Goal: Information Seeking & Learning: Learn about a topic

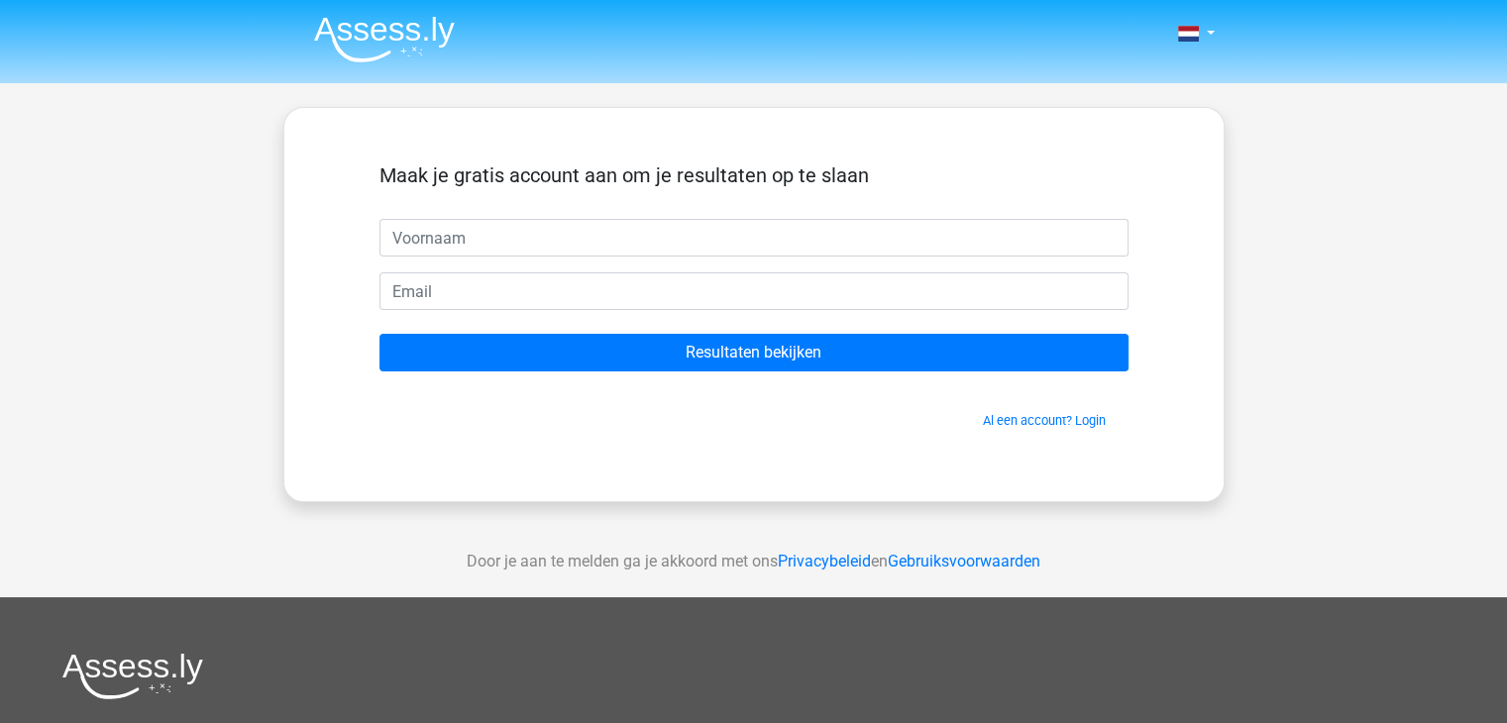
click at [532, 248] on input "text" at bounding box center [754, 238] width 749 height 38
type input "[PERSON_NAME]"
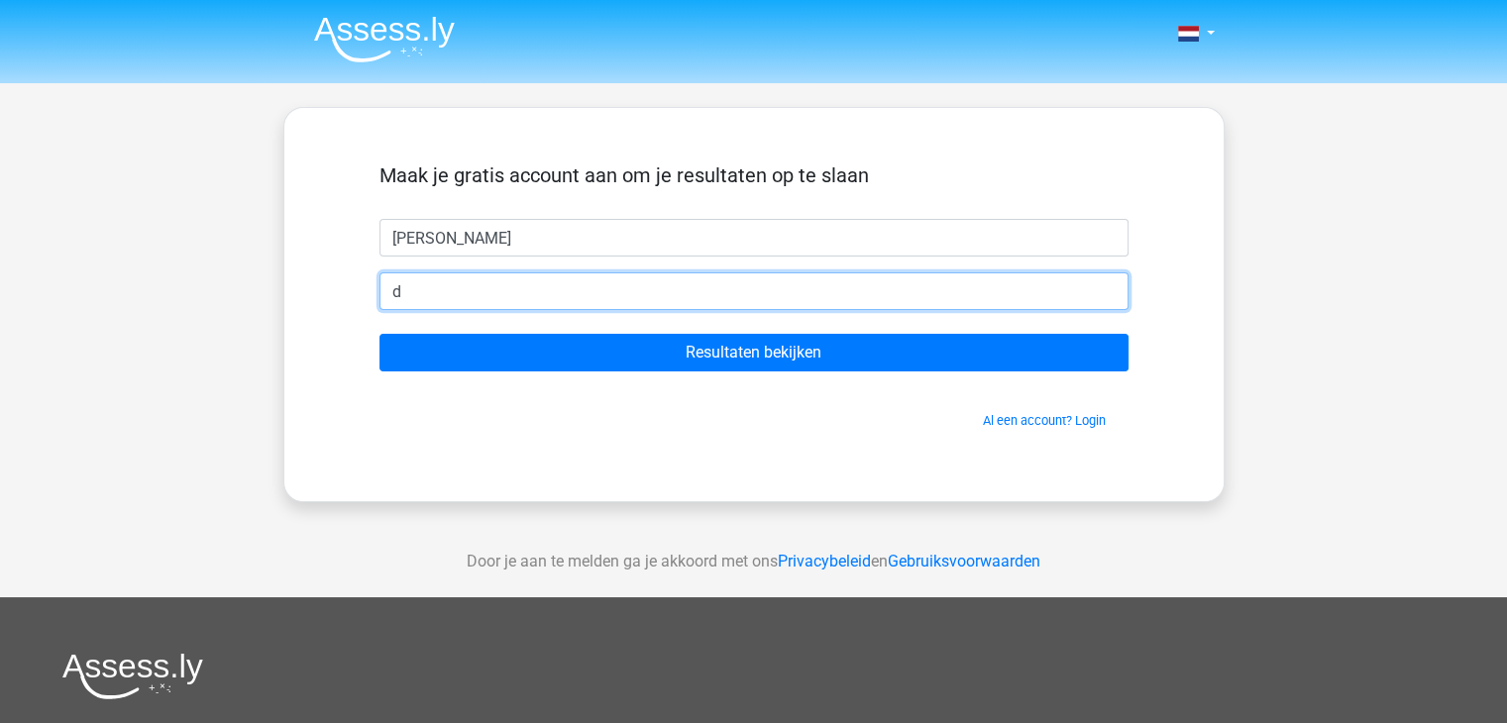
type input "[EMAIL_ADDRESS][DOMAIN_NAME]"
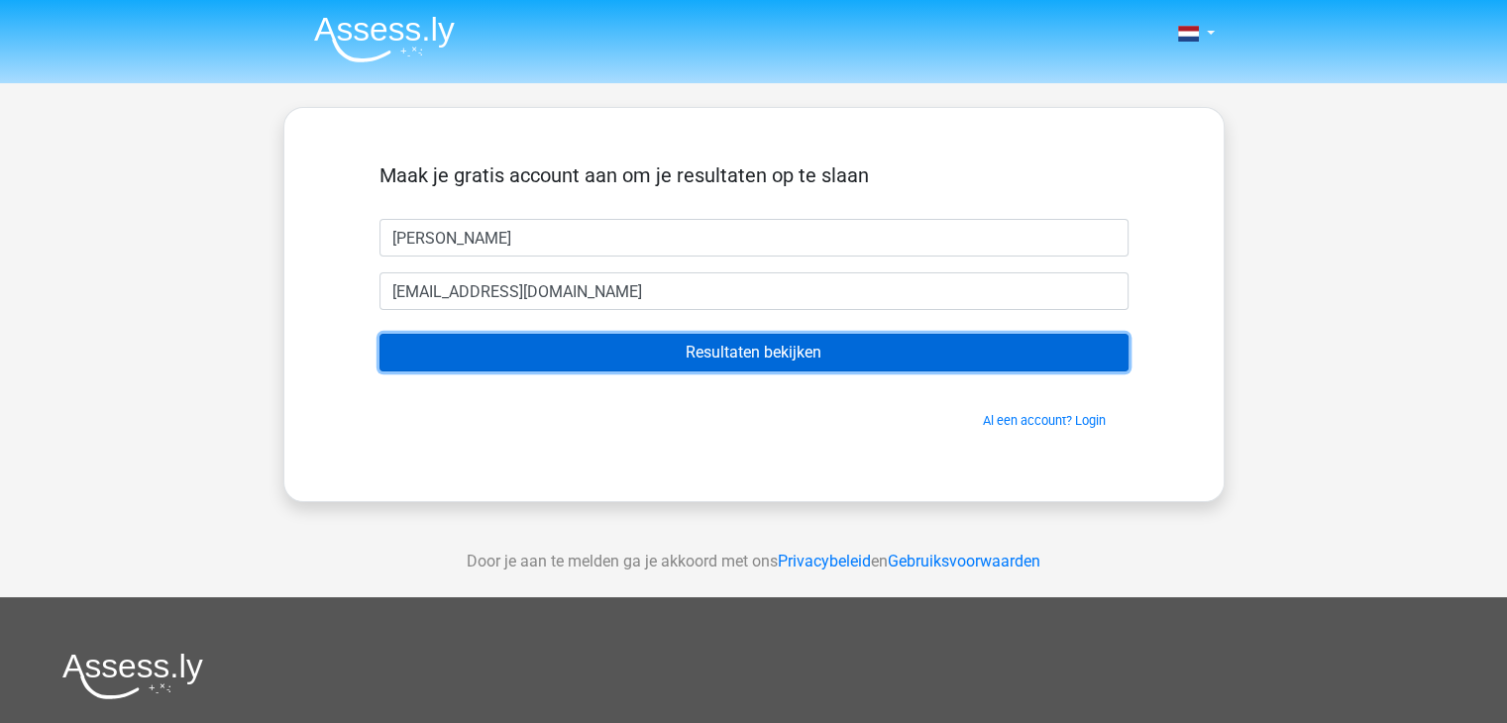
click at [600, 363] on input "Resultaten bekijken" at bounding box center [754, 353] width 749 height 38
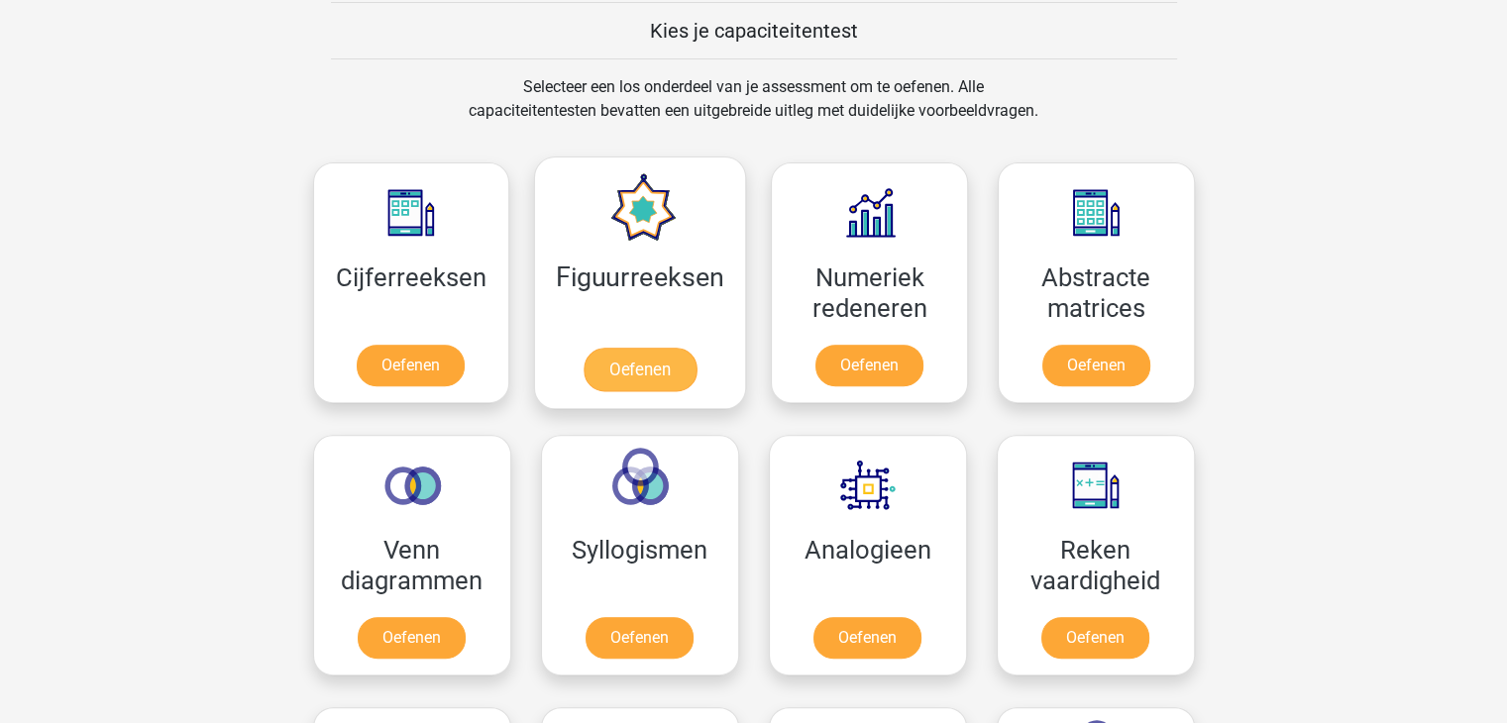
scroll to position [769, 0]
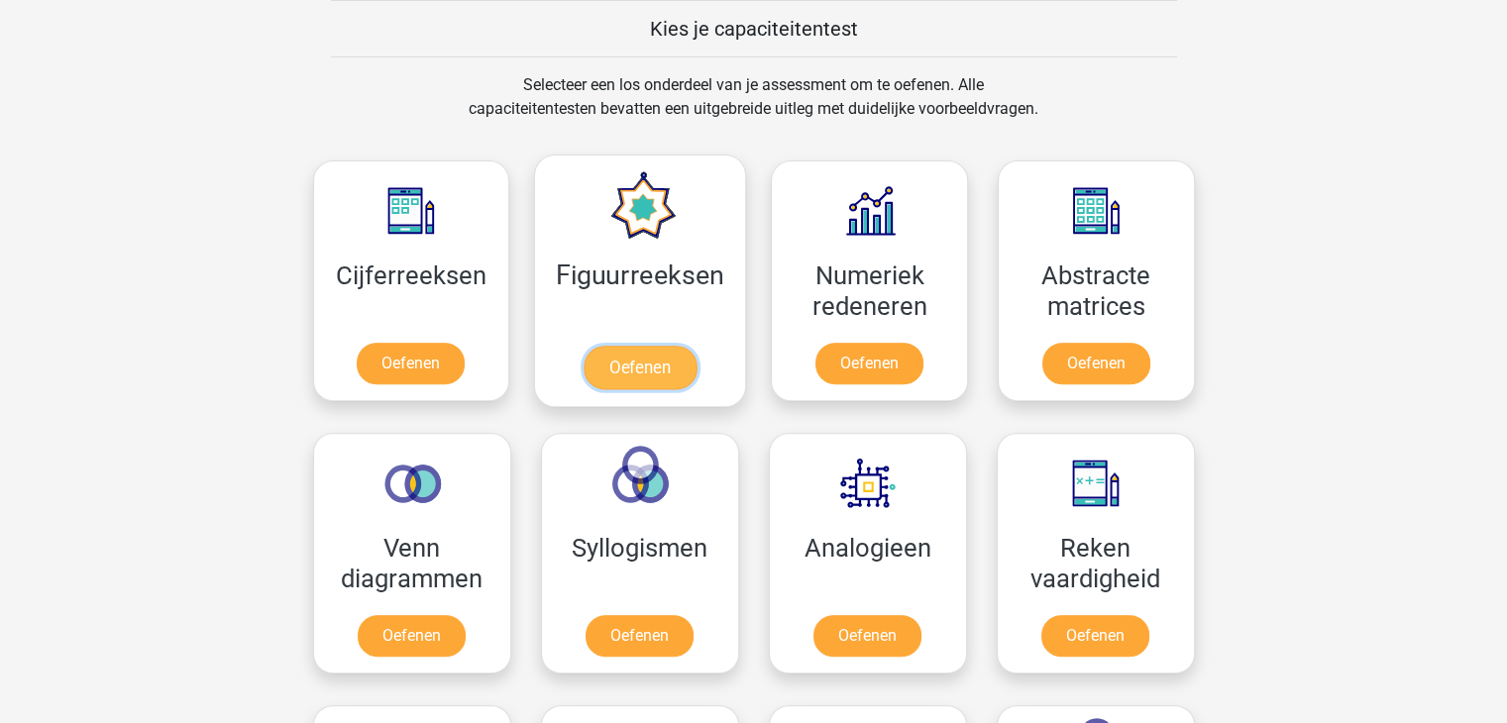
click at [619, 346] on link "Oefenen" at bounding box center [640, 368] width 113 height 44
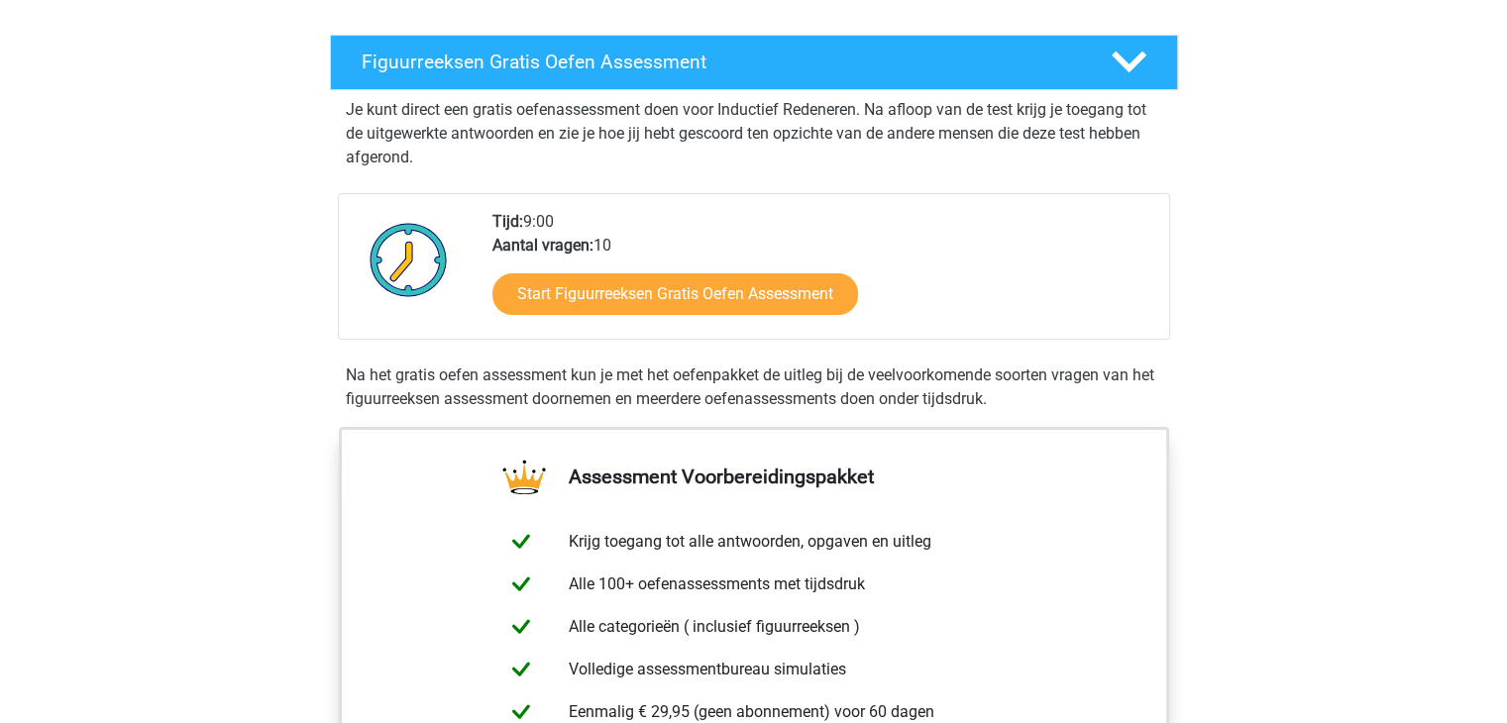
scroll to position [317, 0]
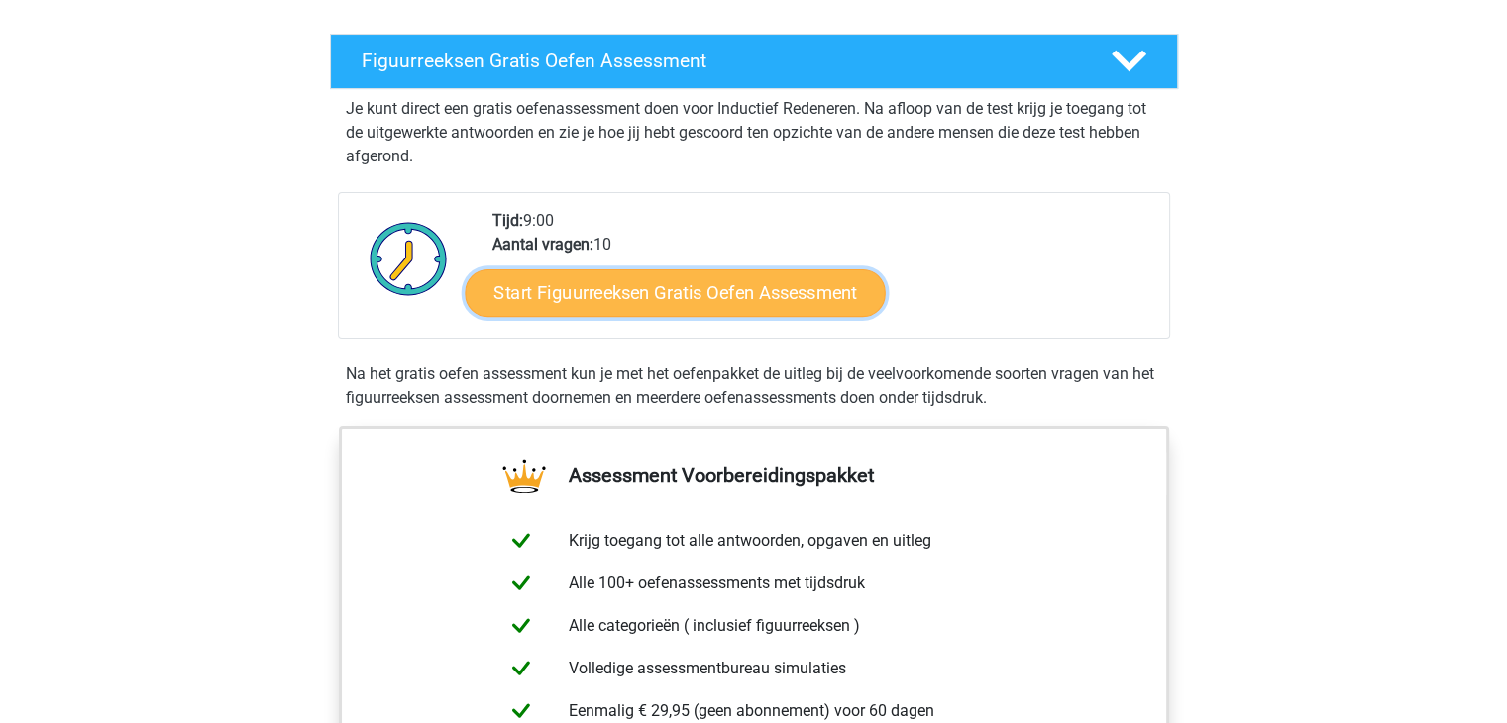
click at [634, 292] on link "Start Figuurreeksen Gratis Oefen Assessment" at bounding box center [675, 293] width 420 height 48
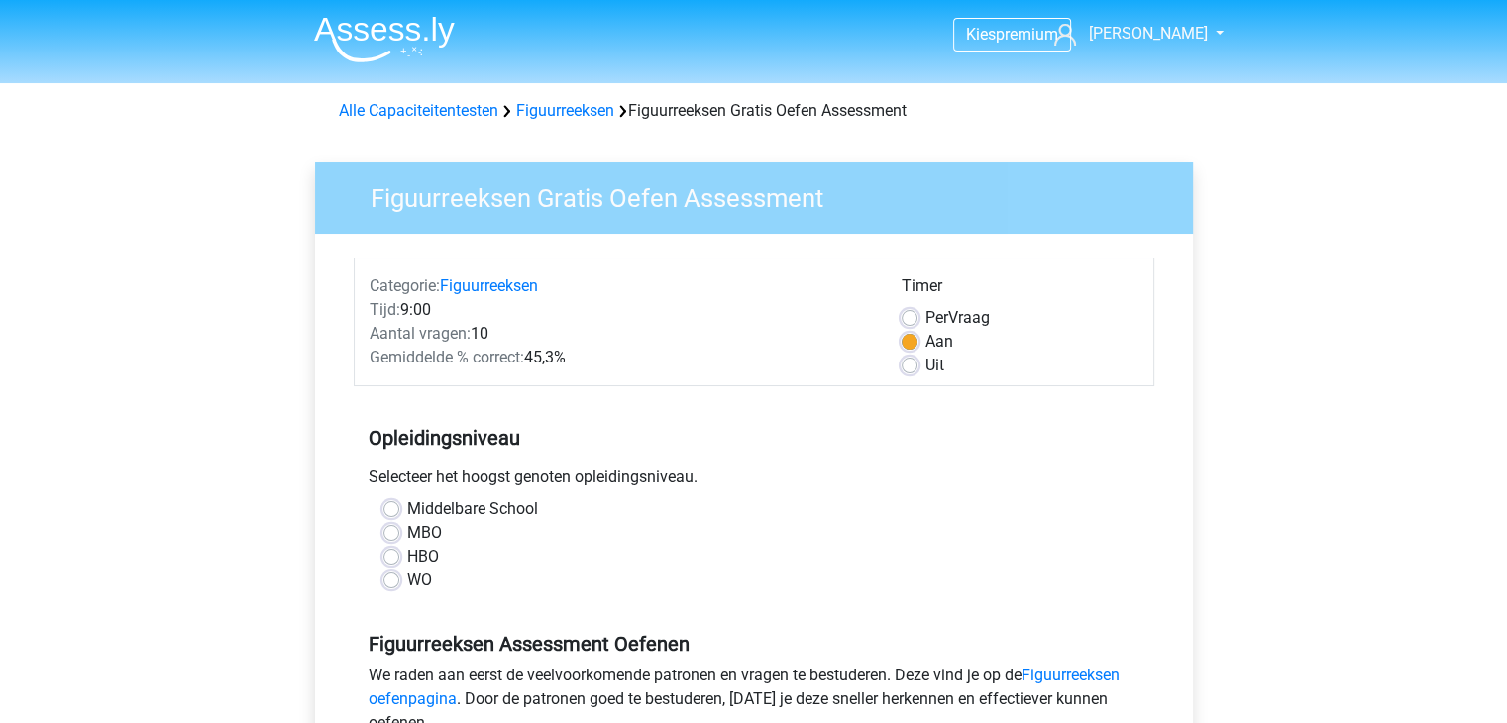
scroll to position [70, 0]
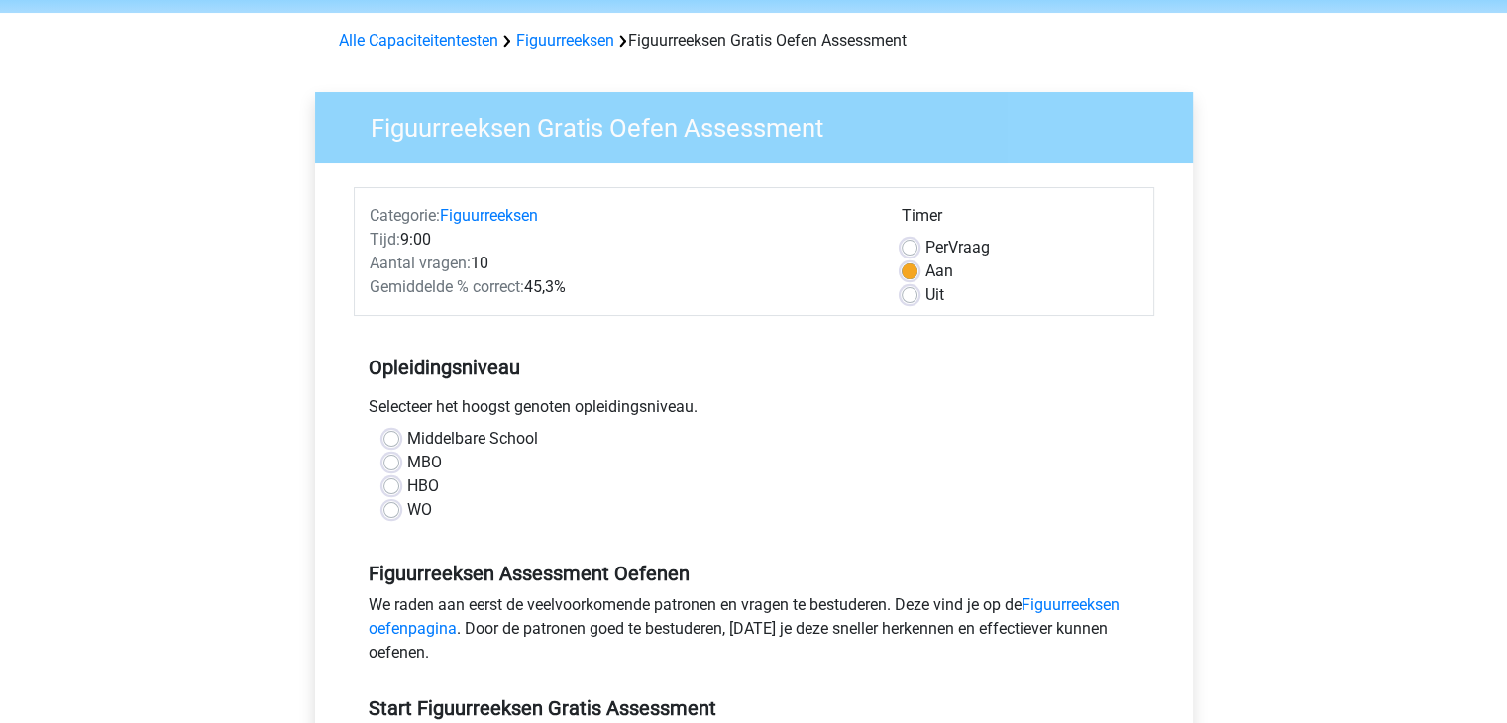
click at [407, 435] on label "Middelbare School" at bounding box center [472, 439] width 131 height 24
click at [386, 435] on input "Middelbare School" at bounding box center [392, 437] width 16 height 20
radio input "true"
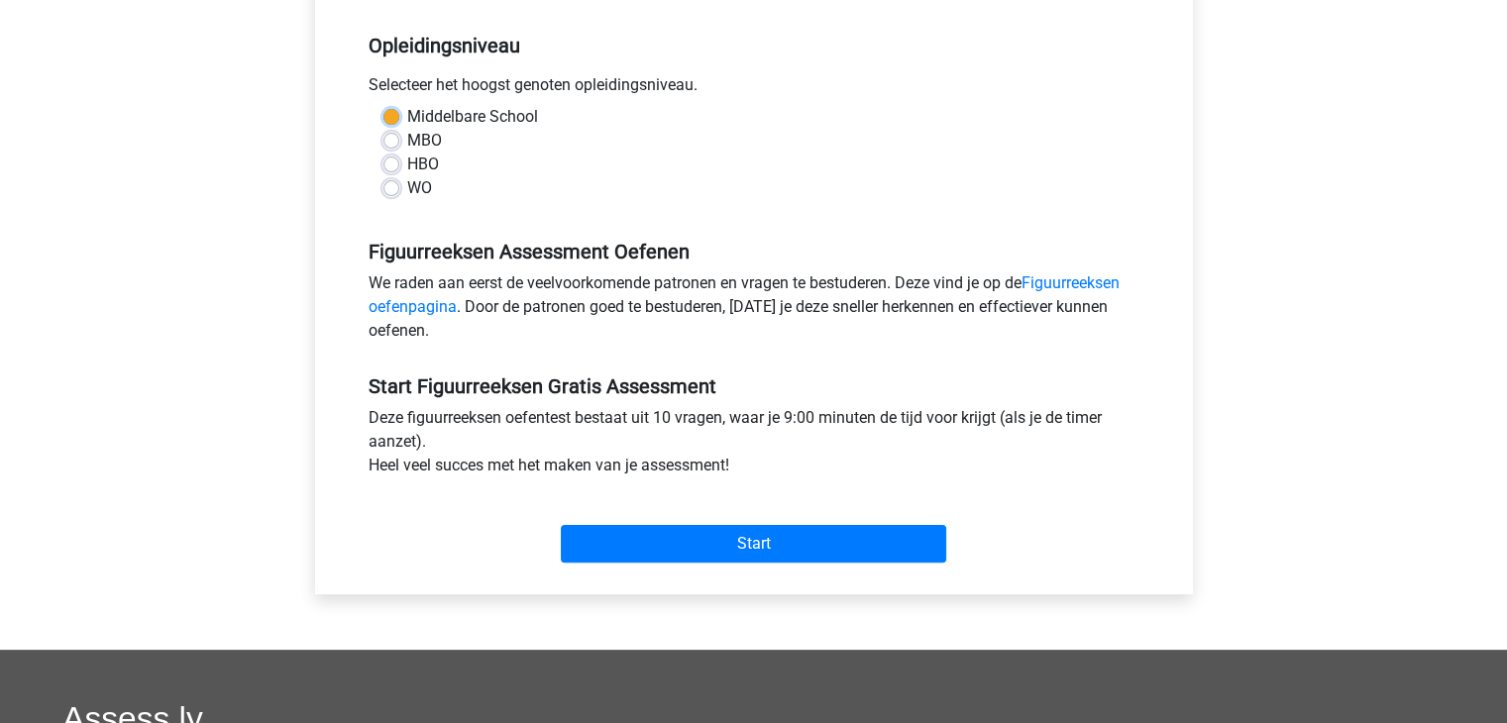
scroll to position [400, 0]
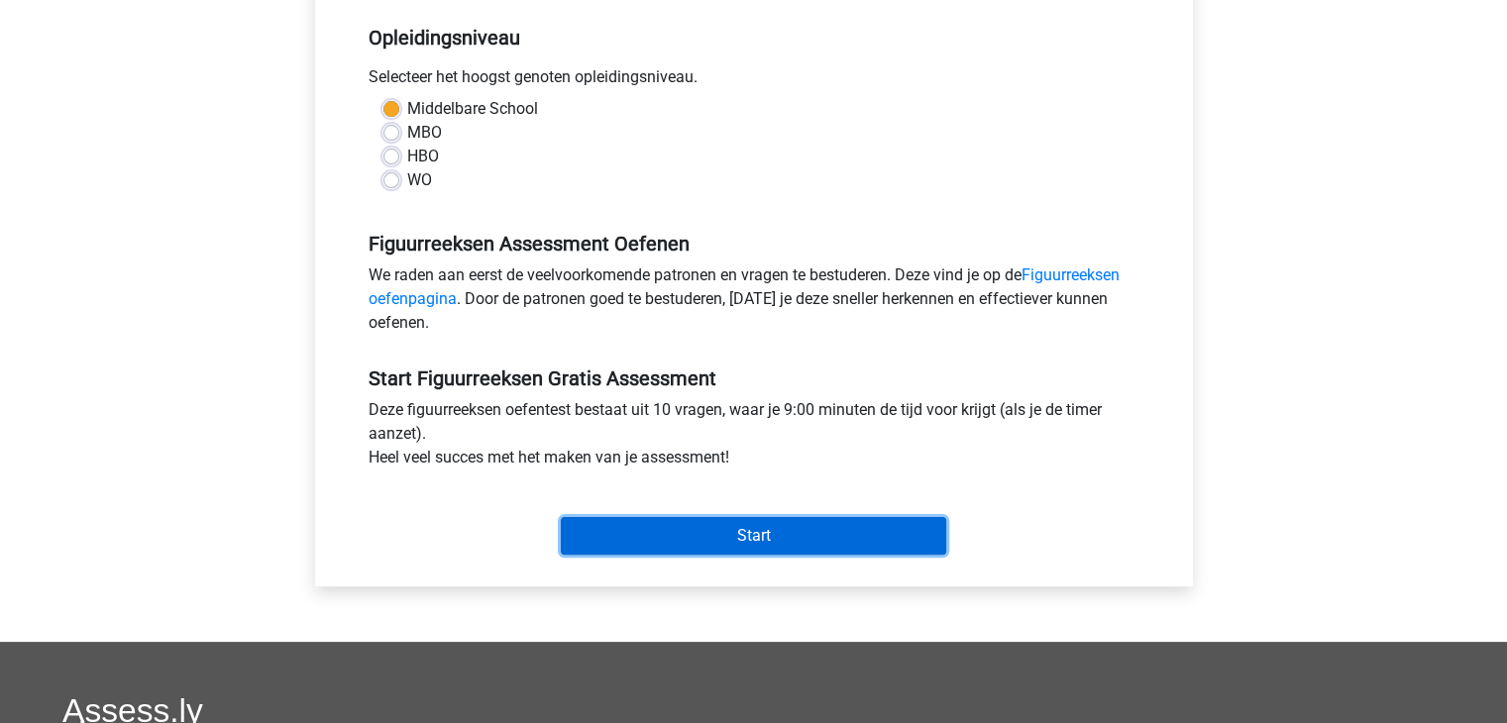
click at [729, 524] on input "Start" at bounding box center [754, 536] width 386 height 38
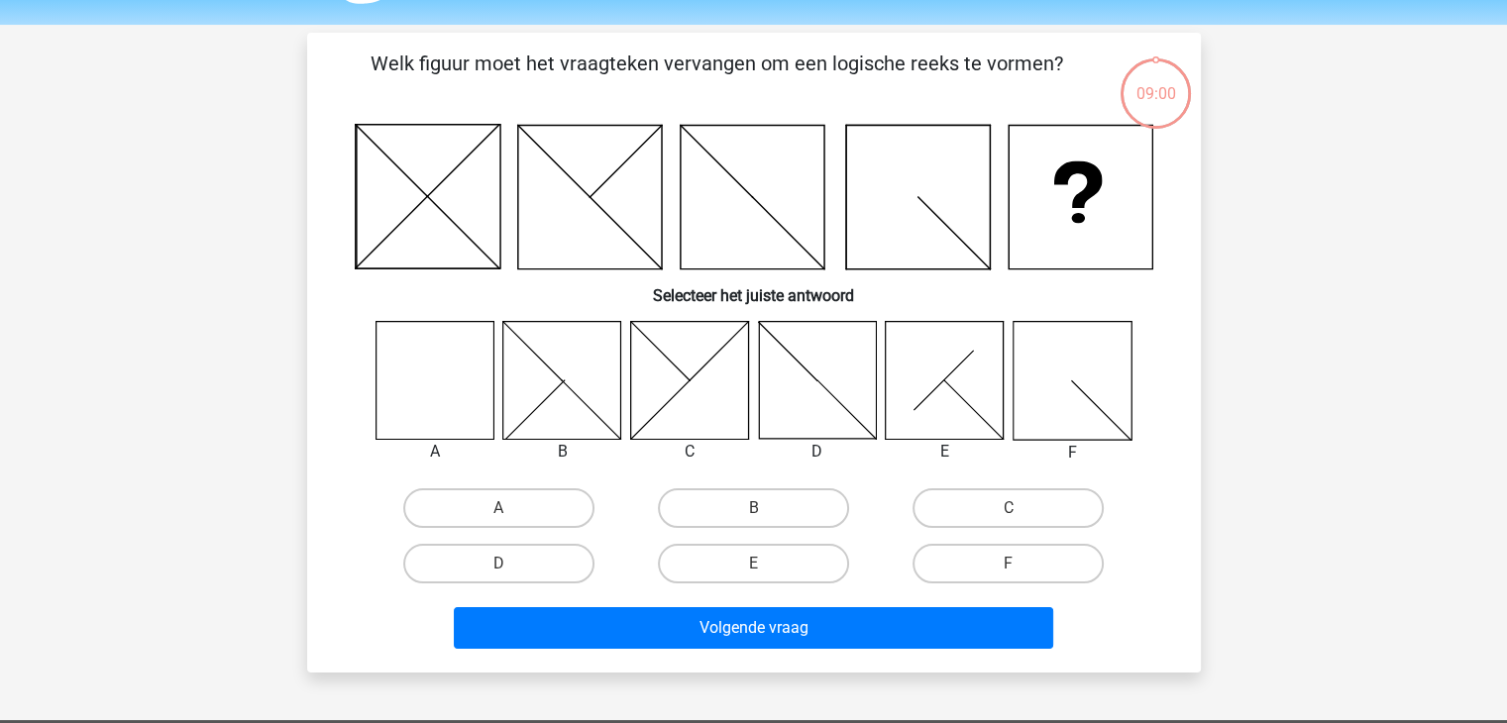
scroll to position [59, 0]
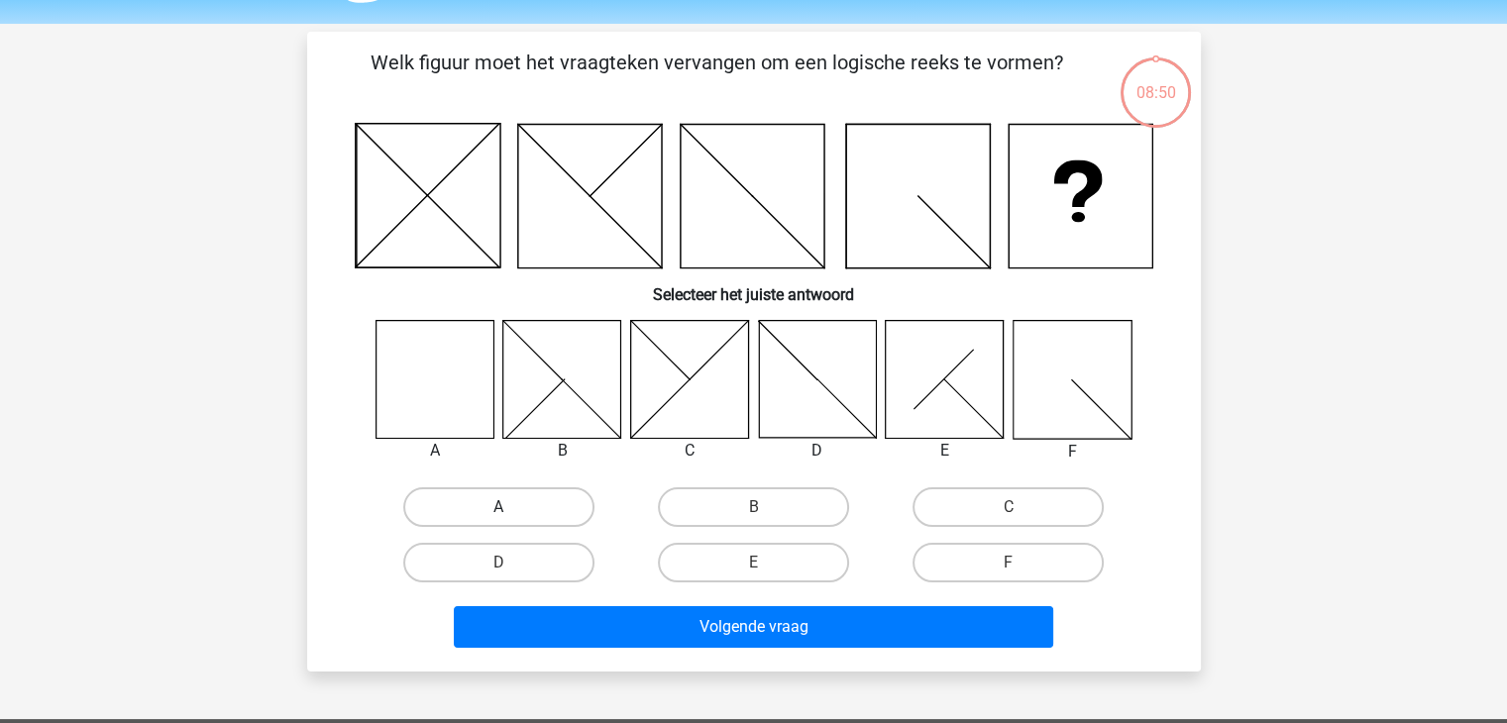
click at [491, 517] on label "A" at bounding box center [498, 508] width 191 height 40
click at [499, 517] on input "A" at bounding box center [505, 513] width 13 height 13
radio input "true"
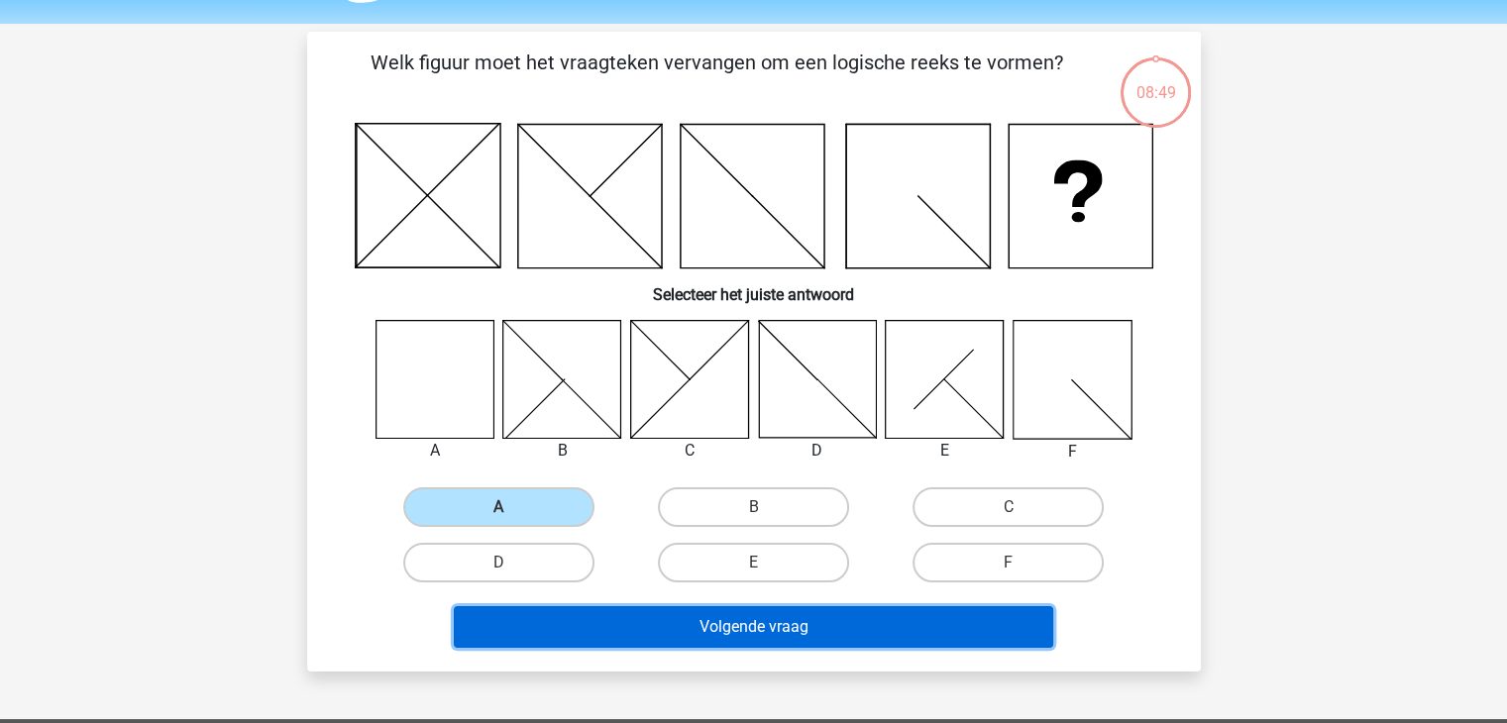
click at [741, 621] on button "Volgende vraag" at bounding box center [754, 628] width 600 height 42
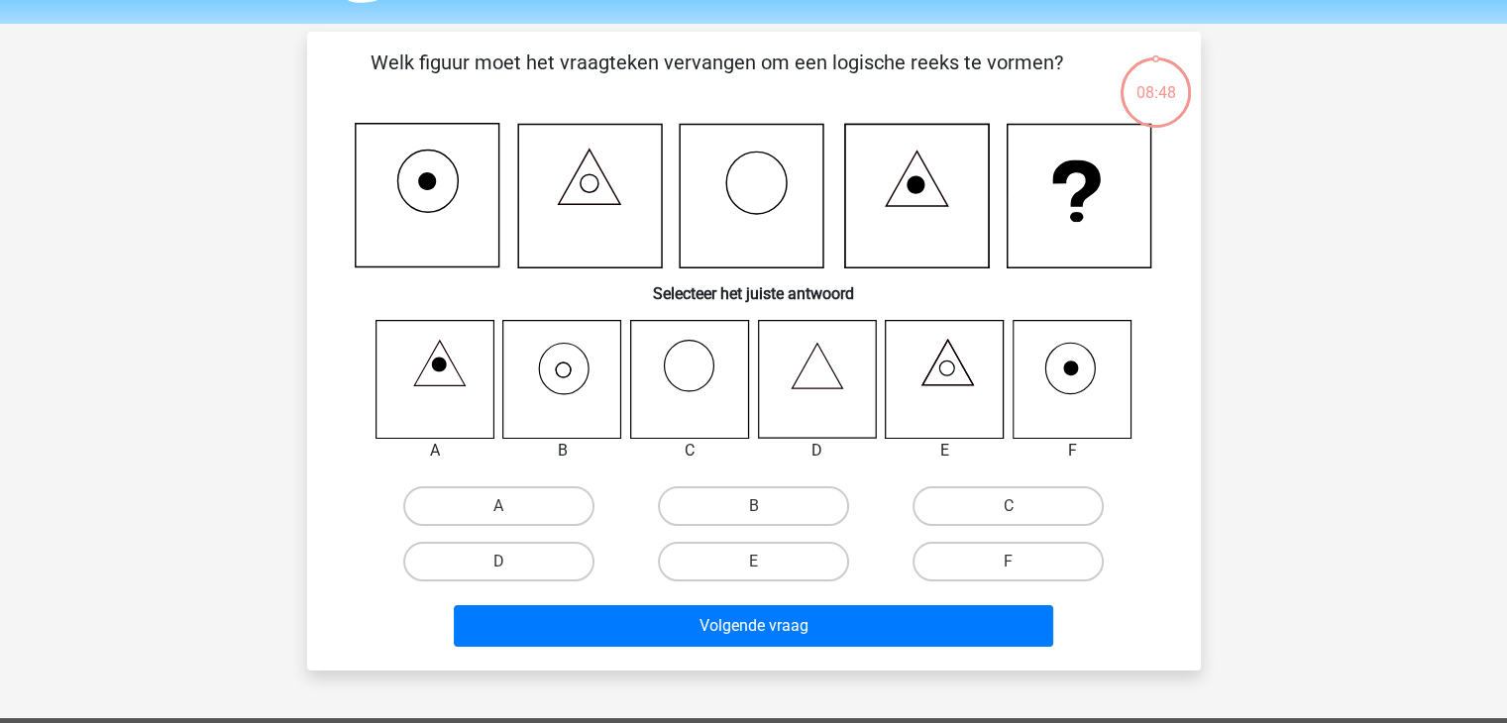
scroll to position [91, 0]
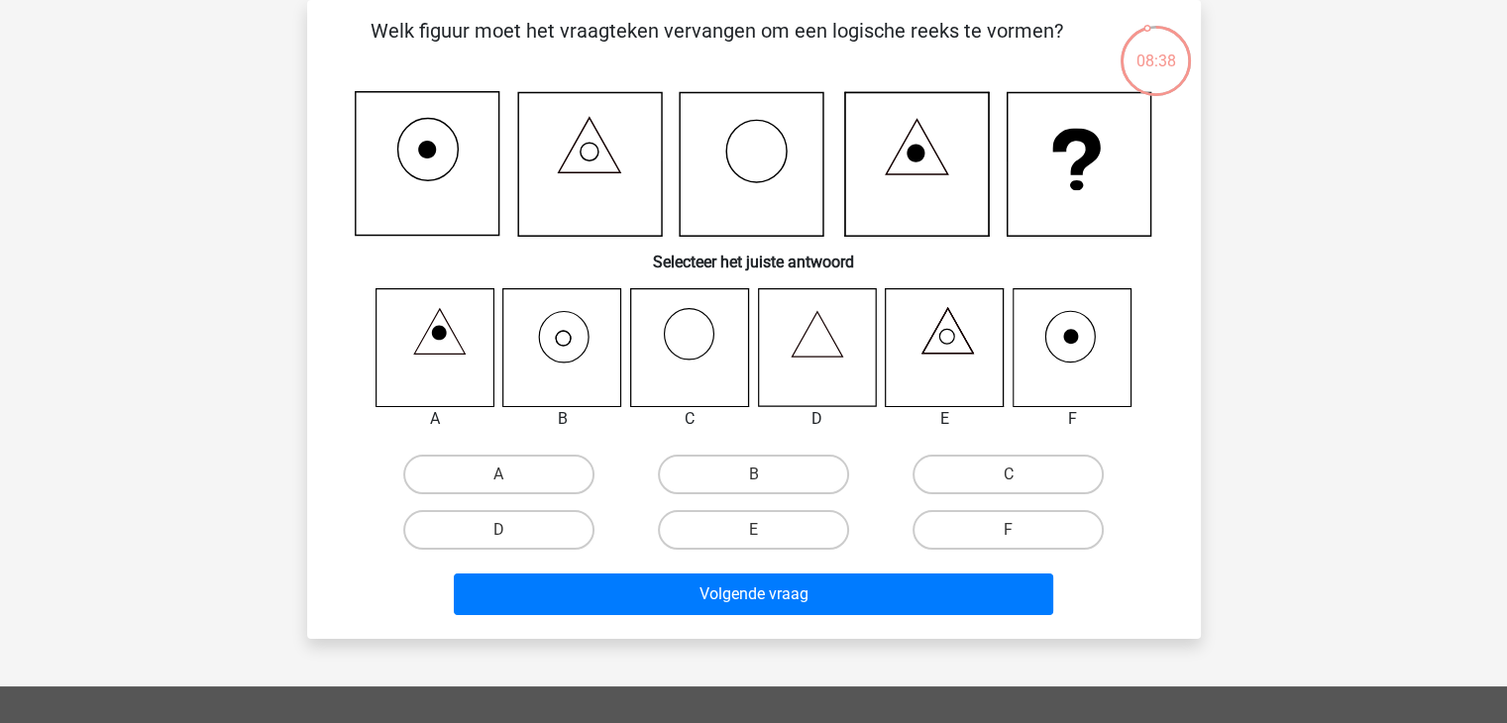
click at [551, 348] on icon at bounding box center [562, 347] width 118 height 118
click at [718, 466] on label "B" at bounding box center [753, 475] width 191 height 40
click at [753, 475] on input "B" at bounding box center [759, 481] width 13 height 13
radio input "true"
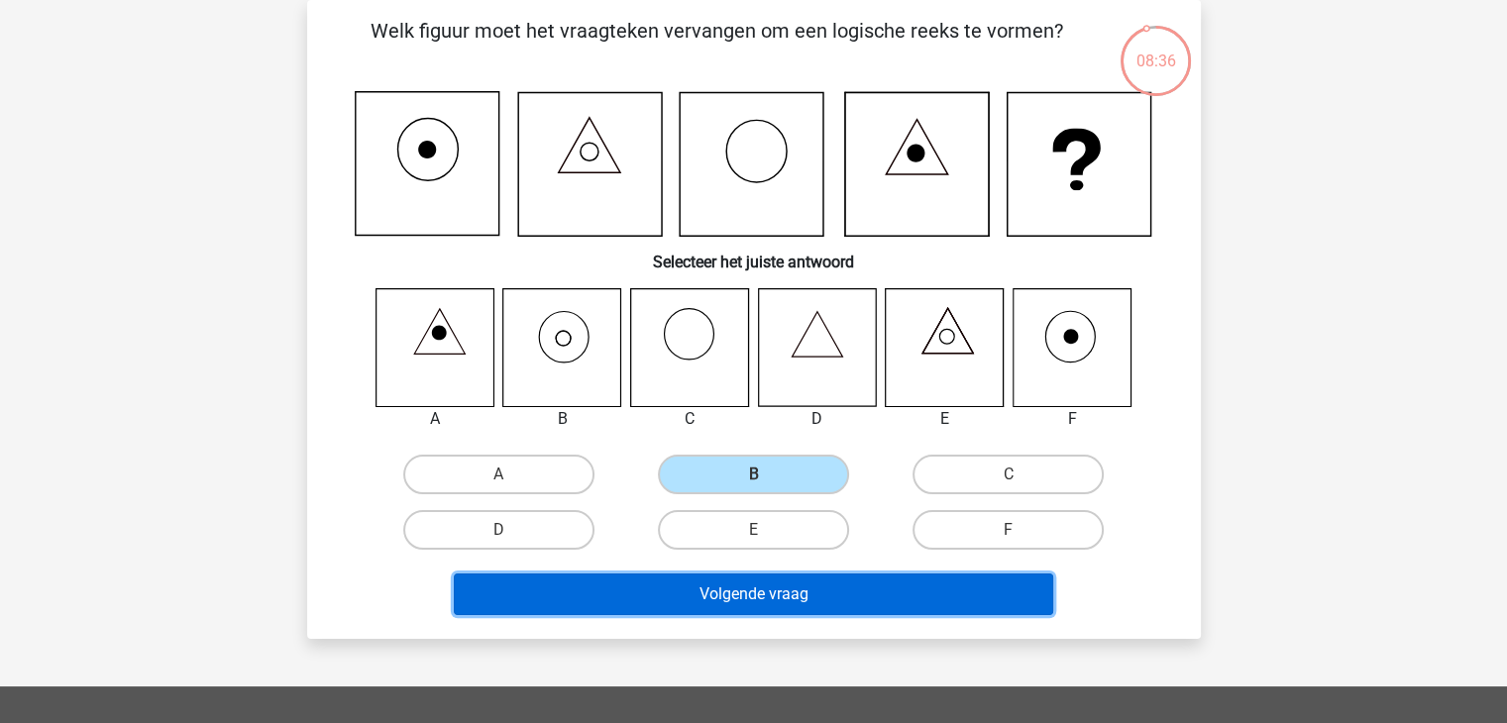
click at [739, 605] on button "Volgende vraag" at bounding box center [754, 595] width 600 height 42
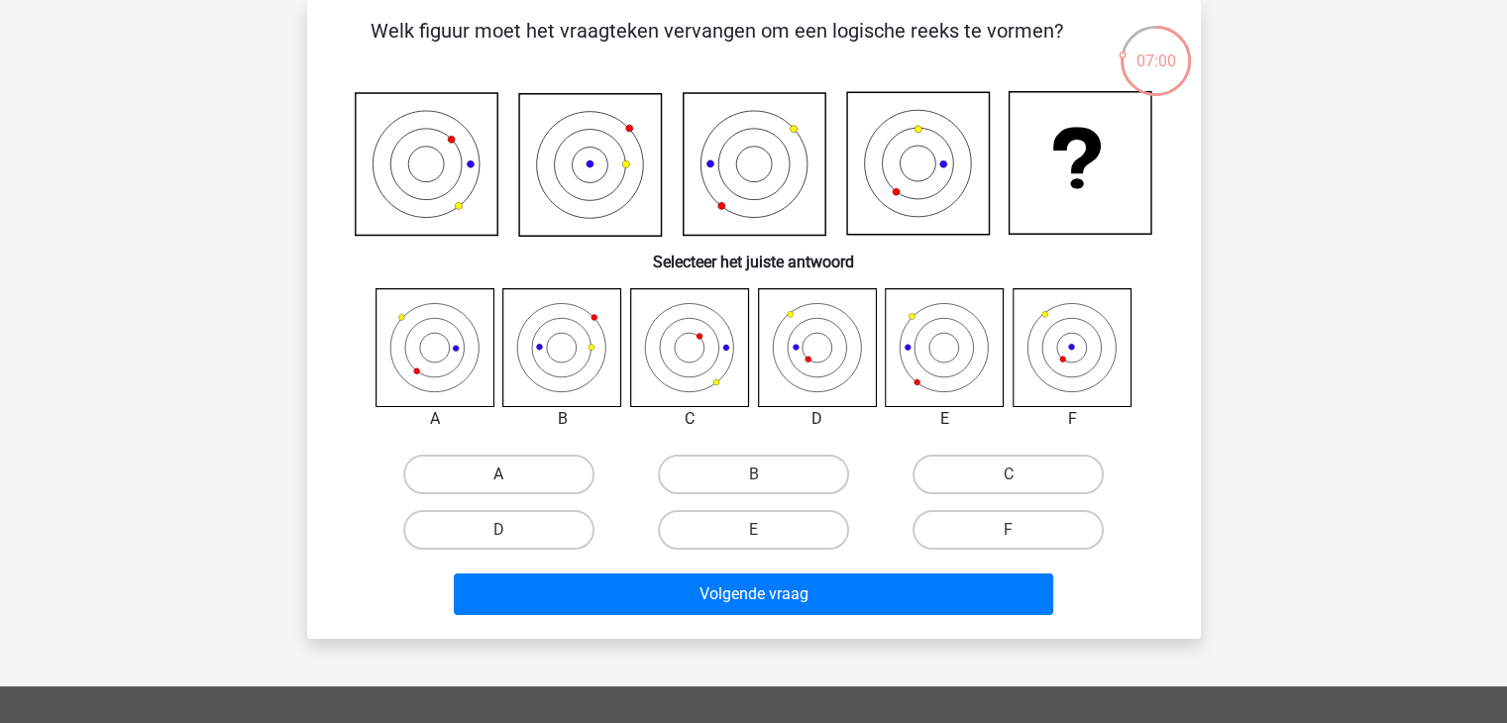
click at [504, 473] on label "A" at bounding box center [498, 475] width 191 height 40
click at [504, 475] on input "A" at bounding box center [505, 481] width 13 height 13
radio input "true"
click at [794, 515] on label "E" at bounding box center [753, 530] width 191 height 40
click at [766, 530] on input "E" at bounding box center [759, 536] width 13 height 13
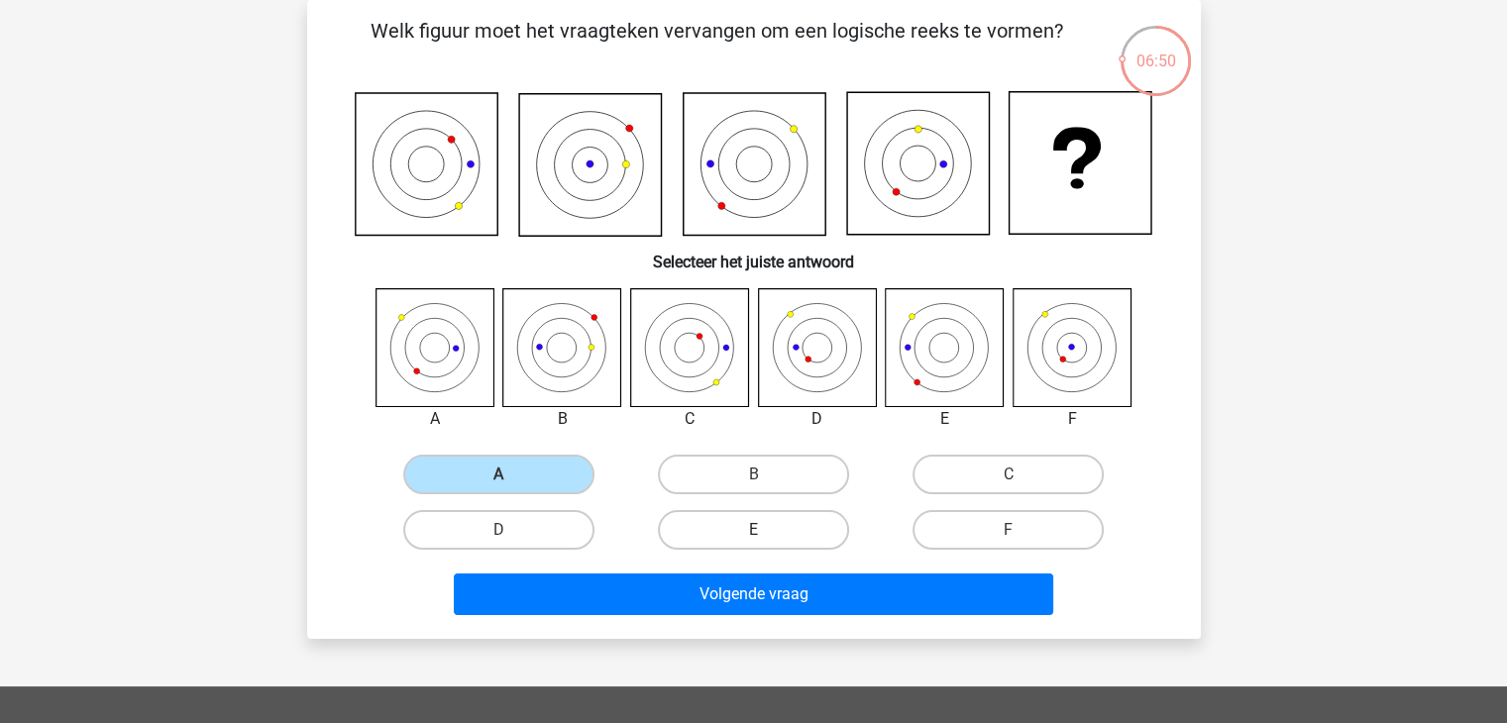
radio input "true"
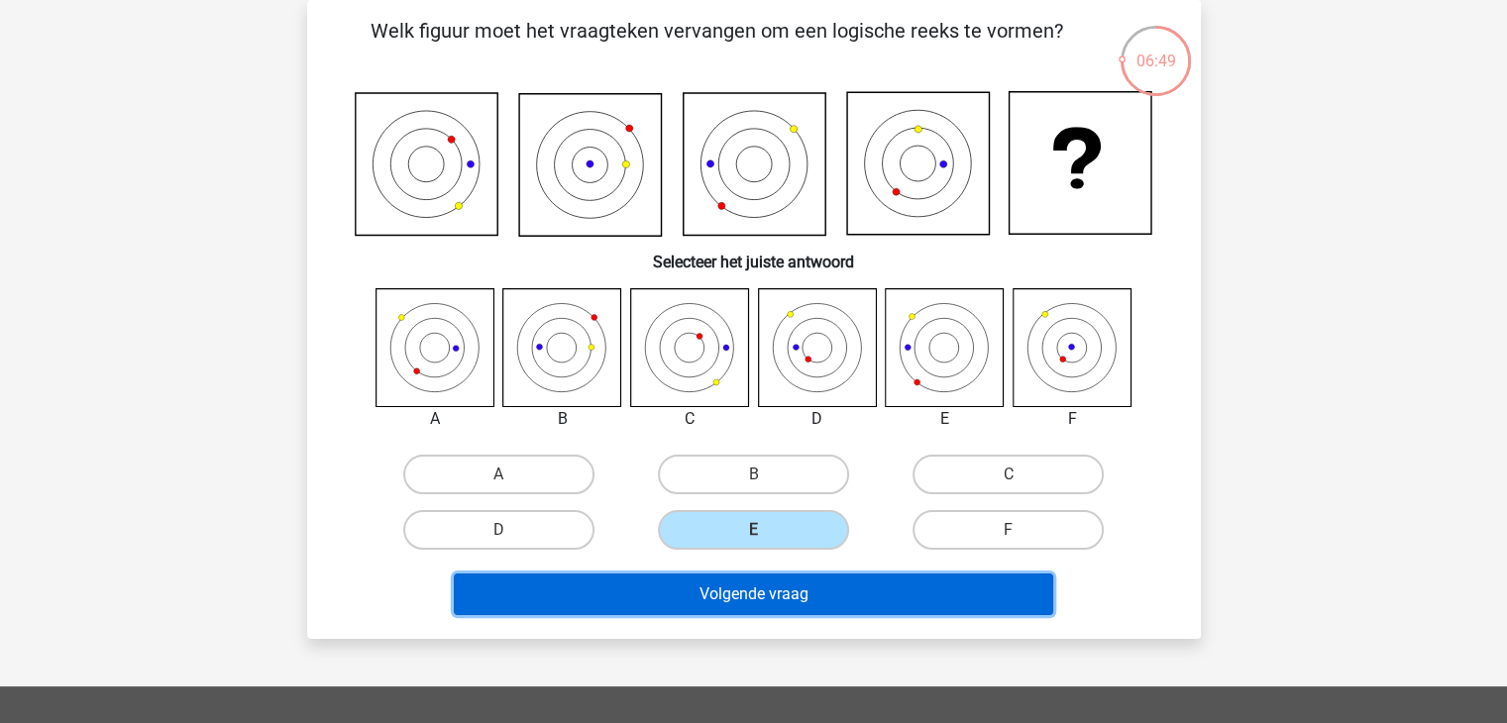
click at [784, 589] on button "Volgende vraag" at bounding box center [754, 595] width 600 height 42
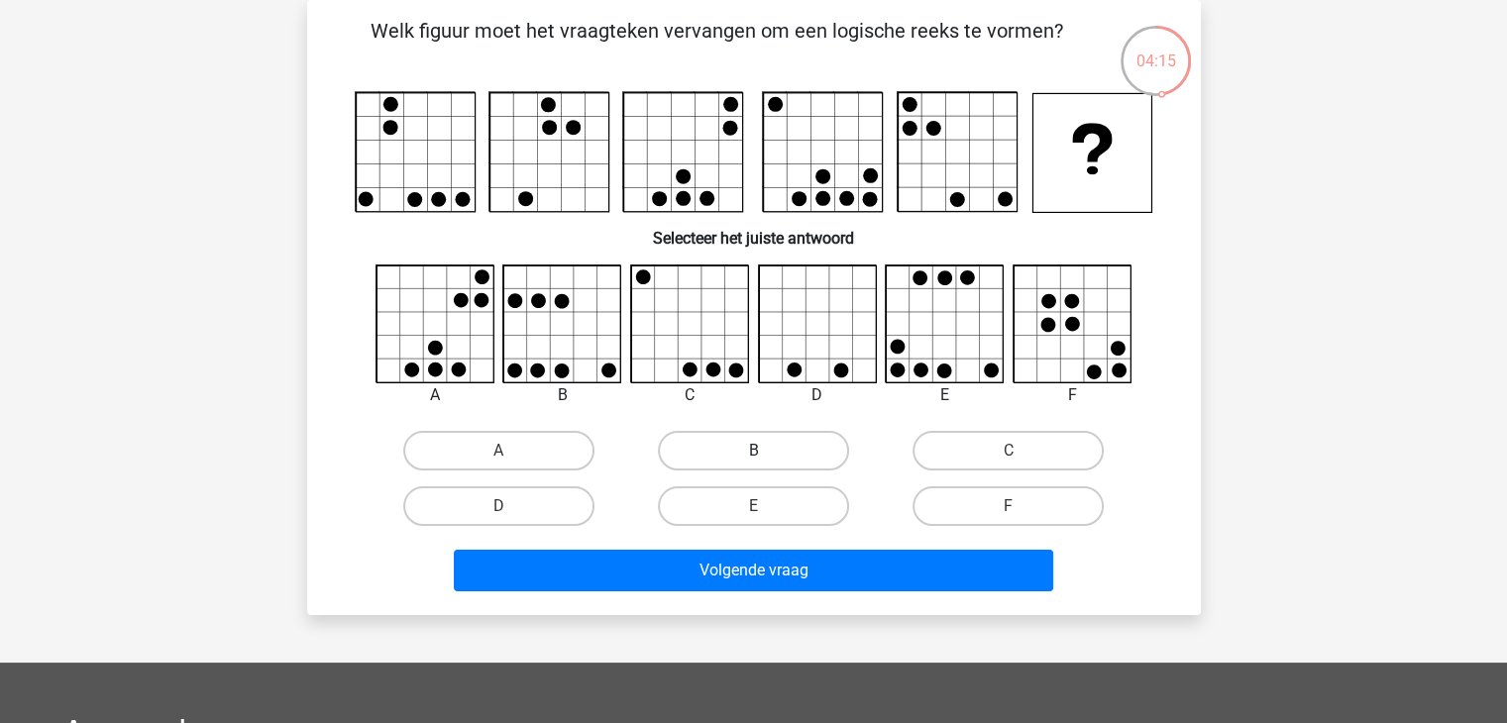
click at [706, 454] on label "B" at bounding box center [753, 451] width 191 height 40
click at [753, 454] on input "B" at bounding box center [759, 457] width 13 height 13
radio input "true"
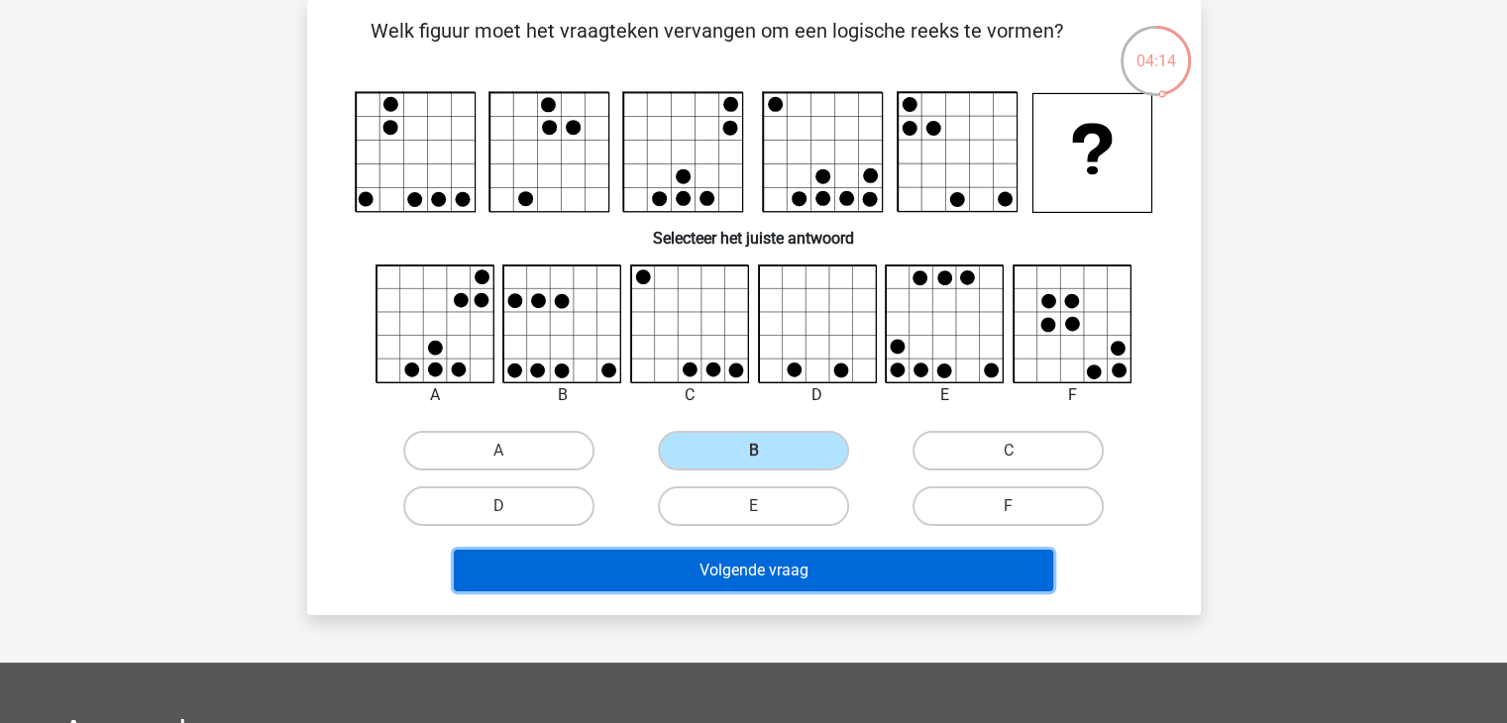
click at [759, 566] on button "Volgende vraag" at bounding box center [754, 571] width 600 height 42
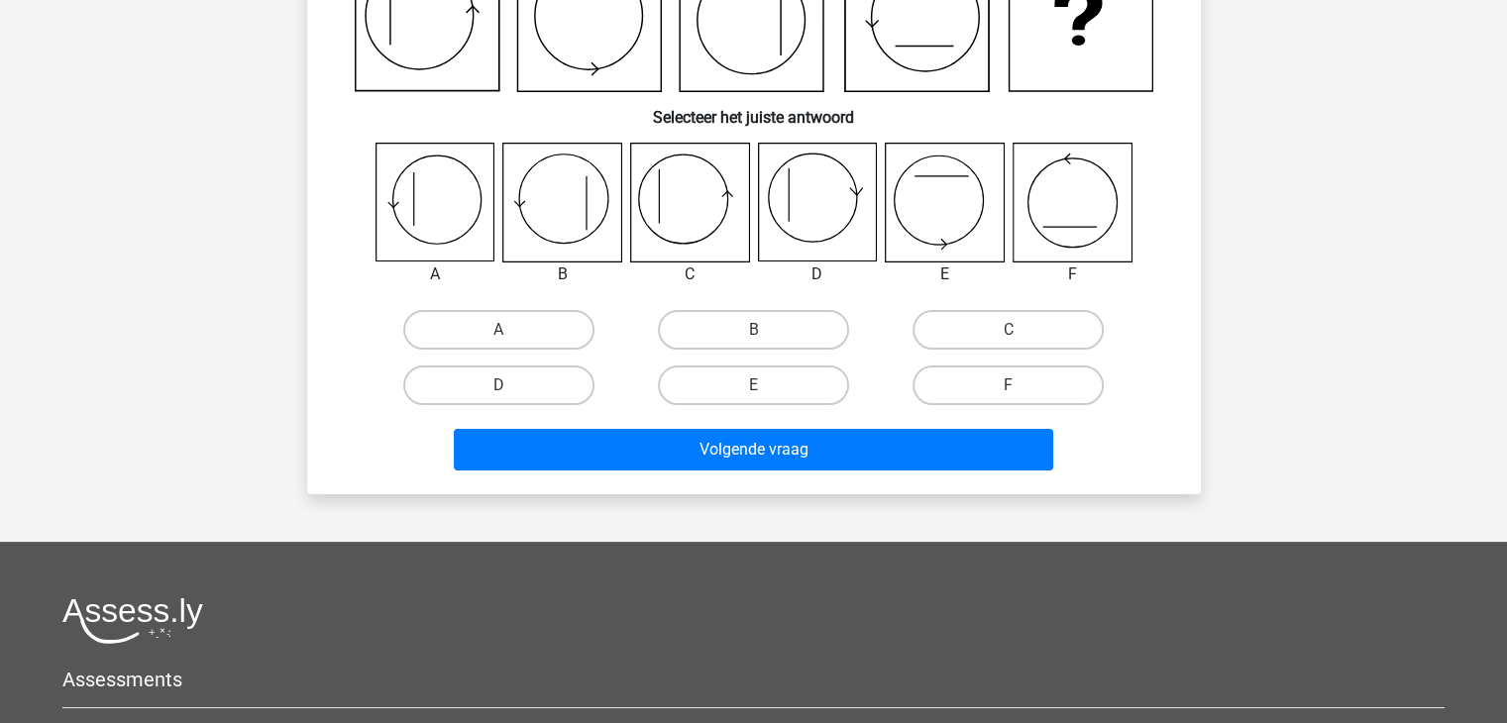
scroll to position [65, 0]
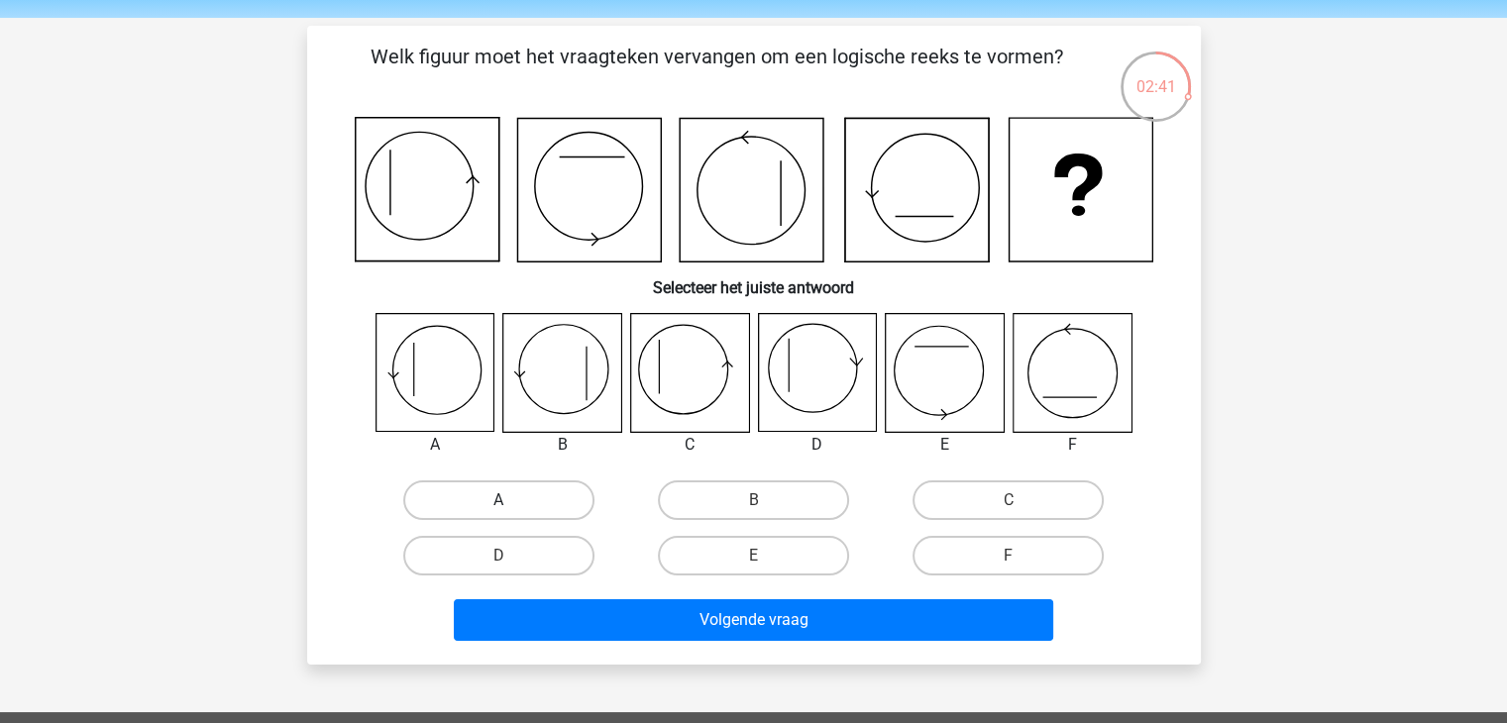
click at [500, 495] on label "A" at bounding box center [498, 501] width 191 height 40
click at [500, 501] on input "A" at bounding box center [505, 507] width 13 height 13
radio input "true"
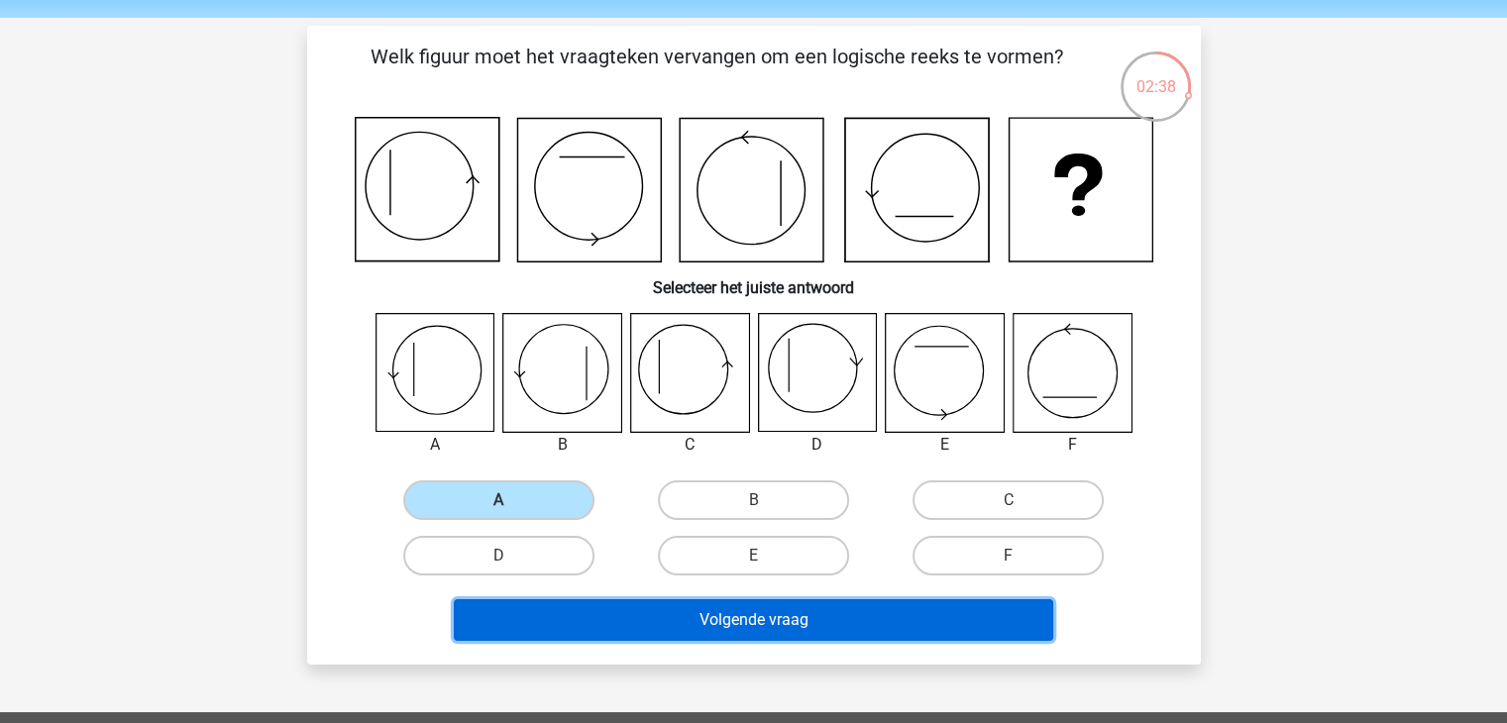
click at [707, 624] on button "Volgende vraag" at bounding box center [754, 621] width 600 height 42
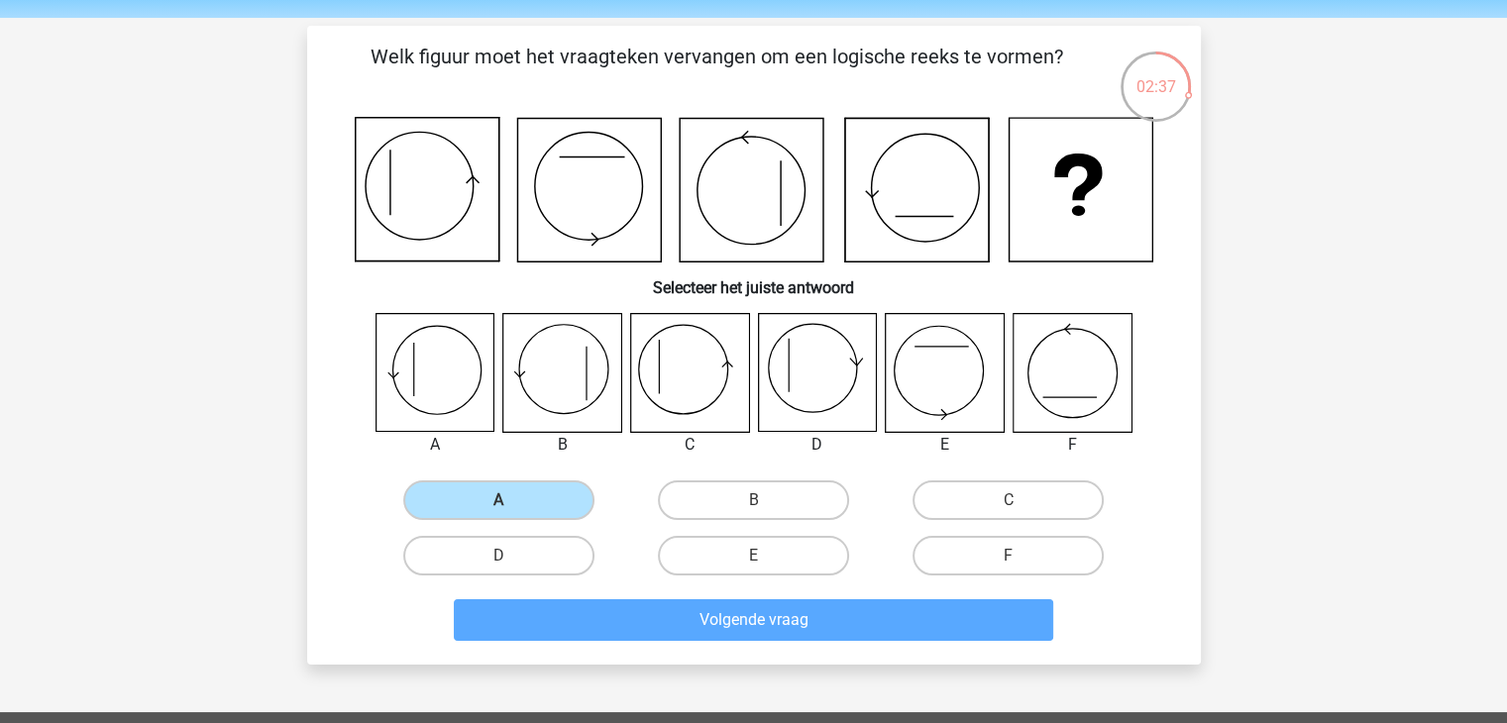
scroll to position [91, 0]
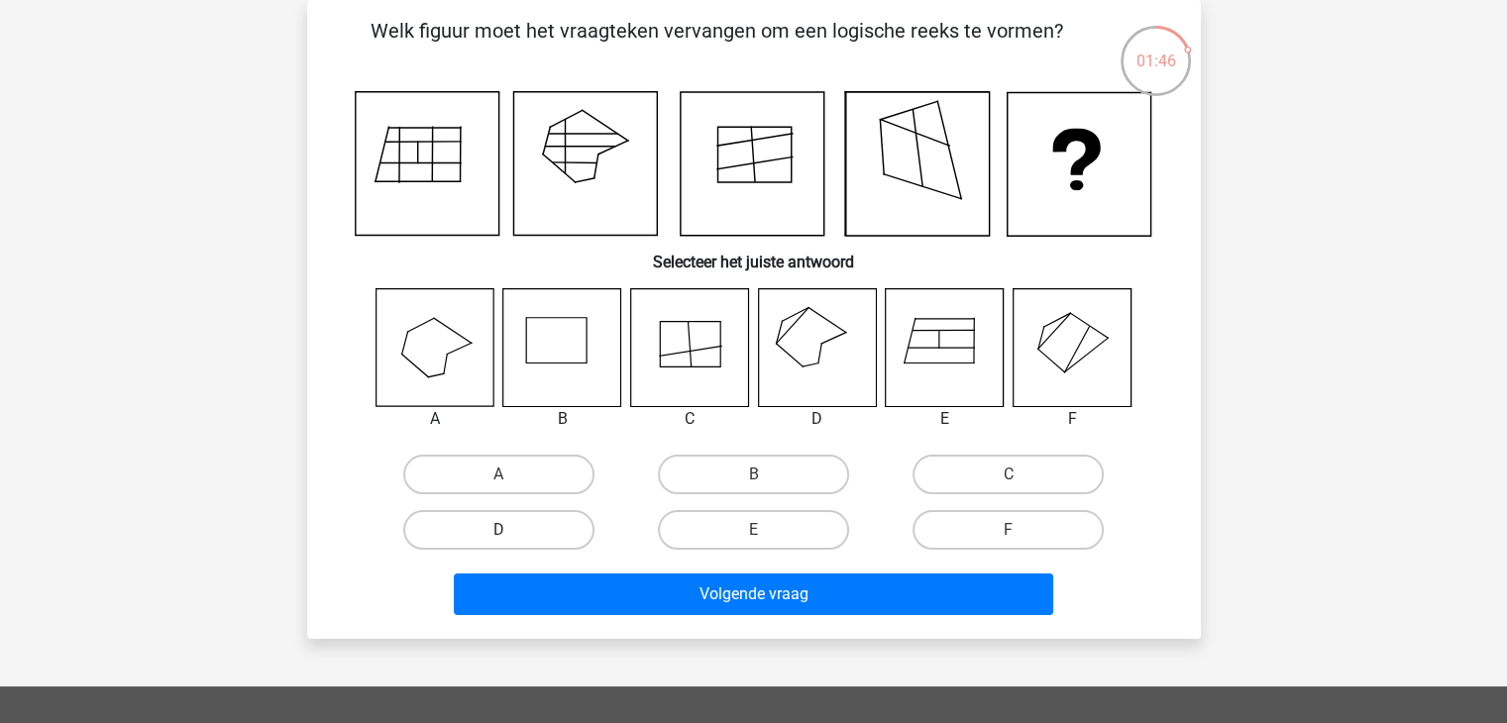
click at [527, 536] on label "D" at bounding box center [498, 530] width 191 height 40
click at [511, 536] on input "D" at bounding box center [505, 536] width 13 height 13
radio input "true"
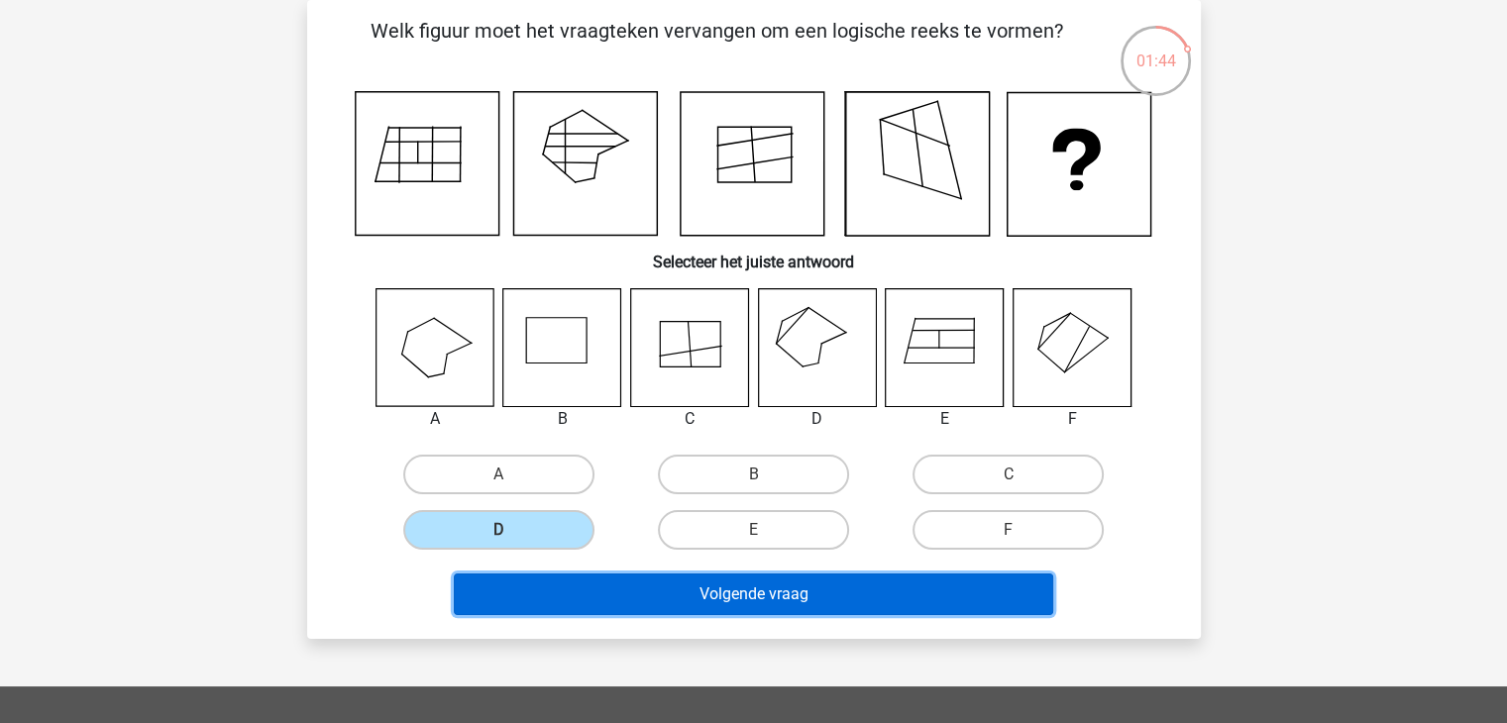
click at [691, 598] on button "Volgende vraag" at bounding box center [754, 595] width 600 height 42
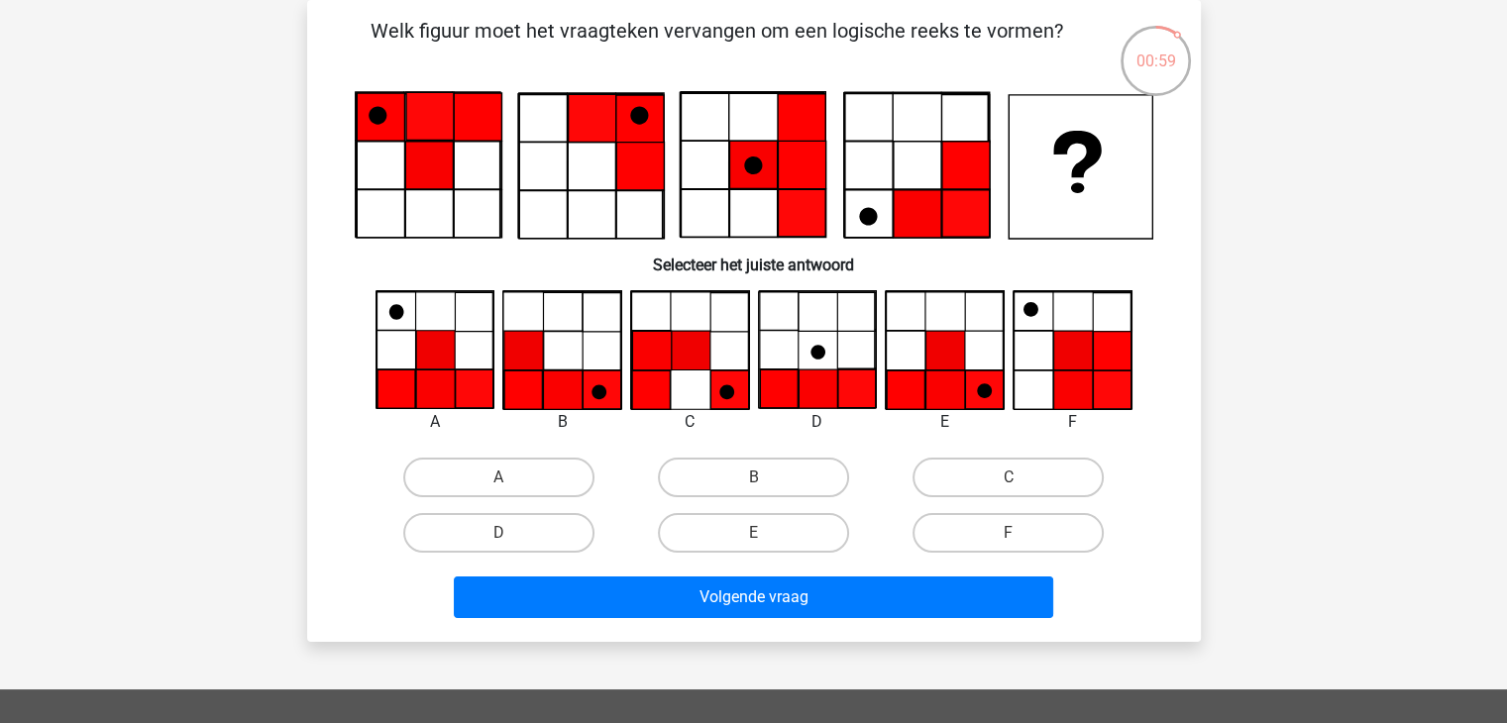
click at [761, 543] on input "E" at bounding box center [759, 539] width 13 height 13
radio input "true"
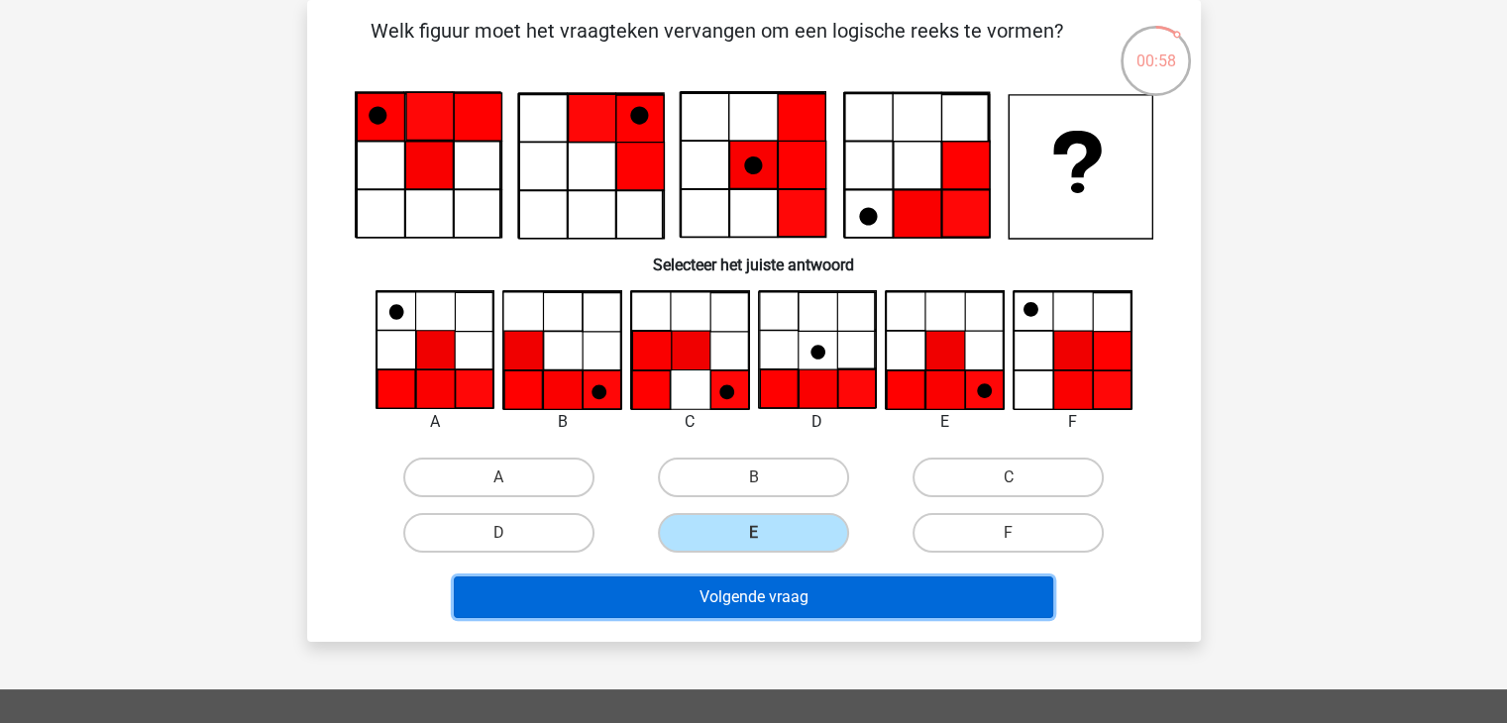
click at [815, 596] on button "Volgende vraag" at bounding box center [754, 598] width 600 height 42
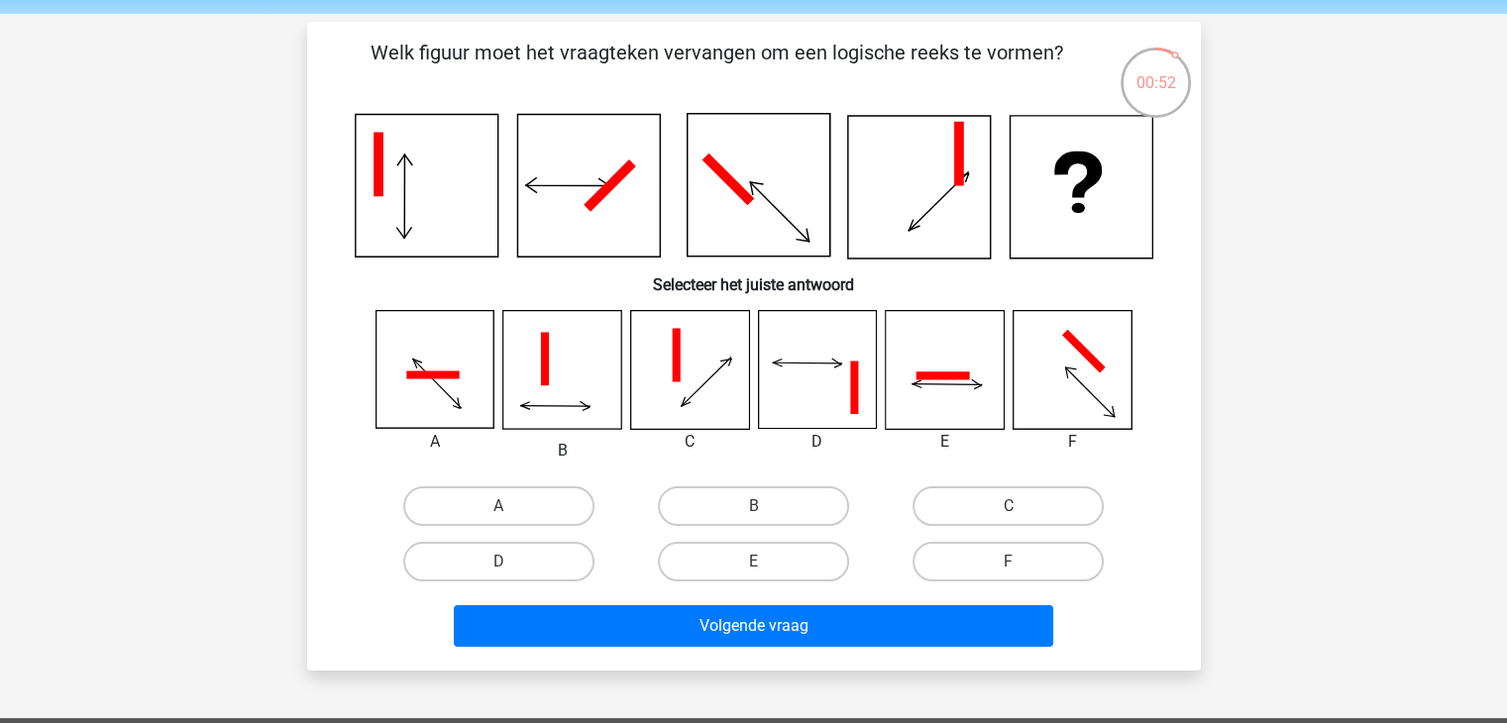
scroll to position [71, 0]
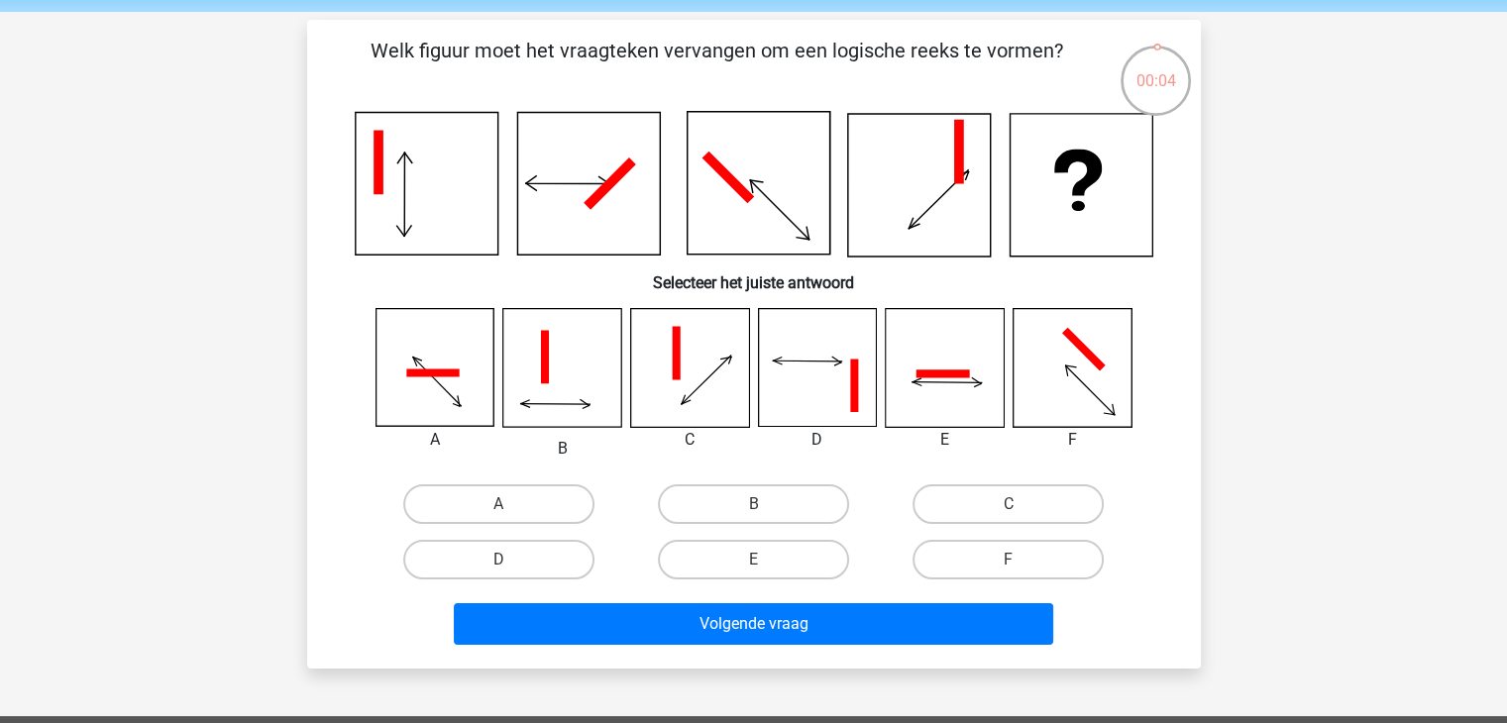
click at [757, 567] on input "E" at bounding box center [759, 566] width 13 height 13
radio input "true"
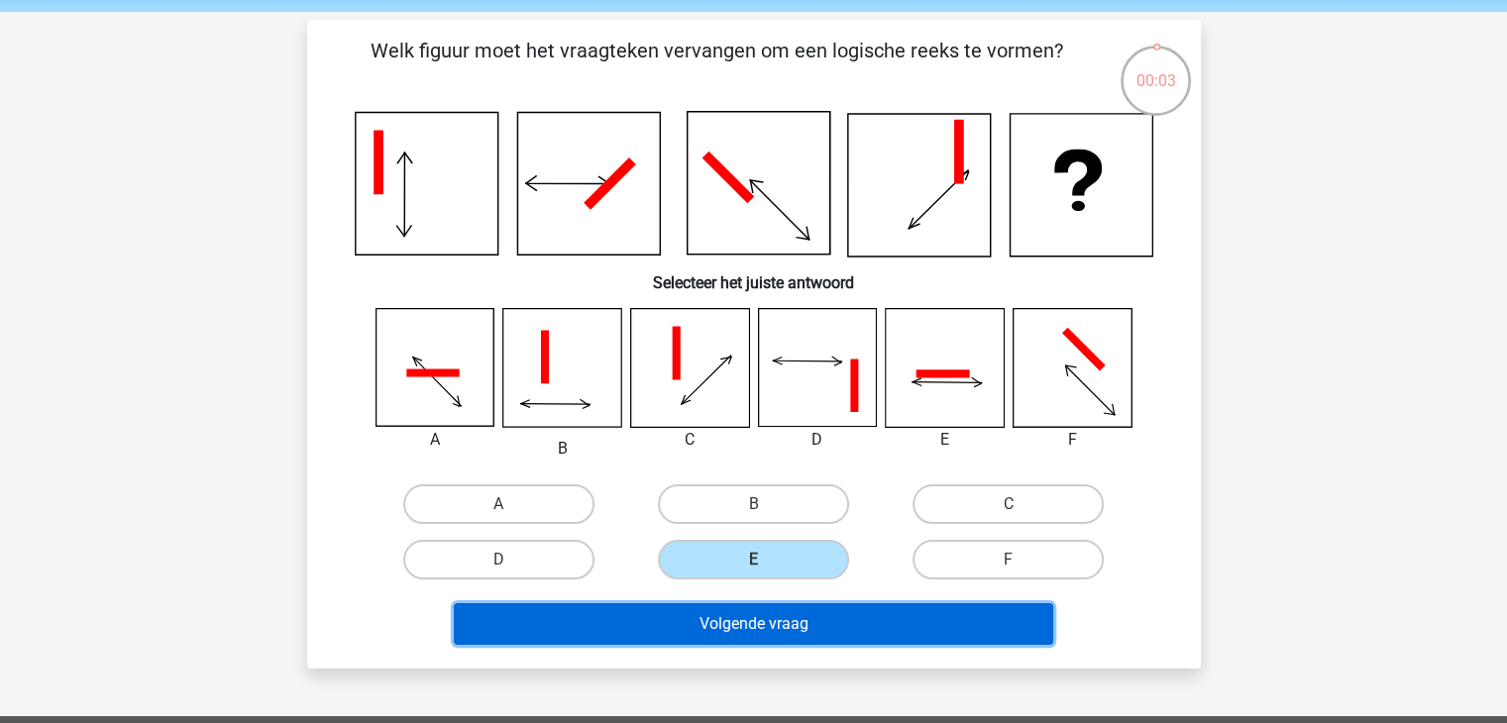
click at [799, 621] on button "Volgende vraag" at bounding box center [754, 625] width 600 height 42
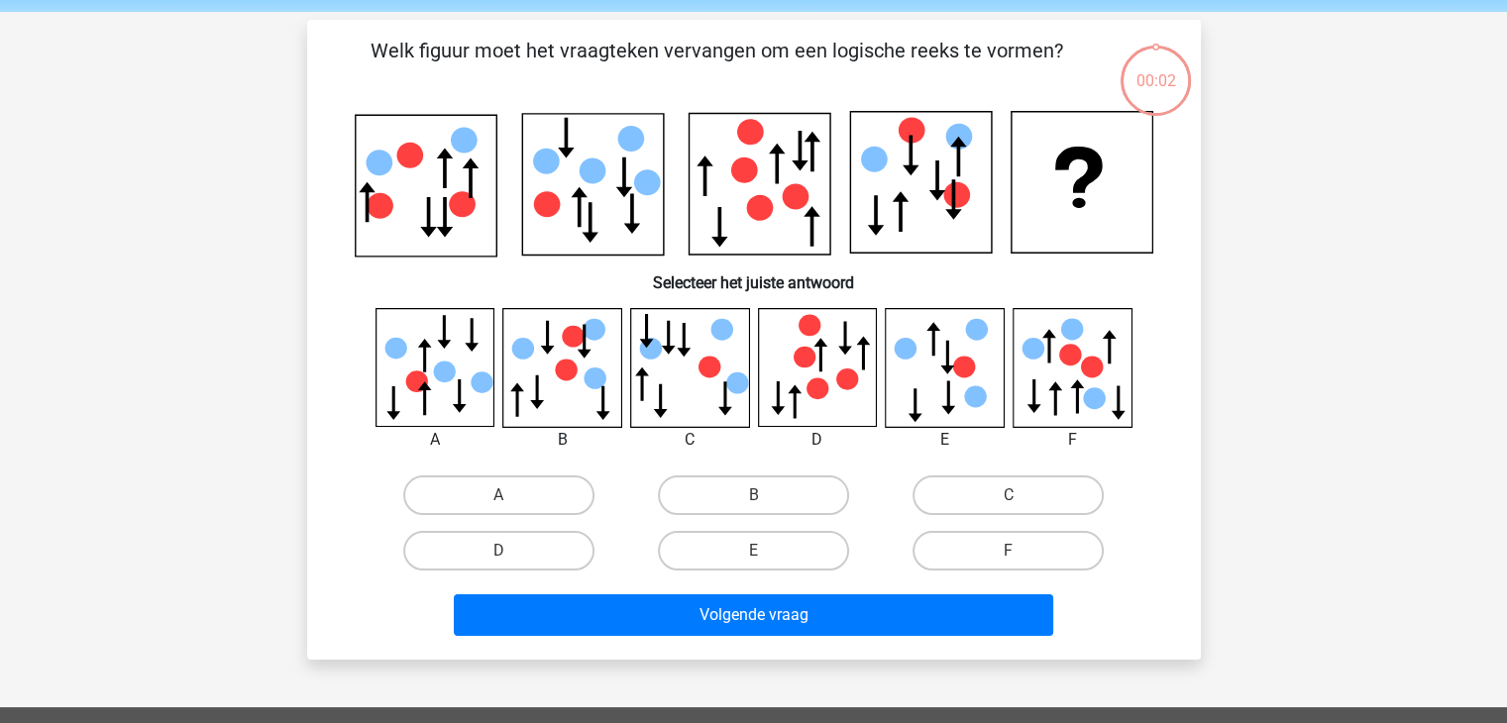
scroll to position [91, 0]
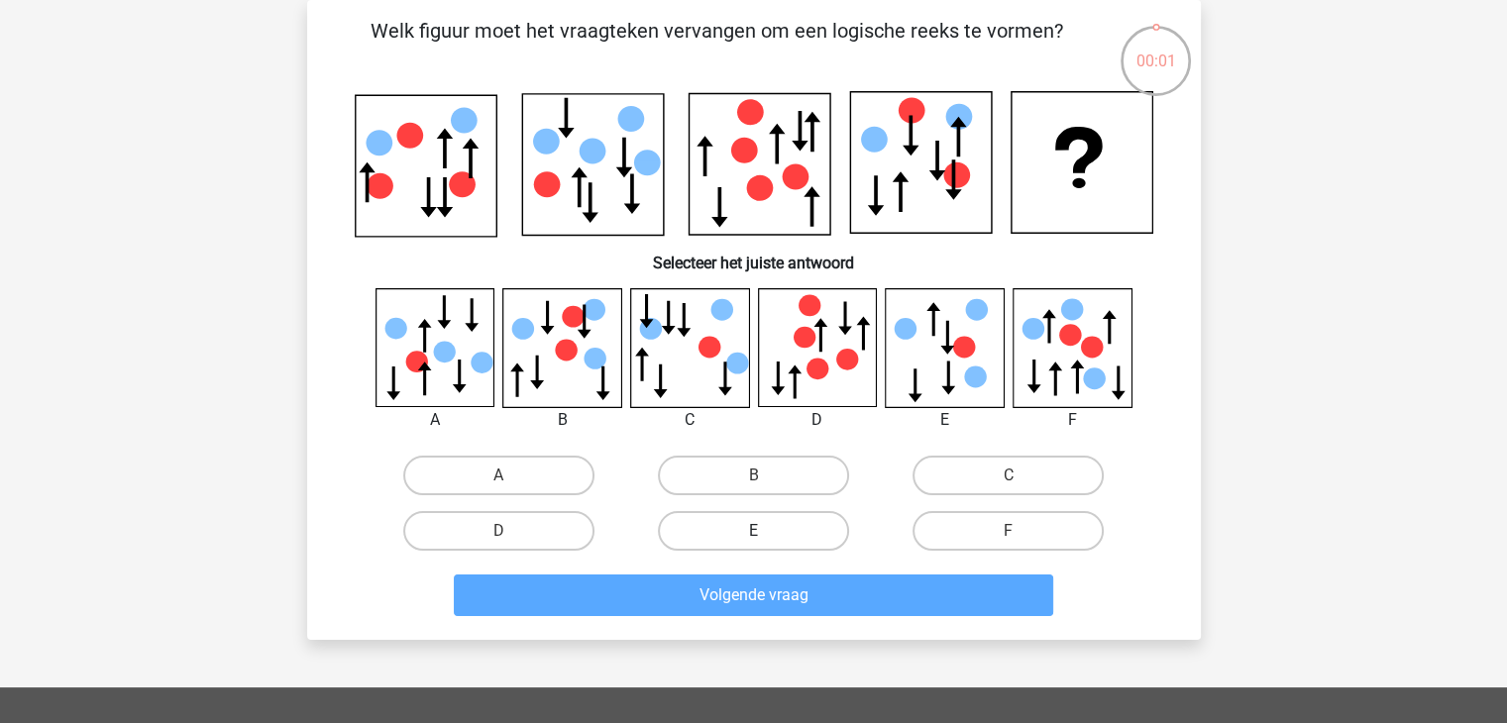
click at [743, 531] on label "E" at bounding box center [753, 531] width 191 height 40
click at [753, 531] on input "E" at bounding box center [759, 537] width 13 height 13
radio input "true"
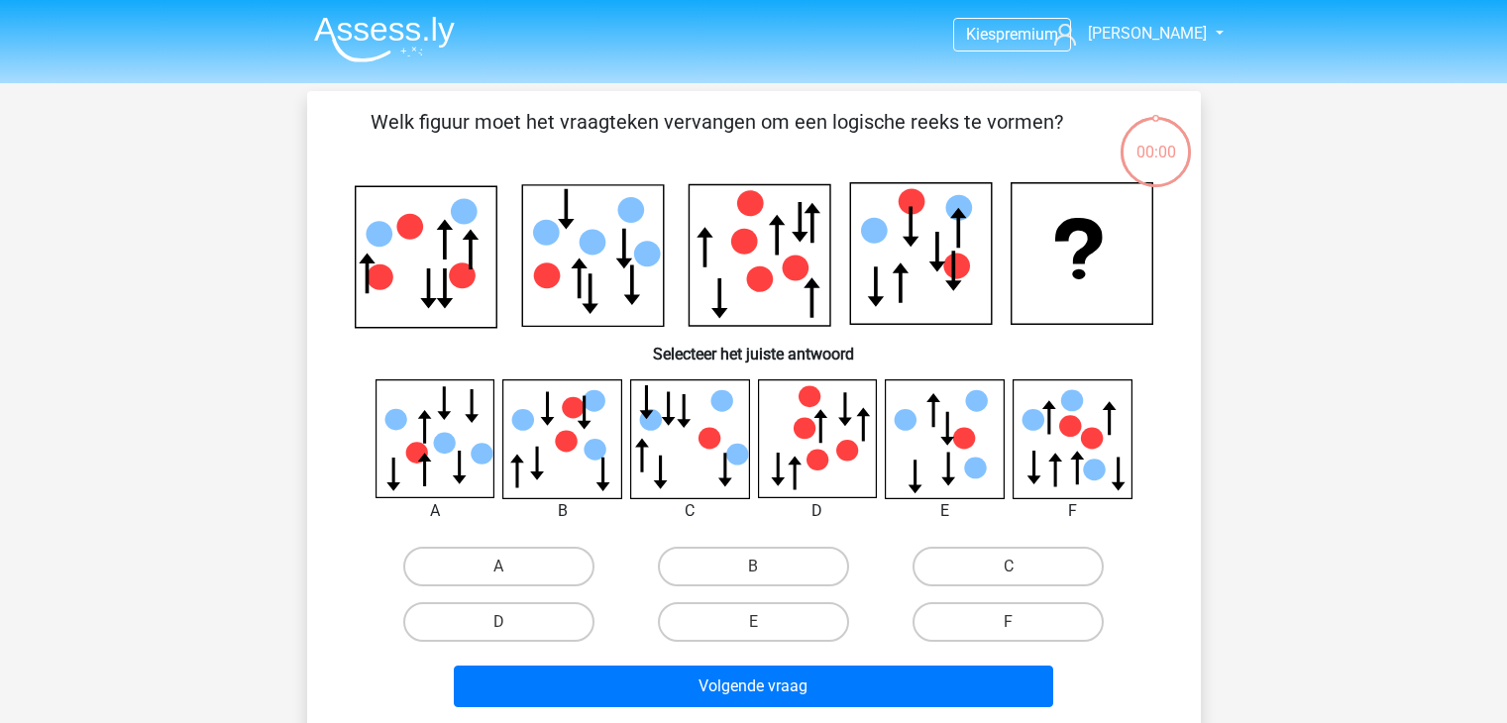
scroll to position [91, 0]
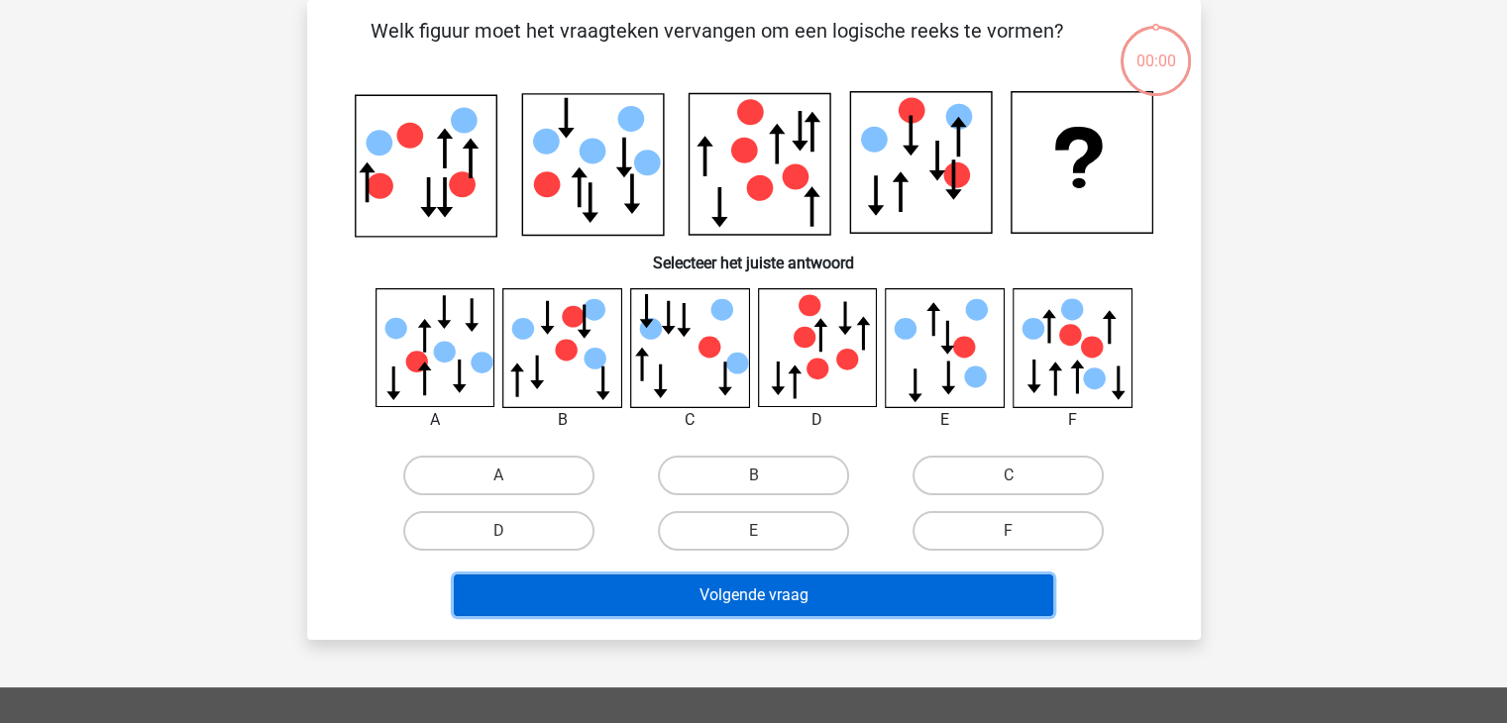
click at [738, 592] on button "Volgende vraag" at bounding box center [754, 596] width 600 height 42
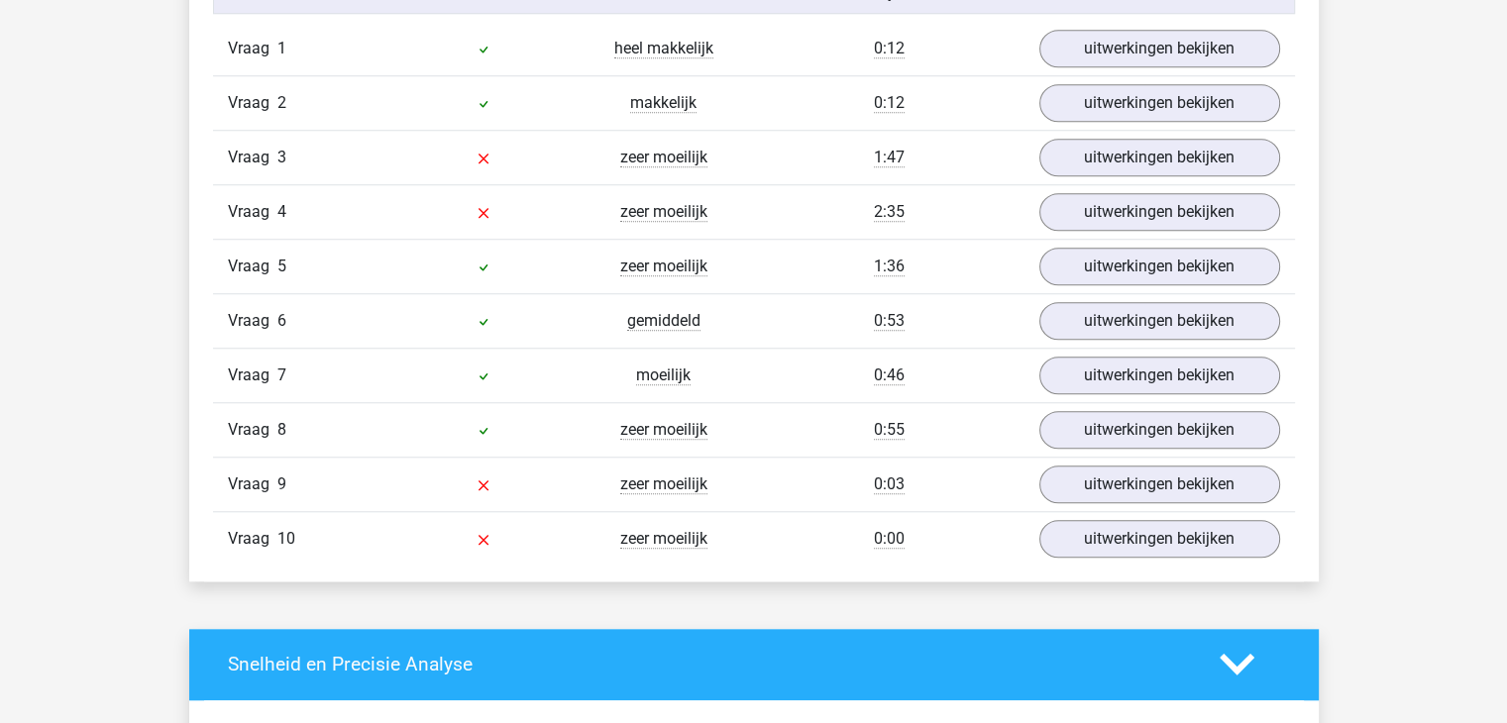
scroll to position [1688, 0]
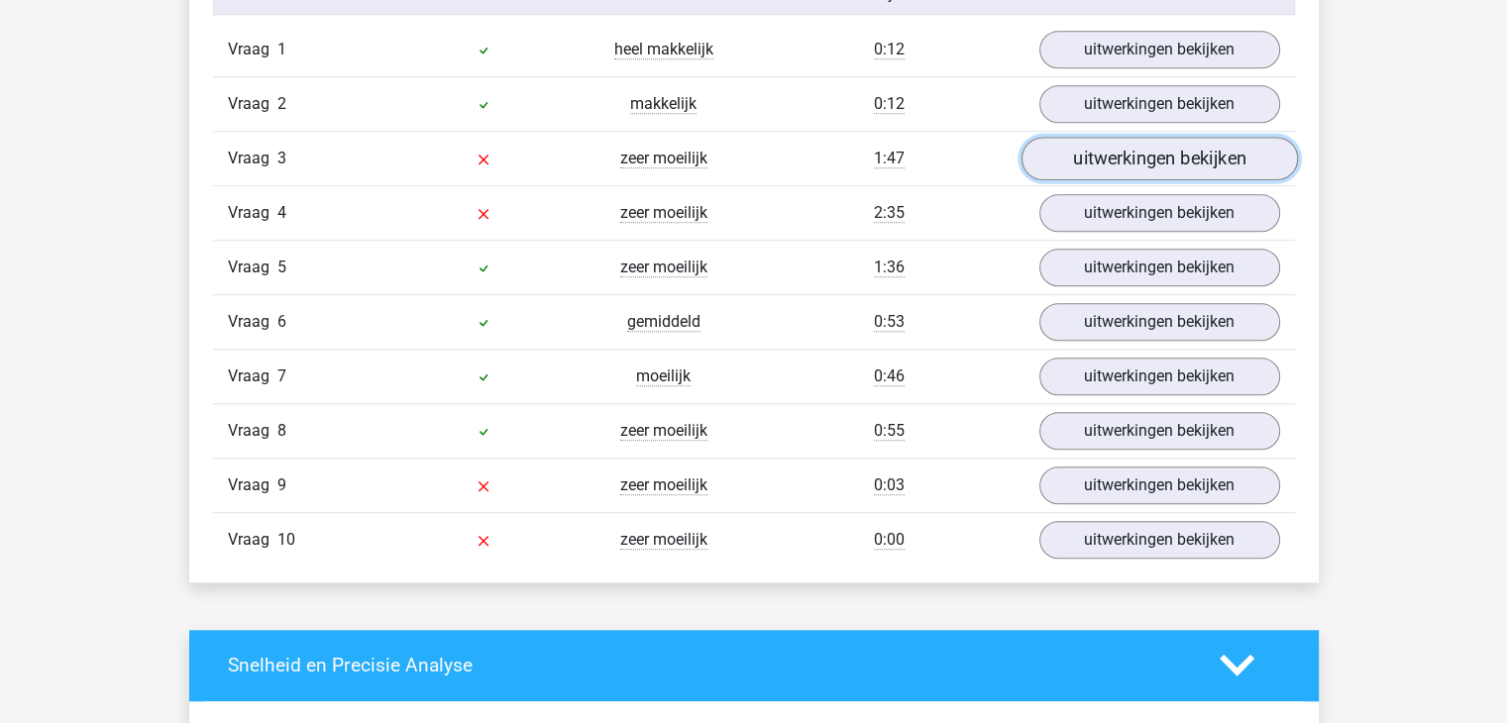
click at [1118, 157] on link "uitwerkingen bekijken" at bounding box center [1159, 159] width 277 height 44
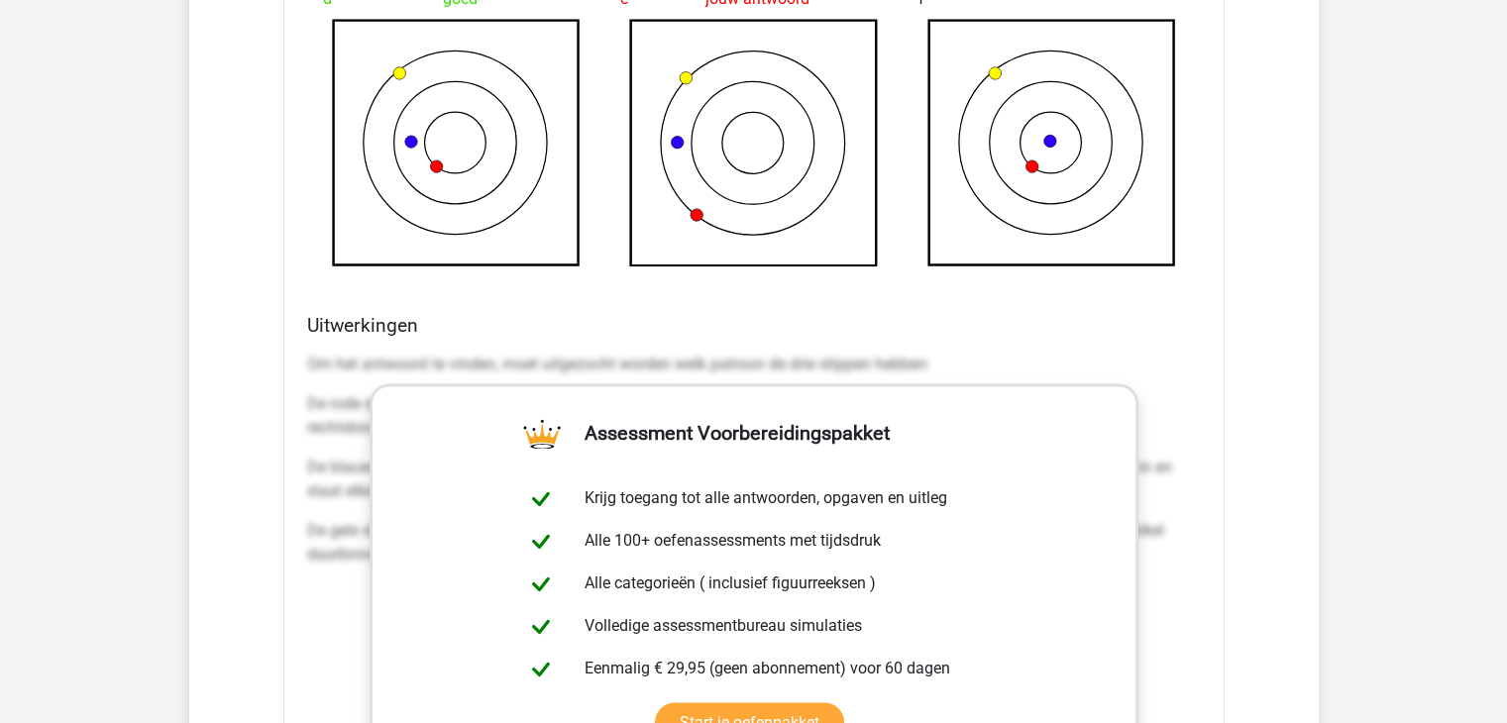
scroll to position [2478, 0]
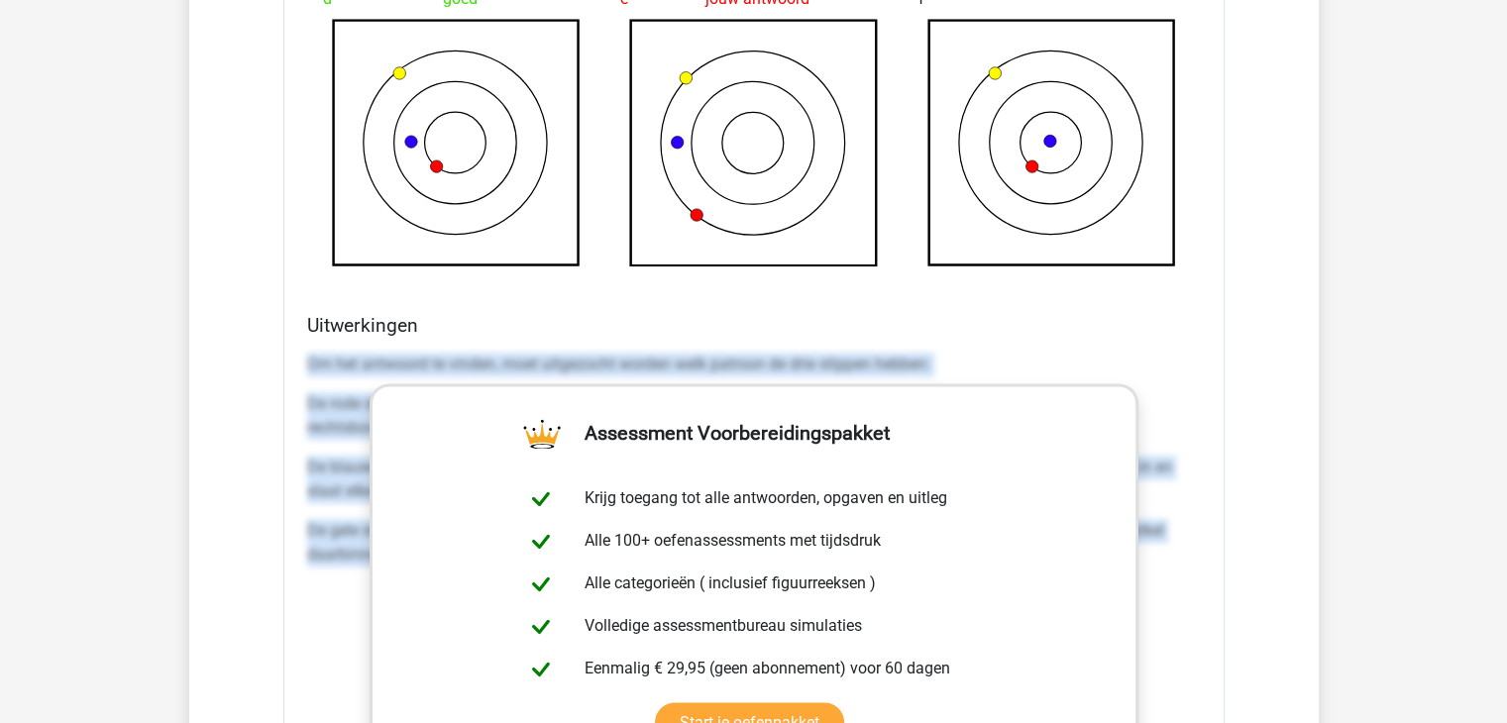
drag, startPoint x: 309, startPoint y: 366, endPoint x: 1189, endPoint y: 569, distance: 903.2
click at [1189, 569] on div "Om het antwoord te vinden, moet uitgezocht worden welk patroon de drie stippen …" at bounding box center [754, 468] width 894 height 246
copy div "Om het antwoord te vinden, moet uitgezocht worden welk patroon de drie stippen …"
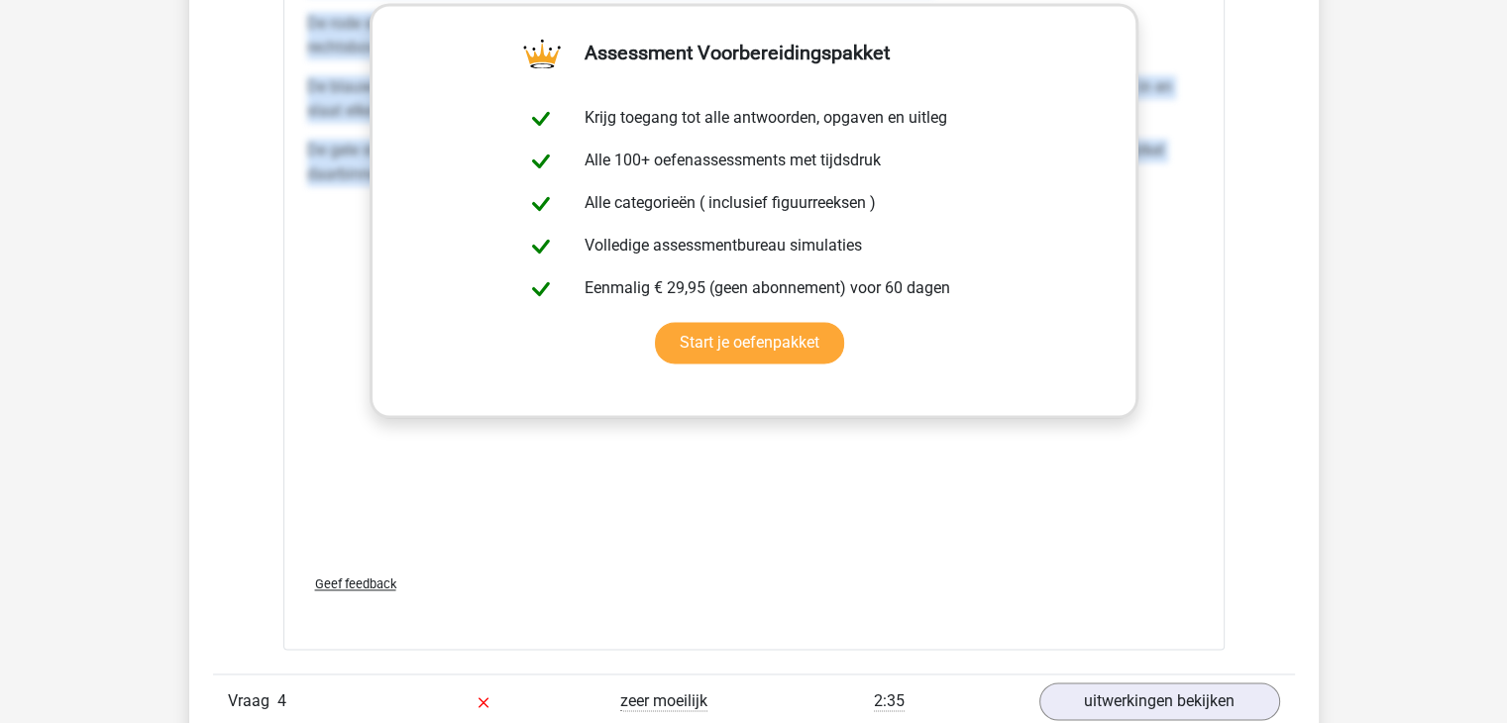
scroll to position [3142, 0]
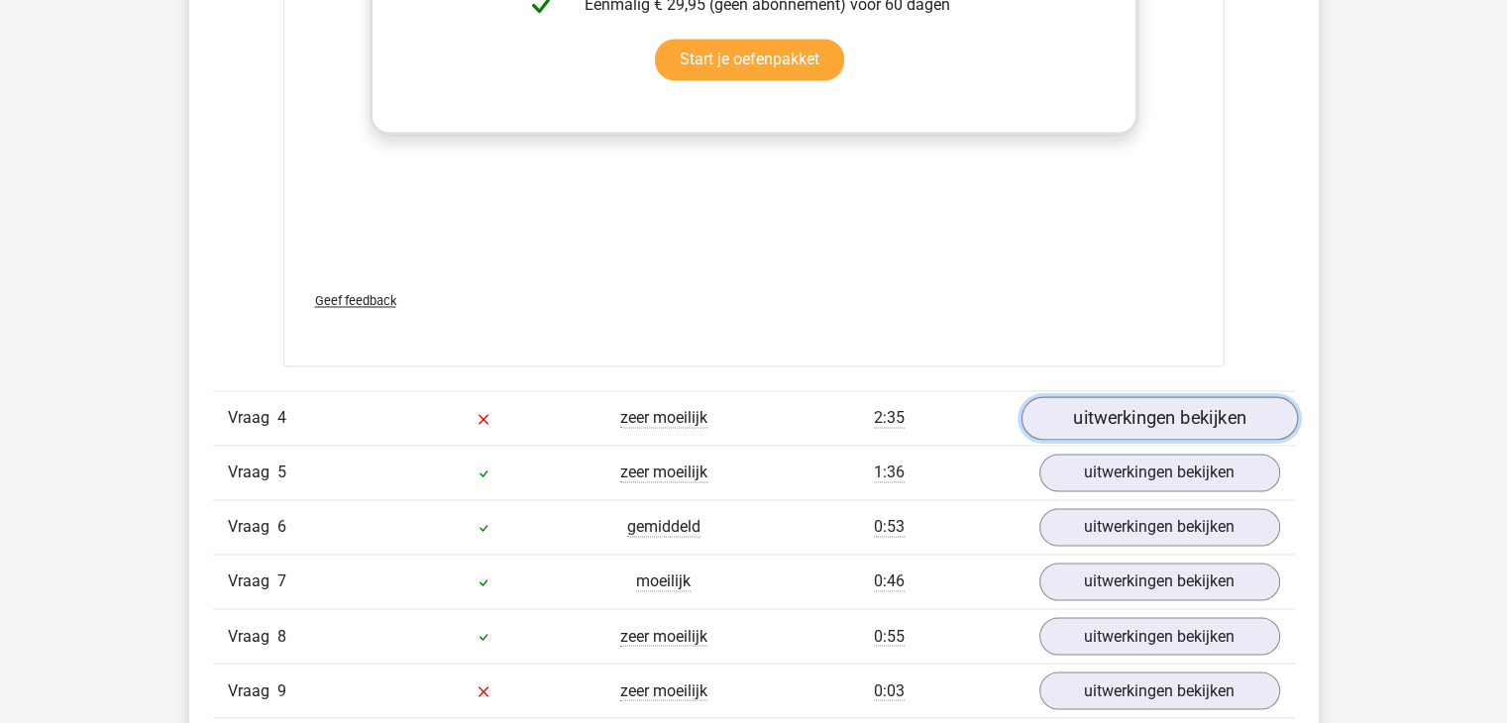
click at [1123, 401] on link "uitwerkingen bekijken" at bounding box center [1159, 418] width 277 height 44
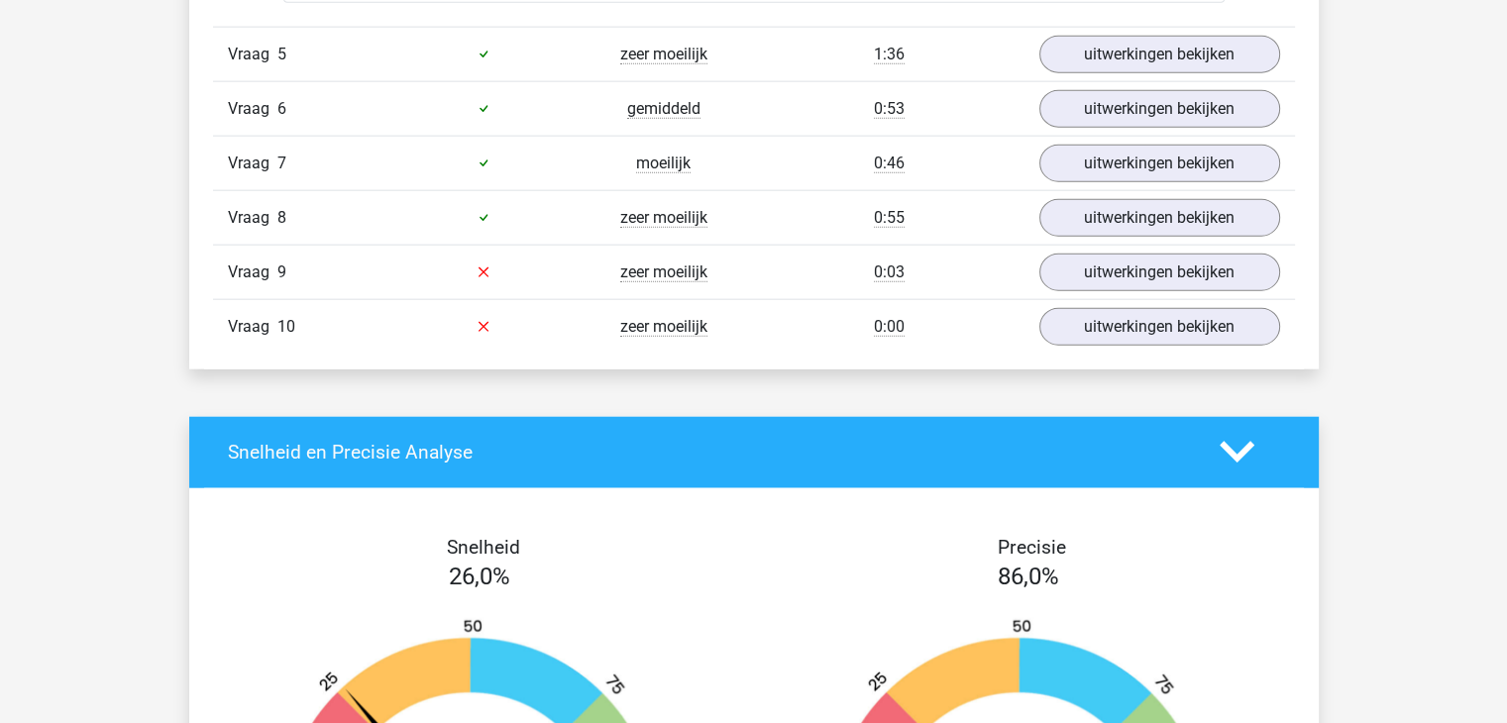
scroll to position [4753, 0]
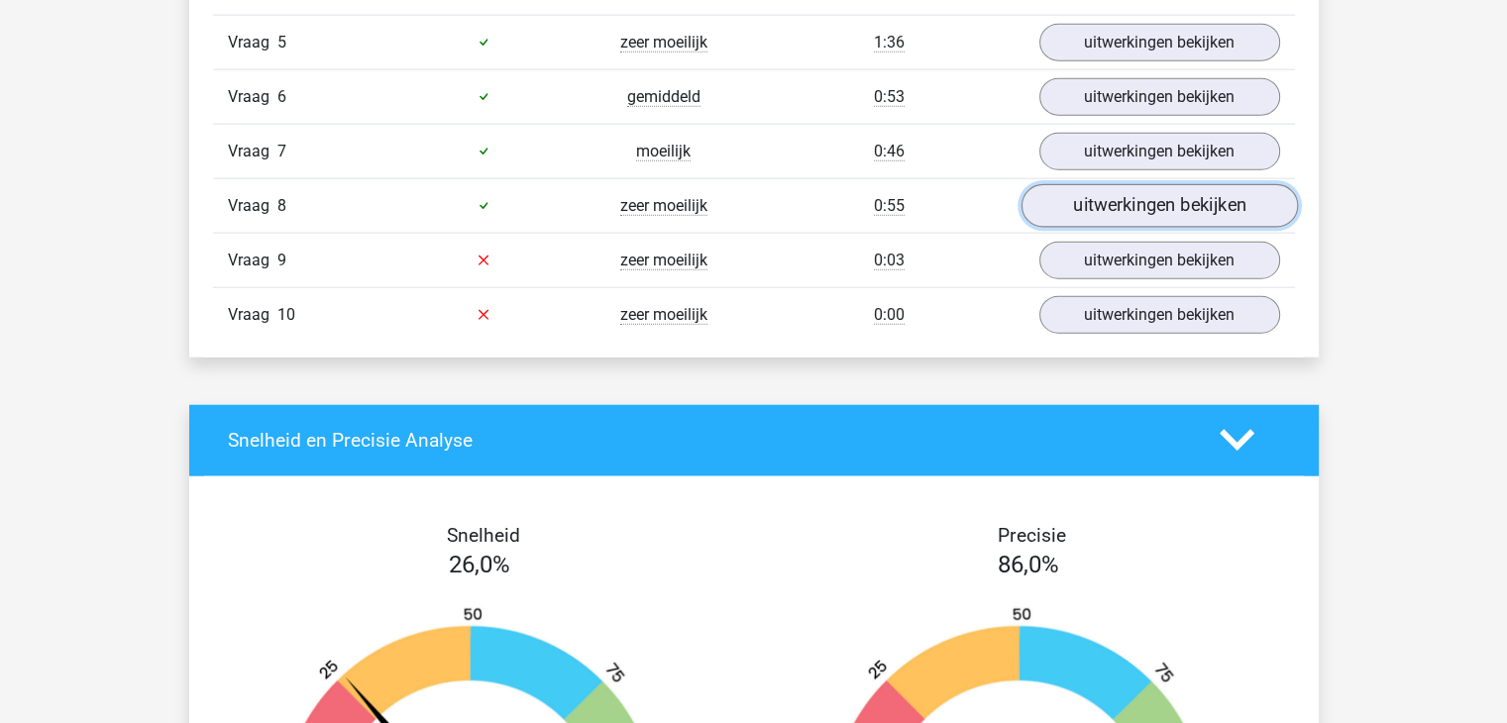
click at [1119, 212] on link "uitwerkingen bekijken" at bounding box center [1159, 206] width 277 height 44
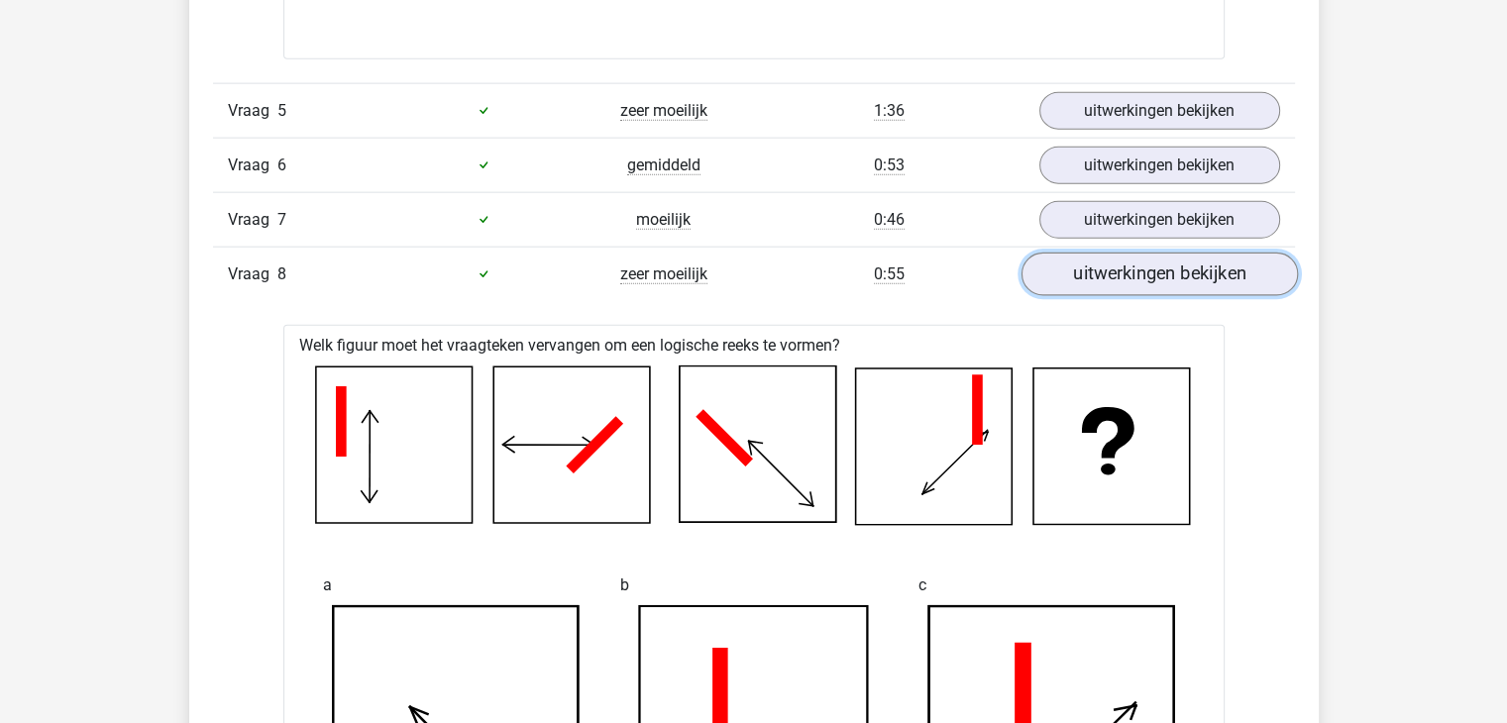
scroll to position [4633, 0]
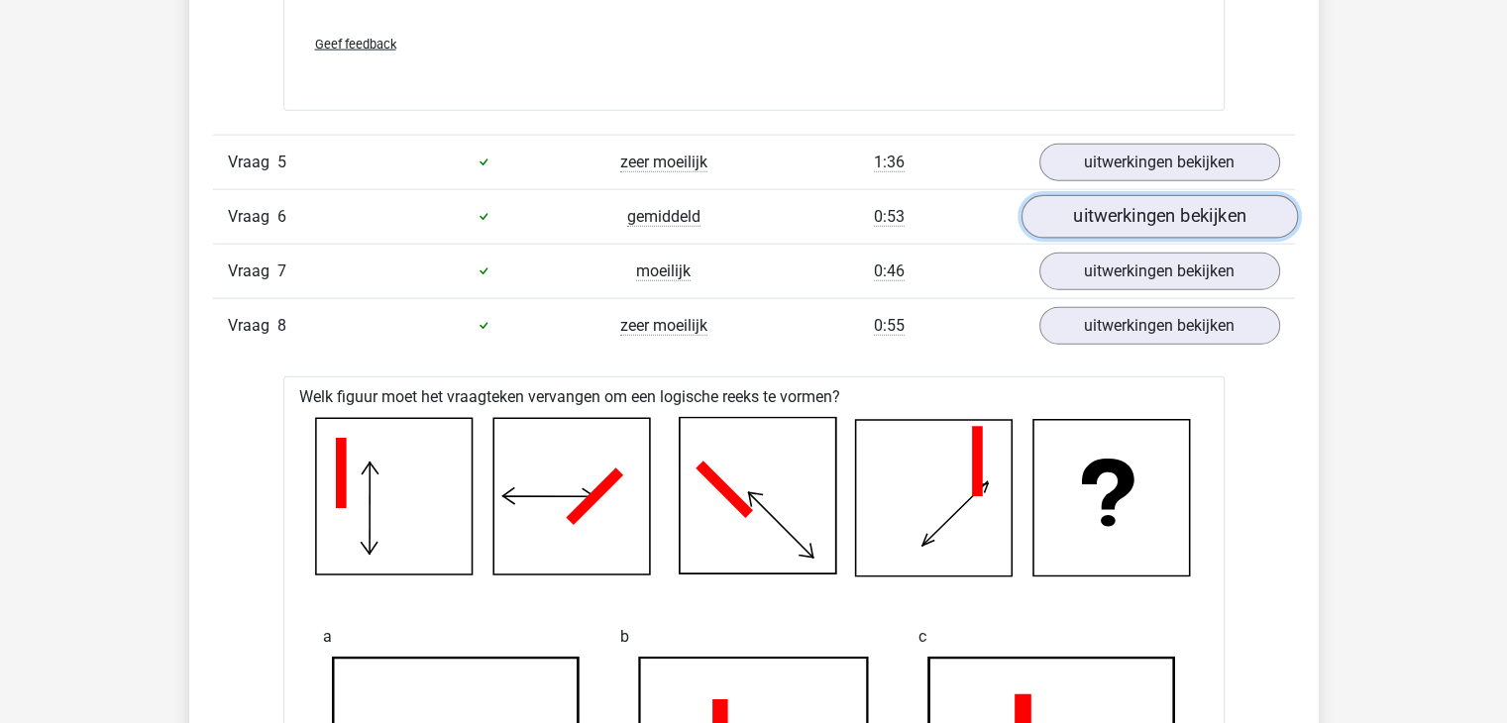
click at [1103, 205] on link "uitwerkingen bekijken" at bounding box center [1159, 217] width 277 height 44
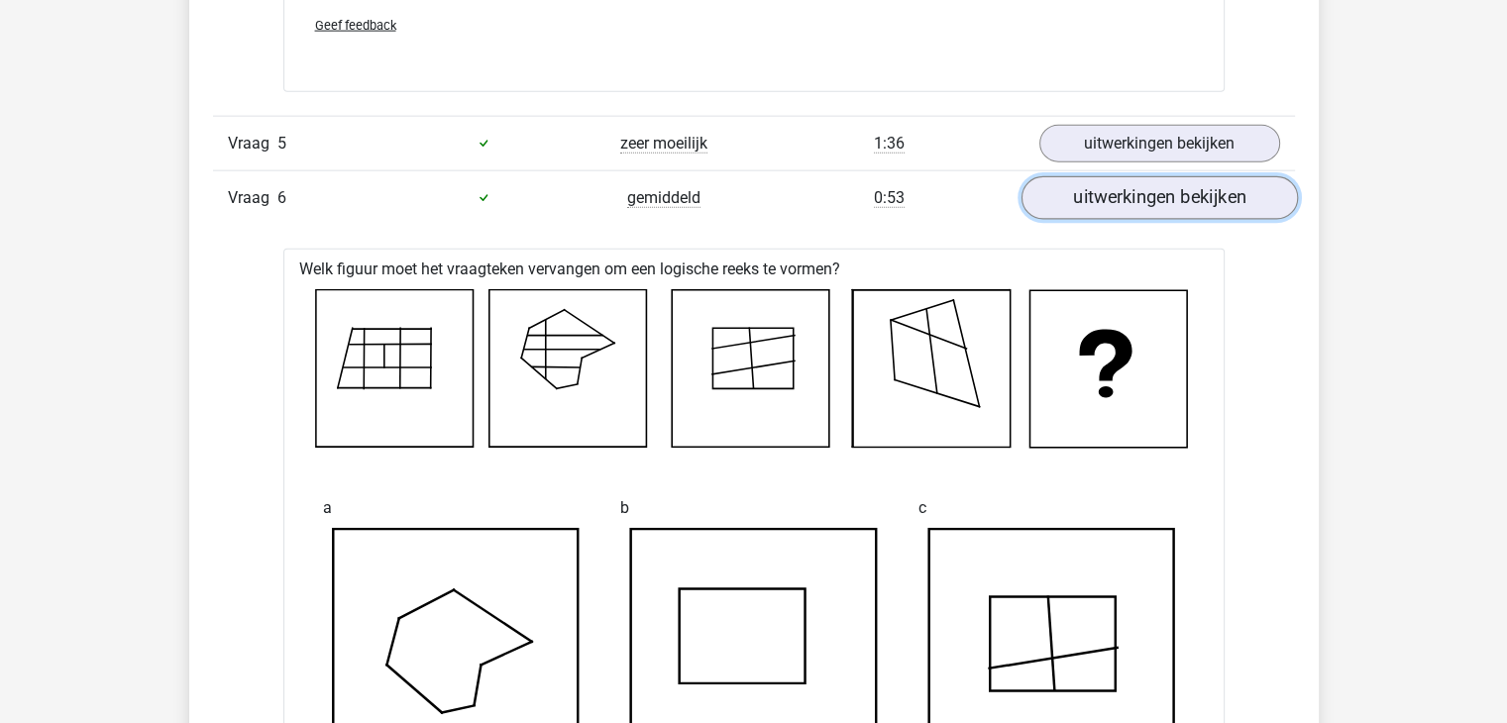
scroll to position [4622, 0]
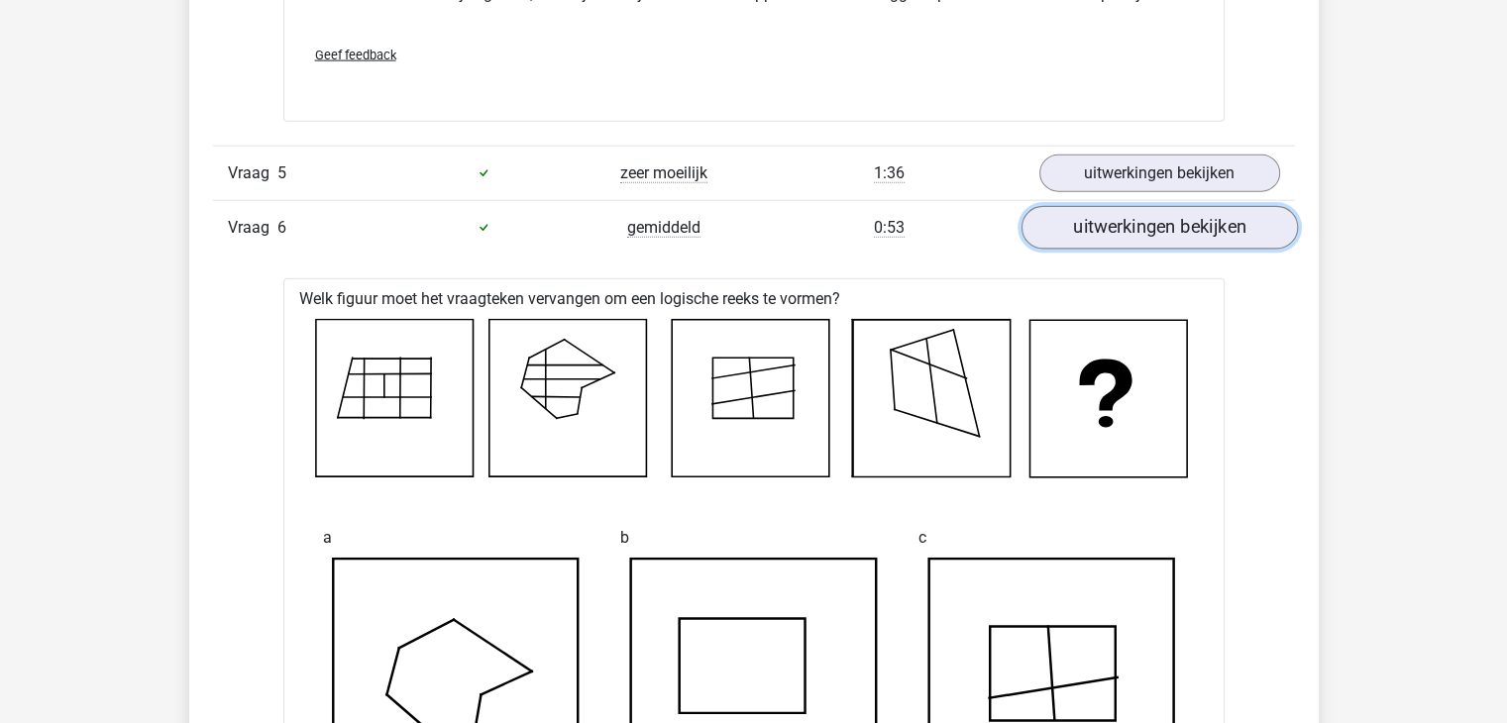
click at [1108, 236] on link "uitwerkingen bekijken" at bounding box center [1159, 228] width 277 height 44
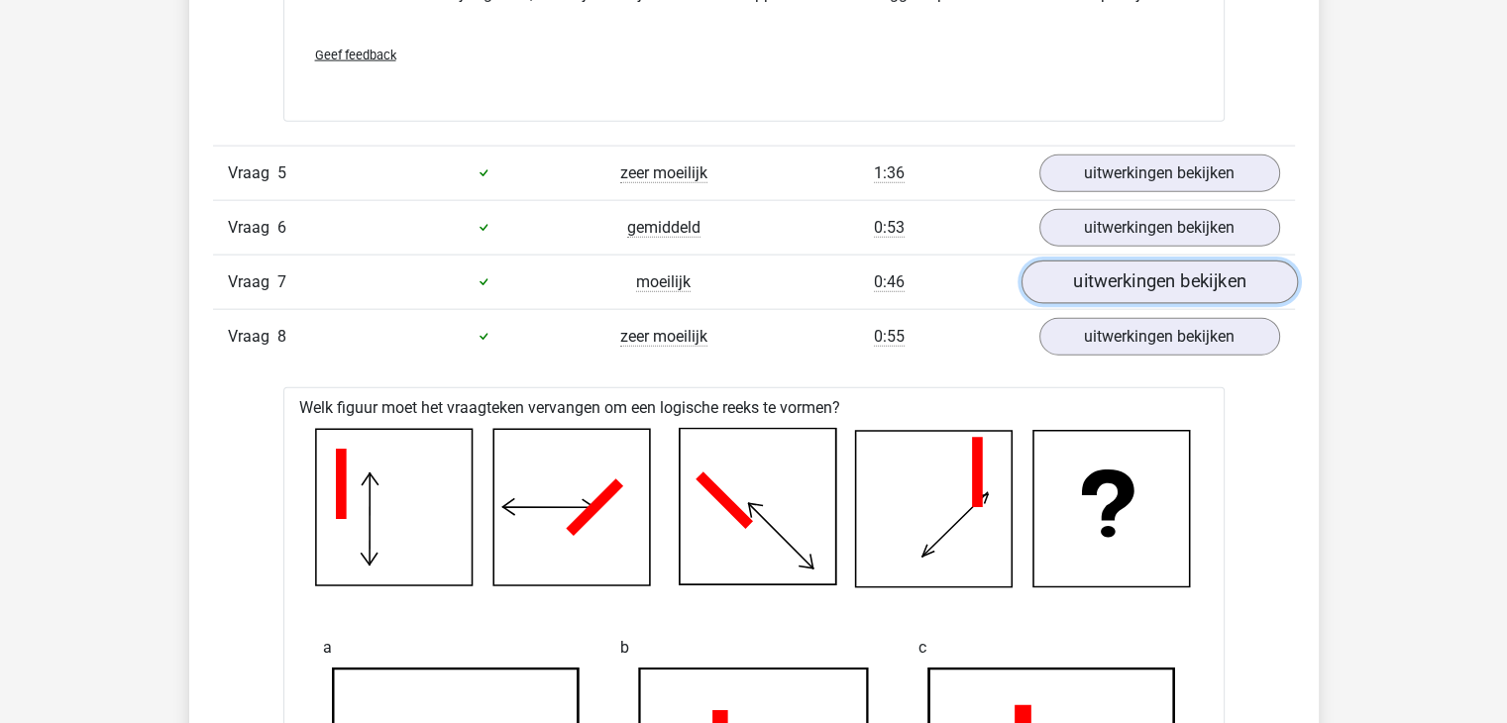
click at [1114, 281] on link "uitwerkingen bekijken" at bounding box center [1159, 283] width 277 height 44
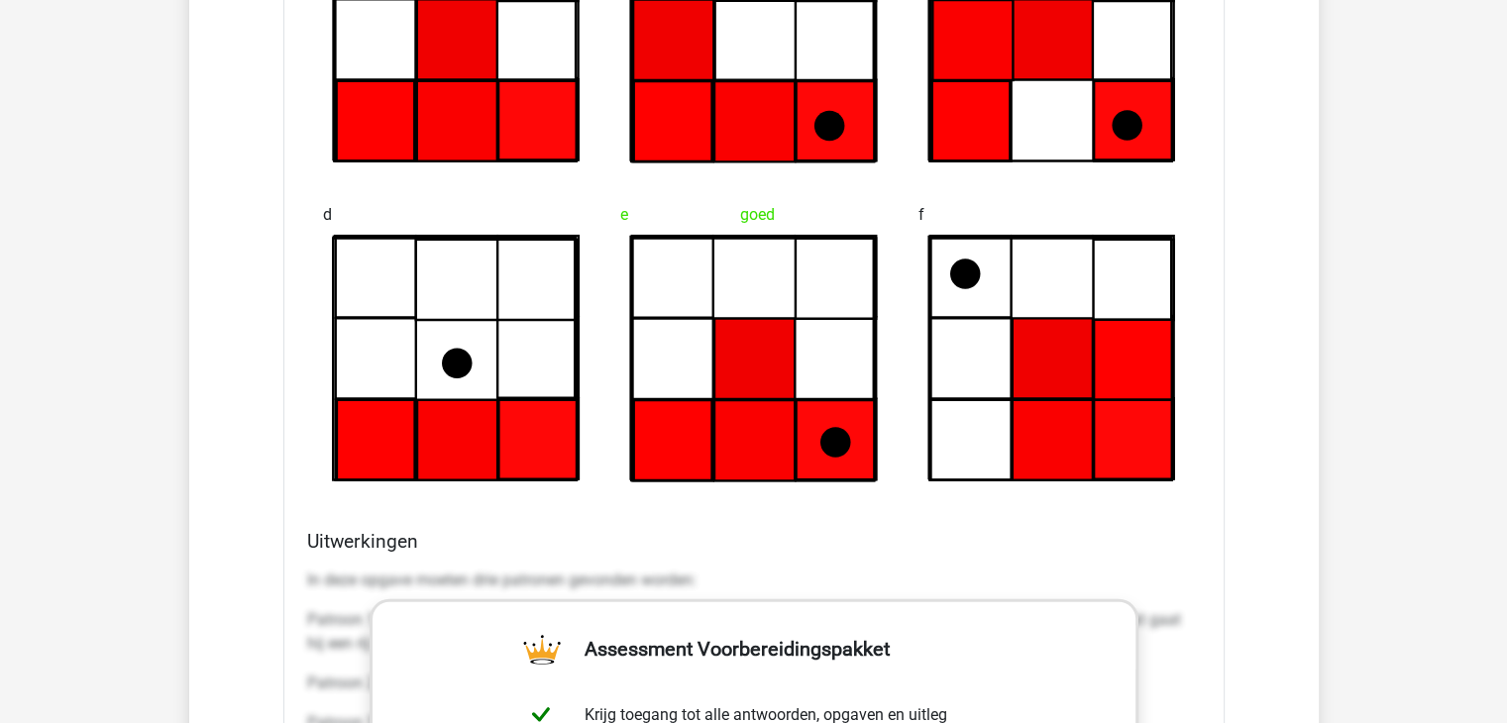
scroll to position [4696, 0]
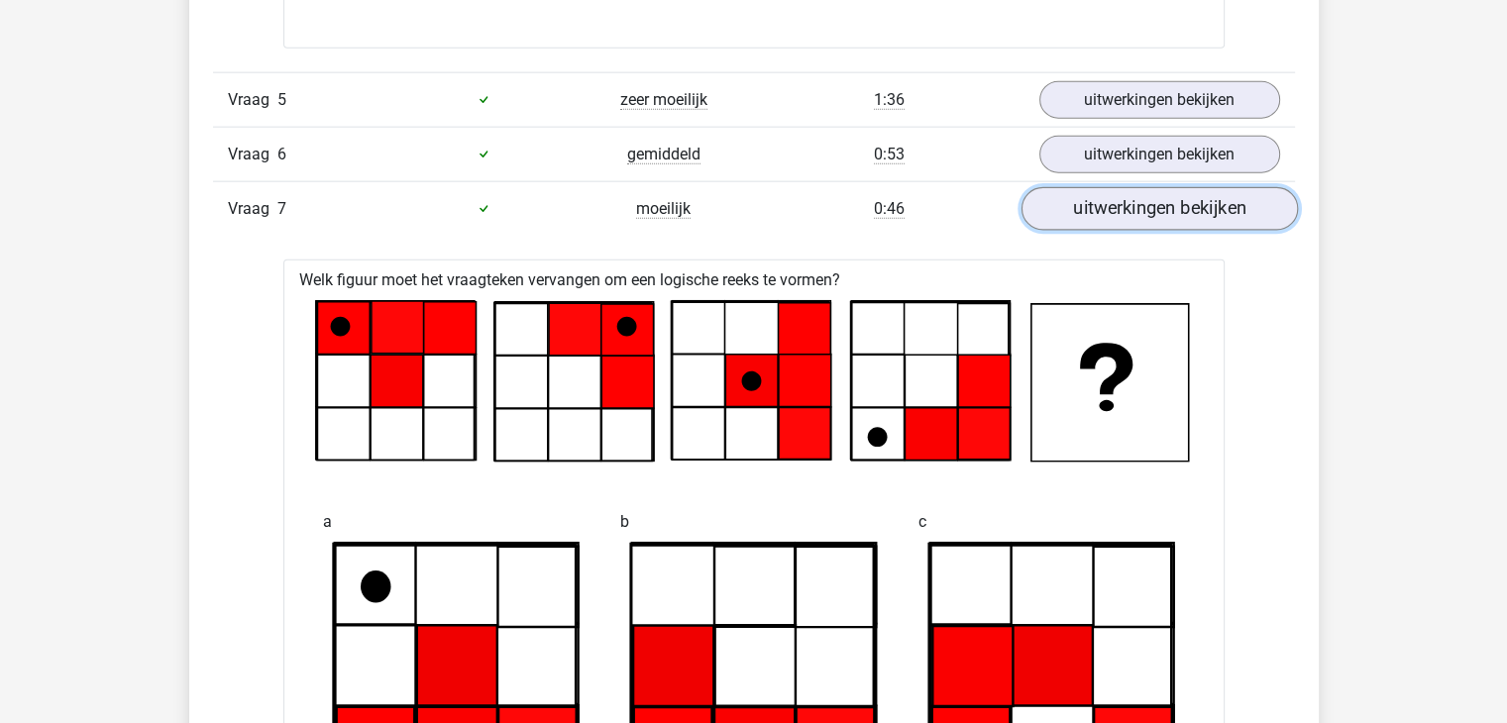
click at [1132, 195] on link "uitwerkingen bekijken" at bounding box center [1159, 209] width 277 height 44
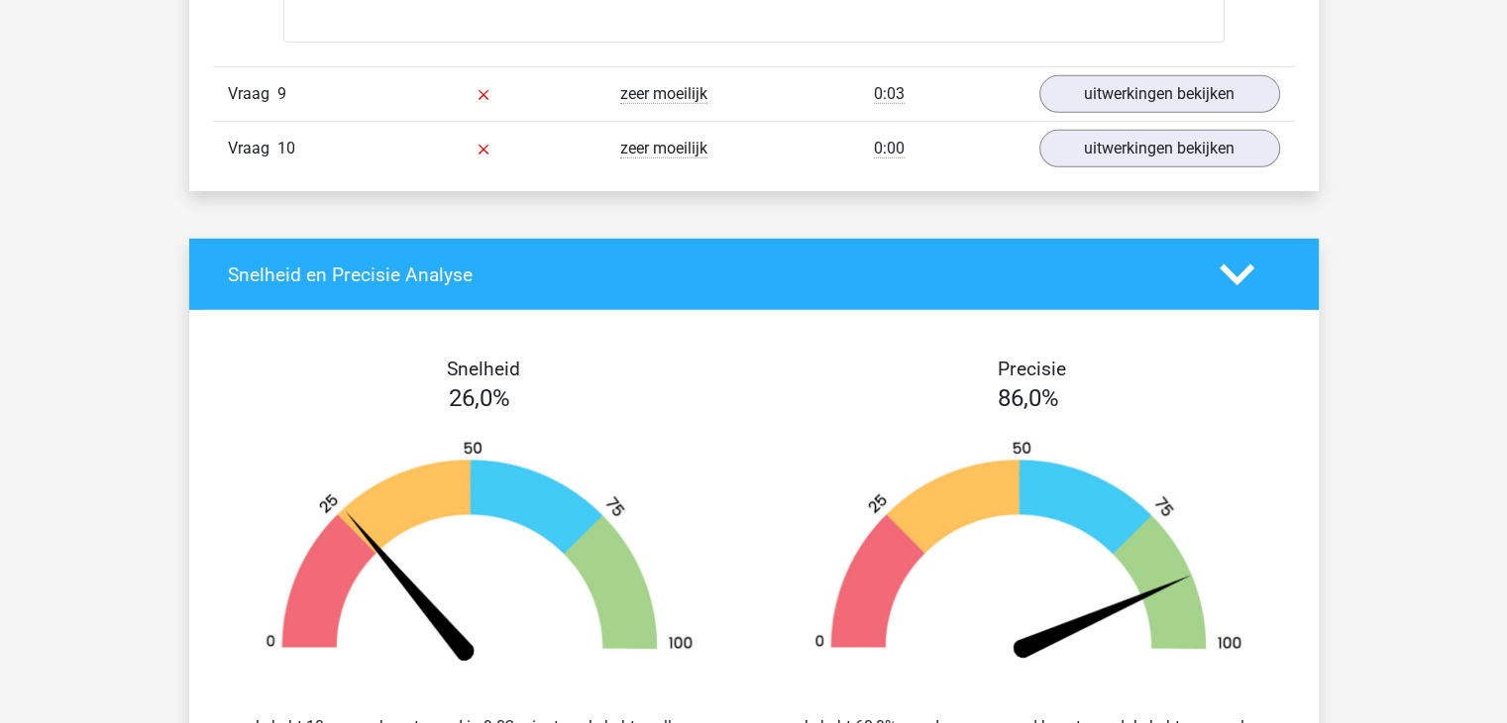
scroll to position [5867, 0]
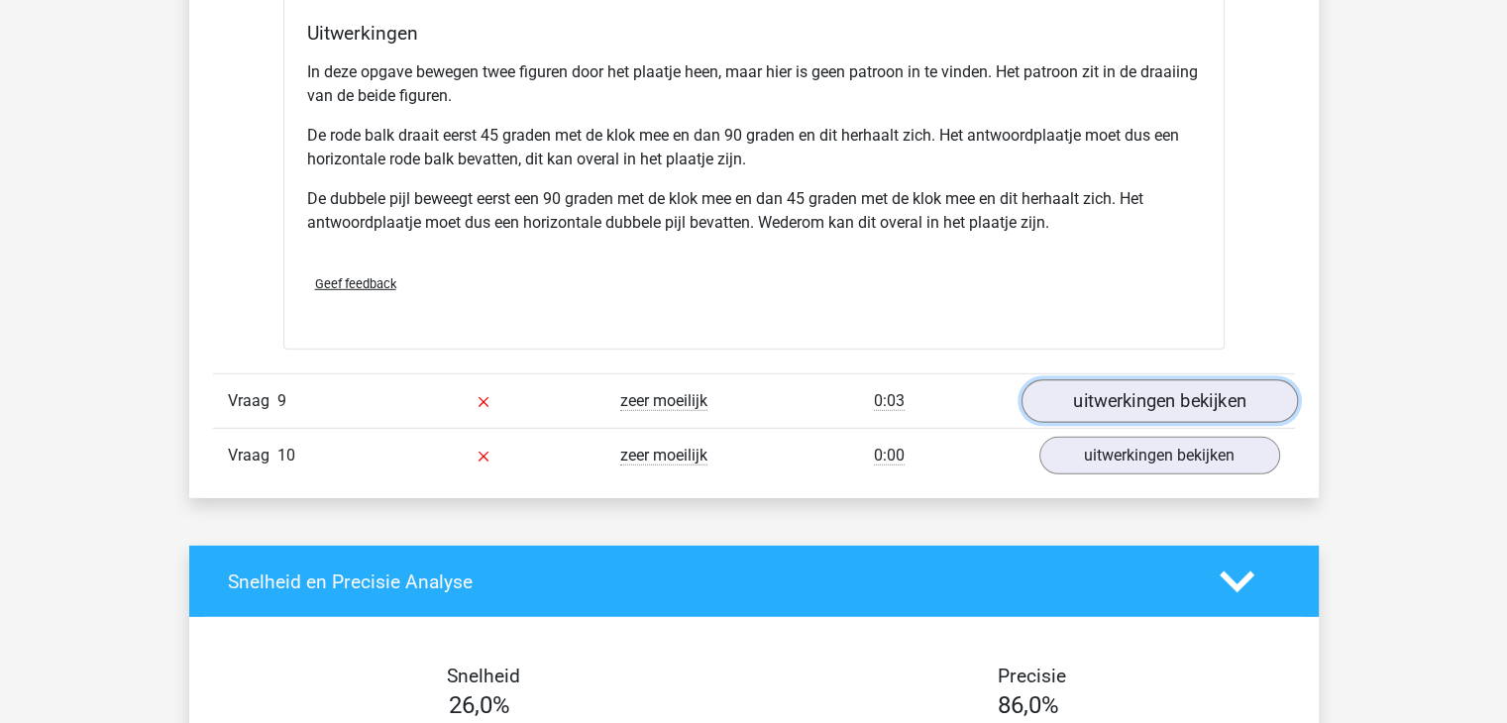
click at [1122, 405] on link "uitwerkingen bekijken" at bounding box center [1159, 402] width 277 height 44
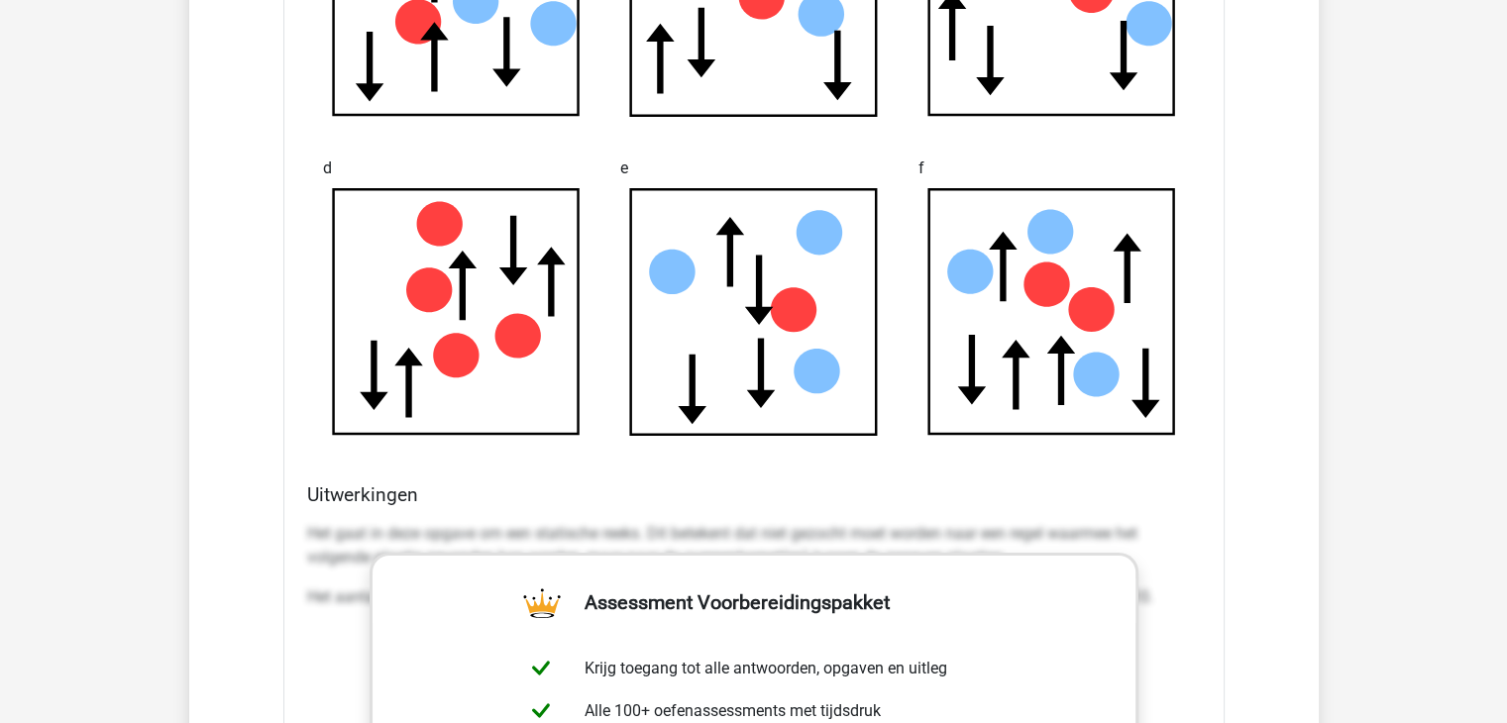
scroll to position [6977, 0]
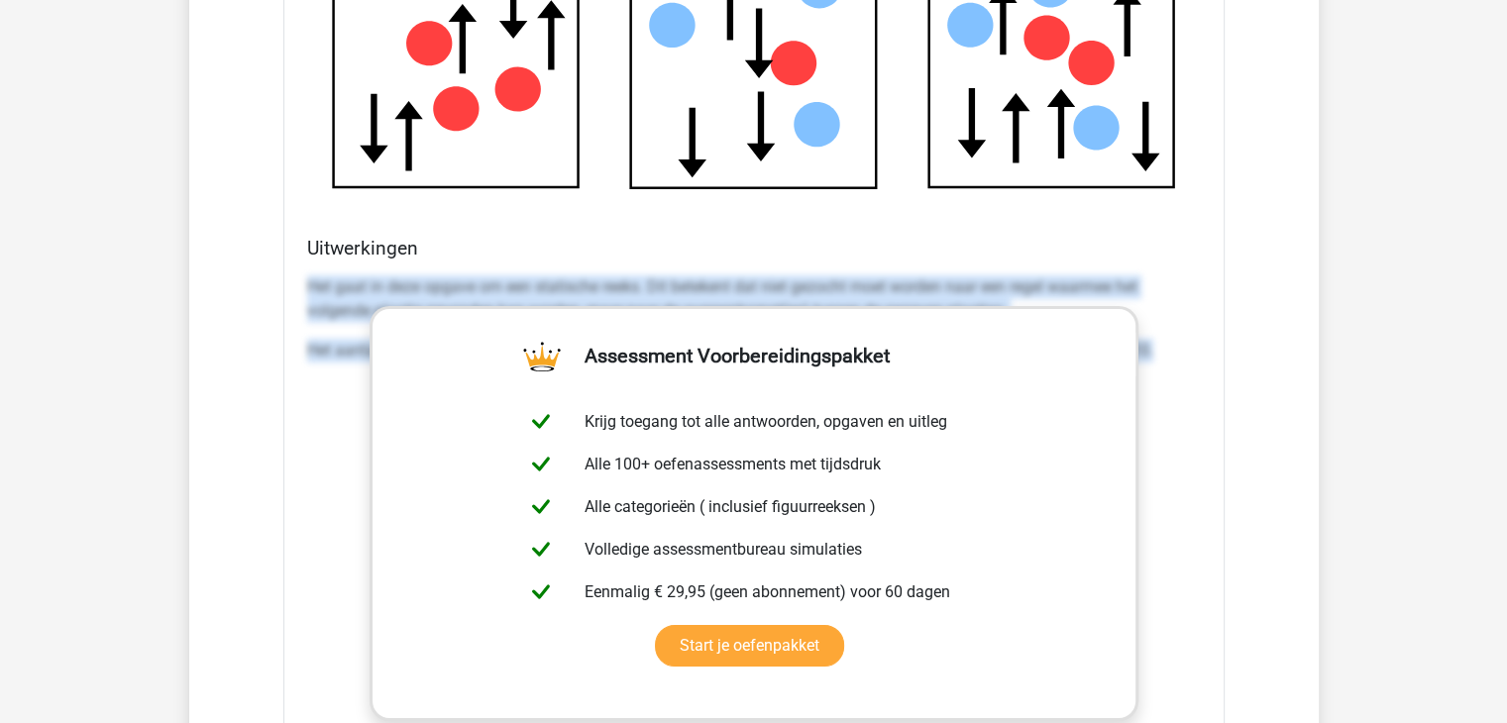
drag, startPoint x: 308, startPoint y: 273, endPoint x: 1204, endPoint y: 389, distance: 903.5
click at [1204, 389] on div "Uitwerkingen Het gaat in deze opgave om een statische reeks. Dit betekent dat n…" at bounding box center [754, 549] width 910 height 625
copy div "Het gaat in deze opgave om een statische reeks. Dit betekent dat niet gezocht m…"
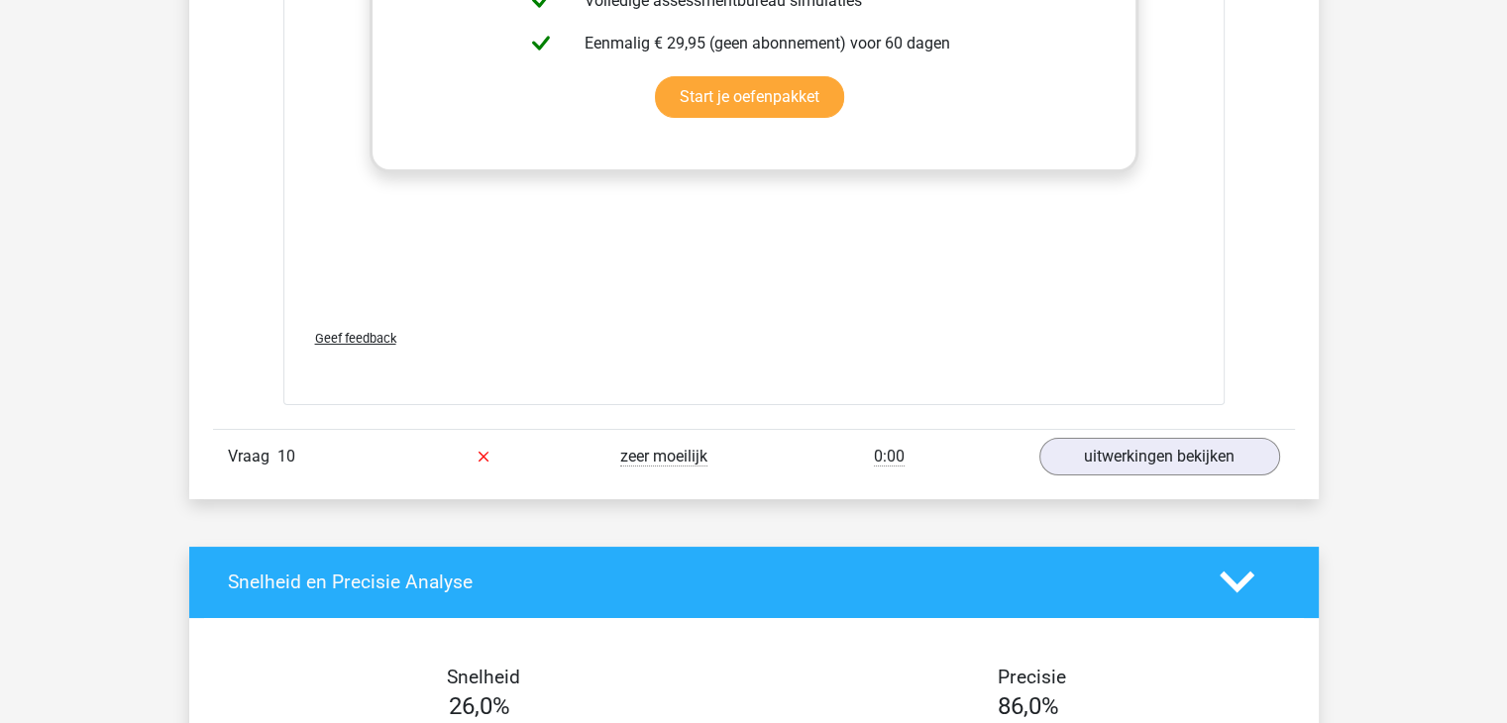
scroll to position [7532, 0]
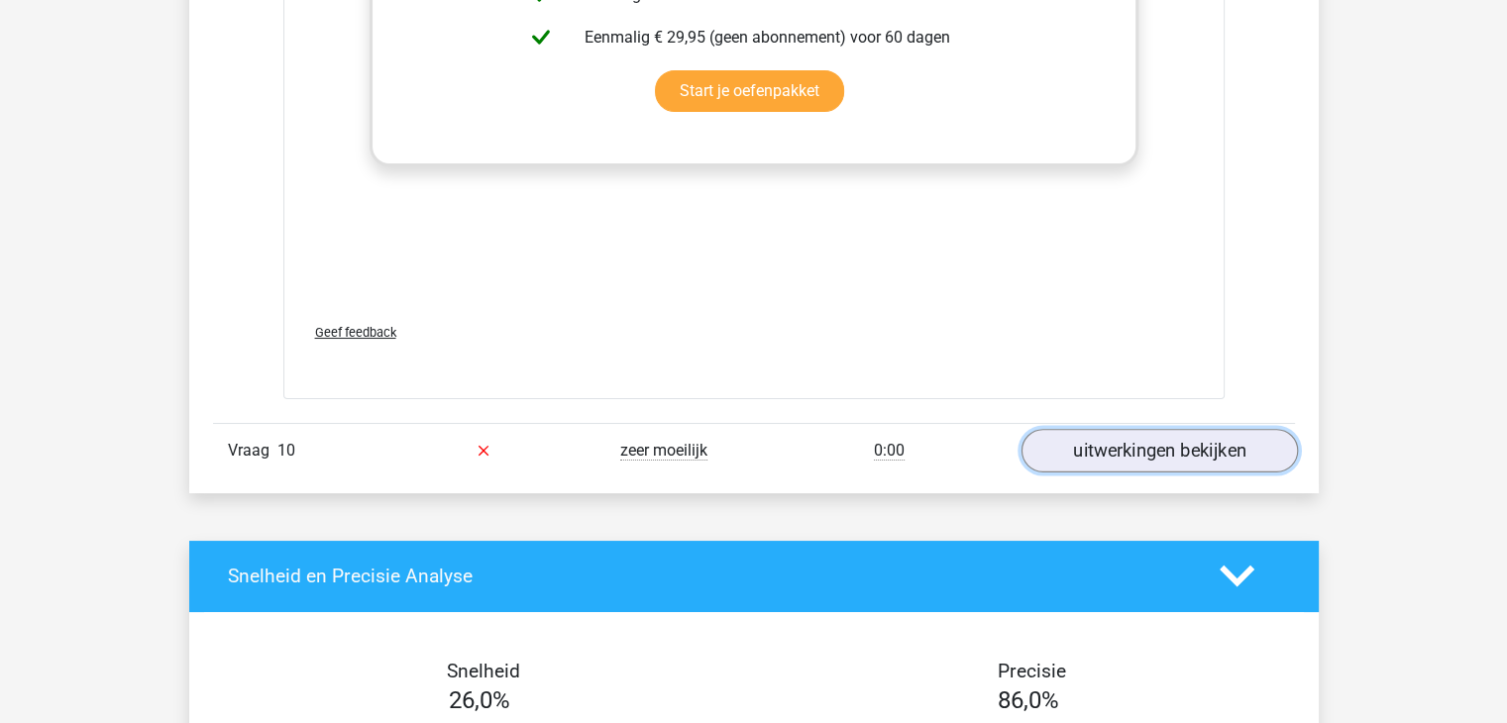
click at [1203, 434] on link "uitwerkingen bekijken" at bounding box center [1159, 451] width 277 height 44
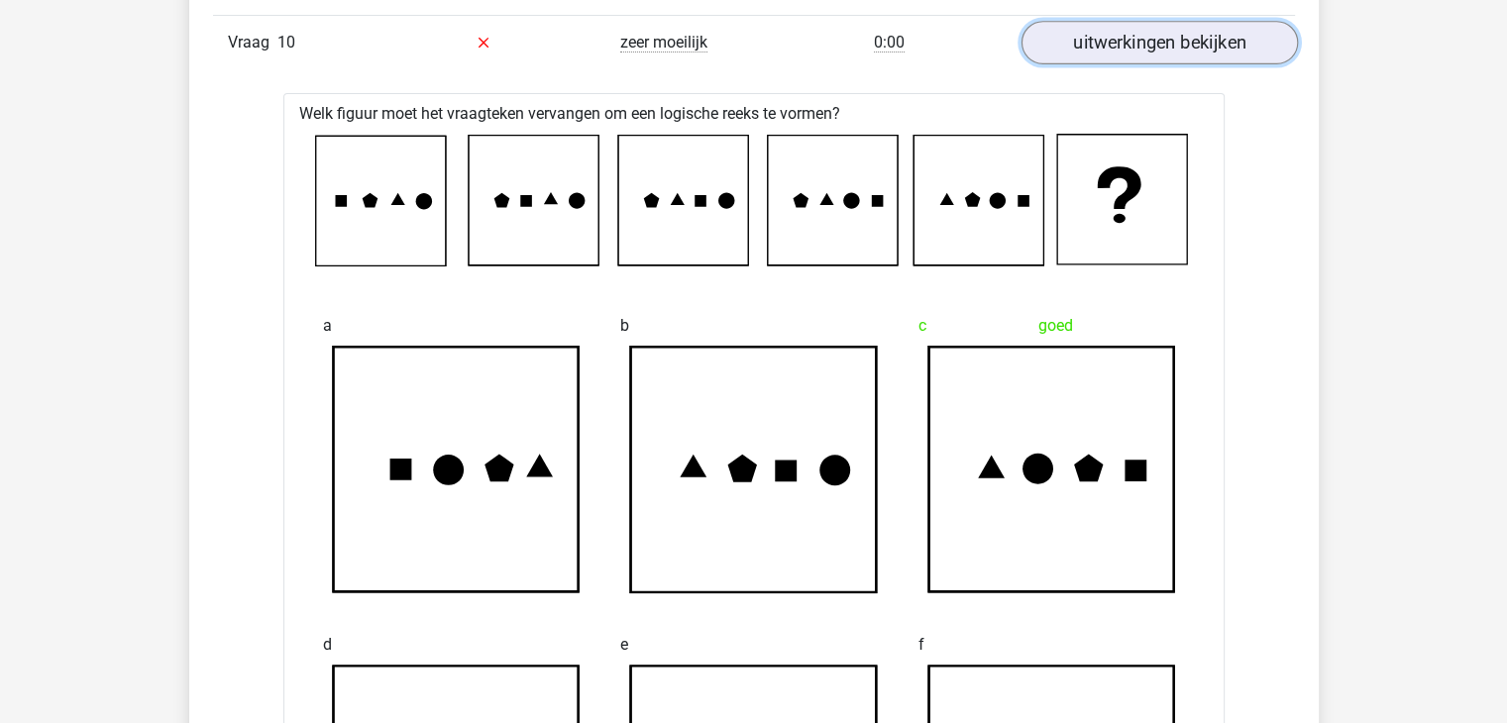
scroll to position [7941, 0]
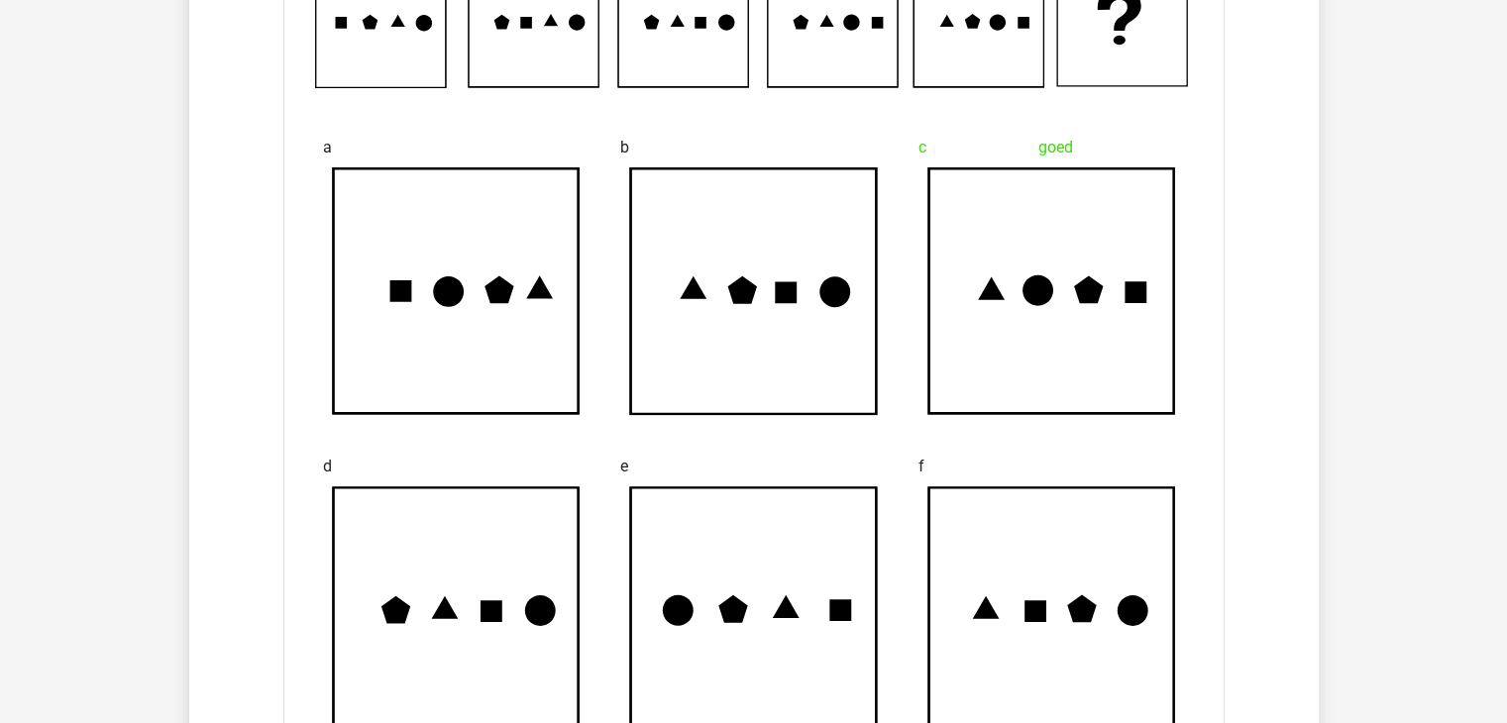
click at [1203, 434] on div "Welk figuur moet het vraagteken vervangen om een logische reeks te vormen? a b …" at bounding box center [754, 707] width 942 height 1585
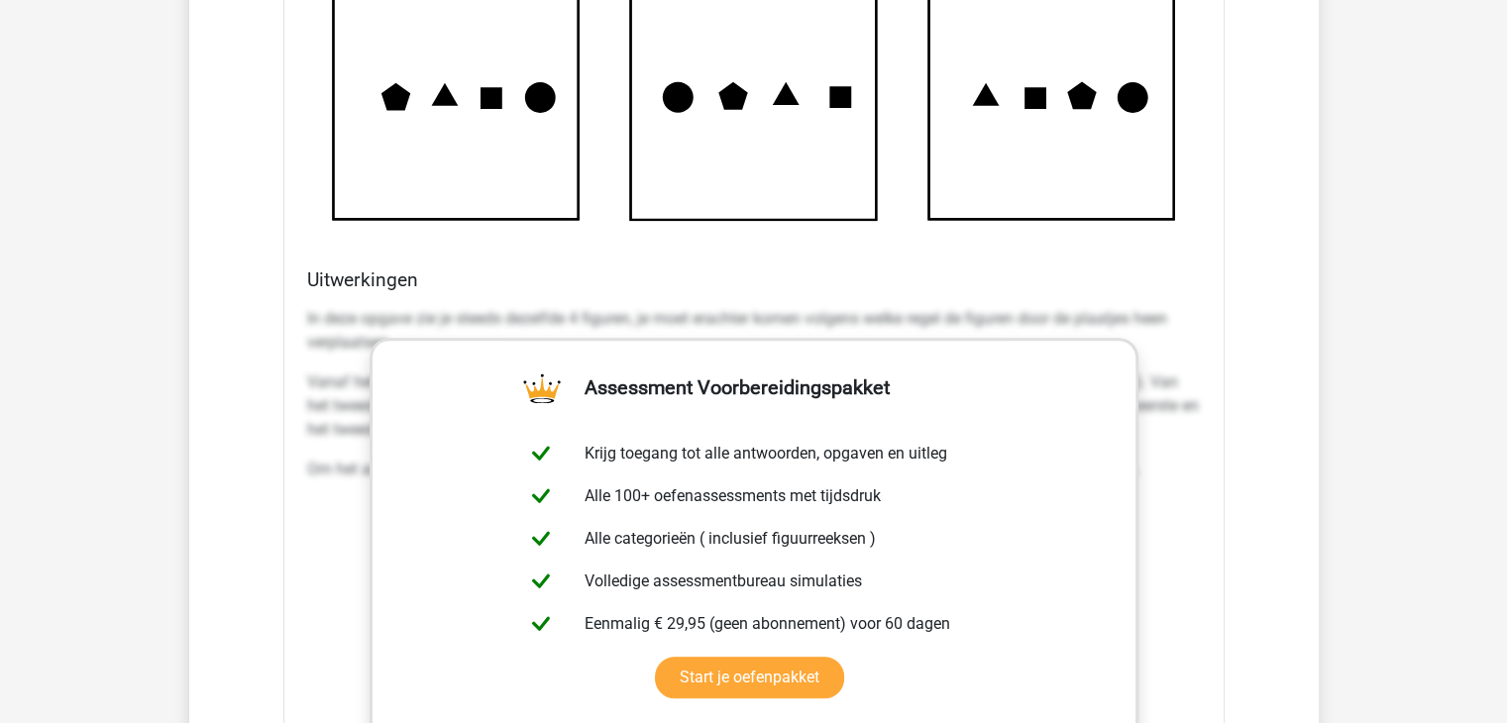
scroll to position [8633, 0]
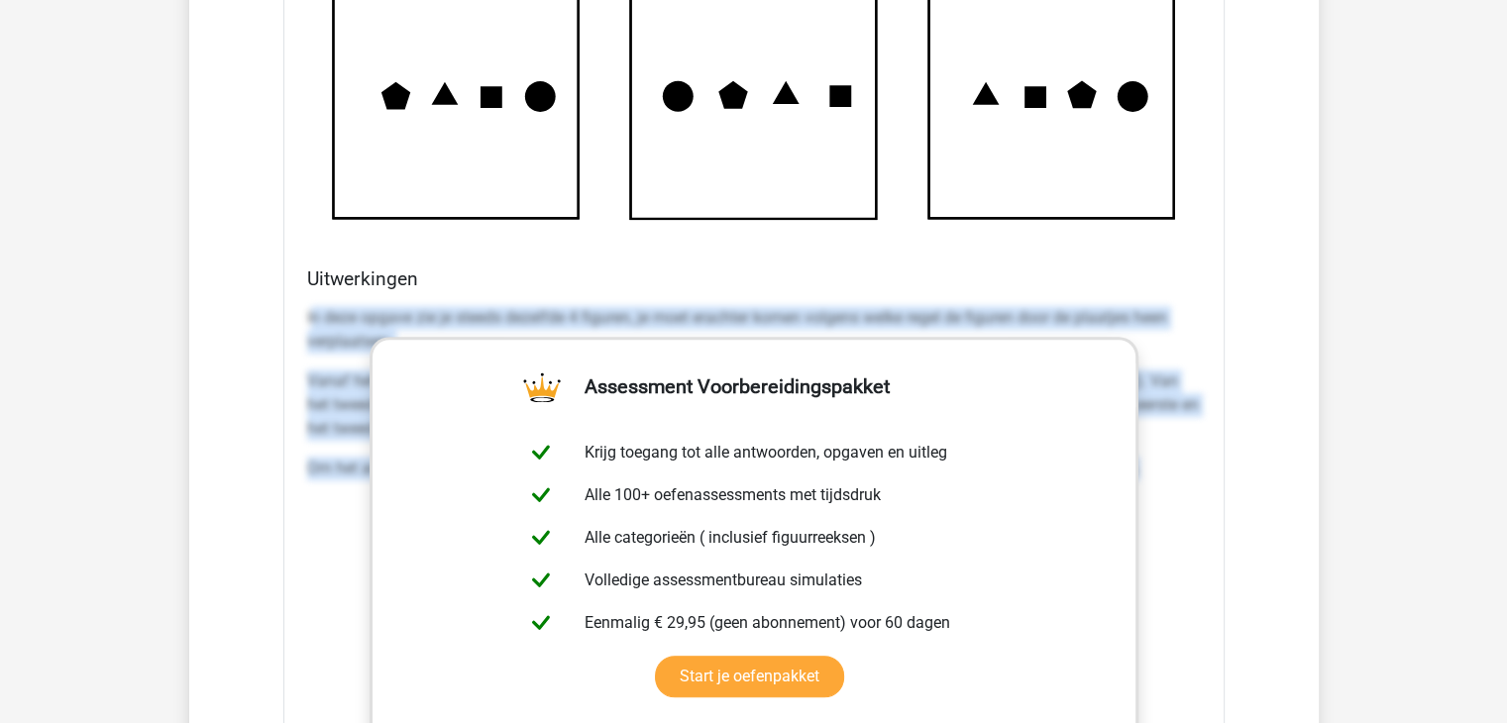
drag, startPoint x: 310, startPoint y: 304, endPoint x: 1267, endPoint y: 572, distance: 993.1
copy div "n deze opgave zie je steeds dezelfde 4 figuren, je moet erachter komen volgens …"
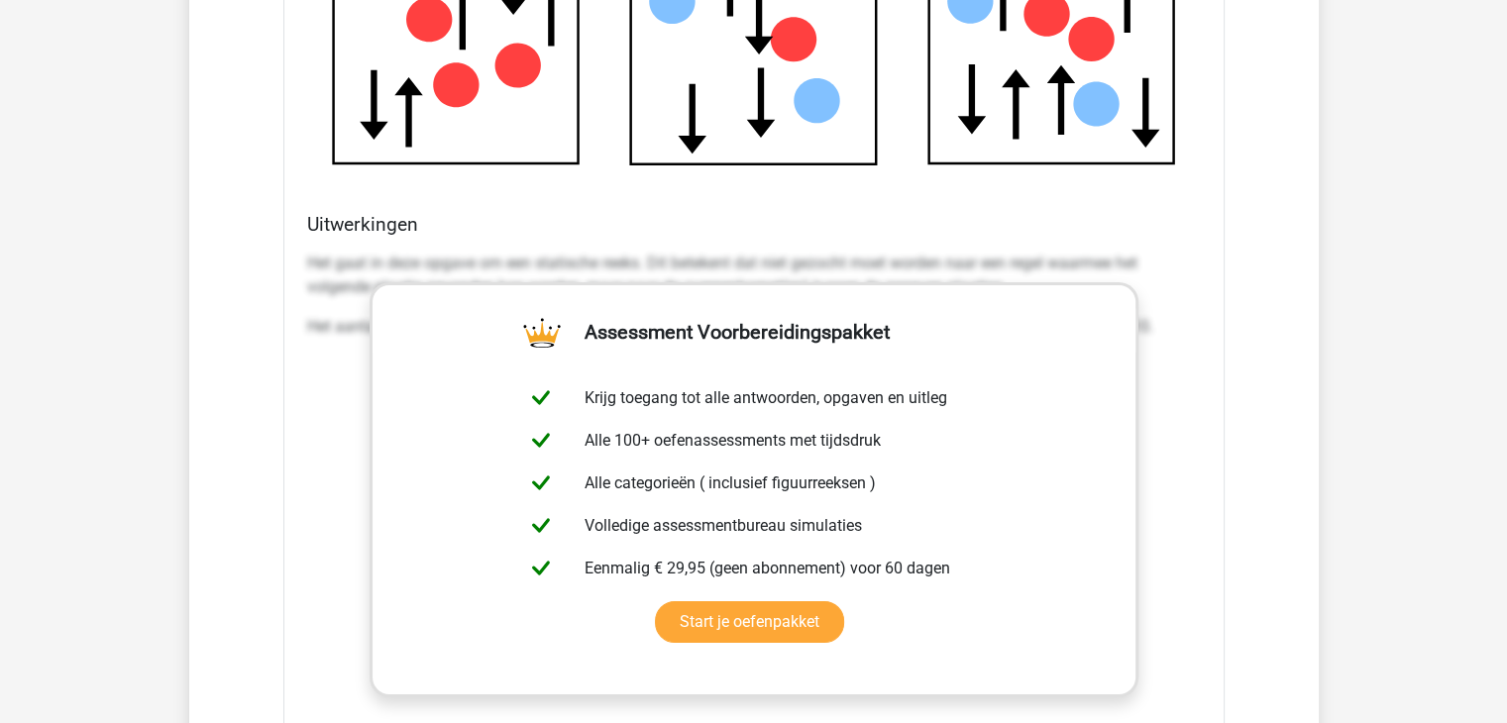
scroll to position [6997, 0]
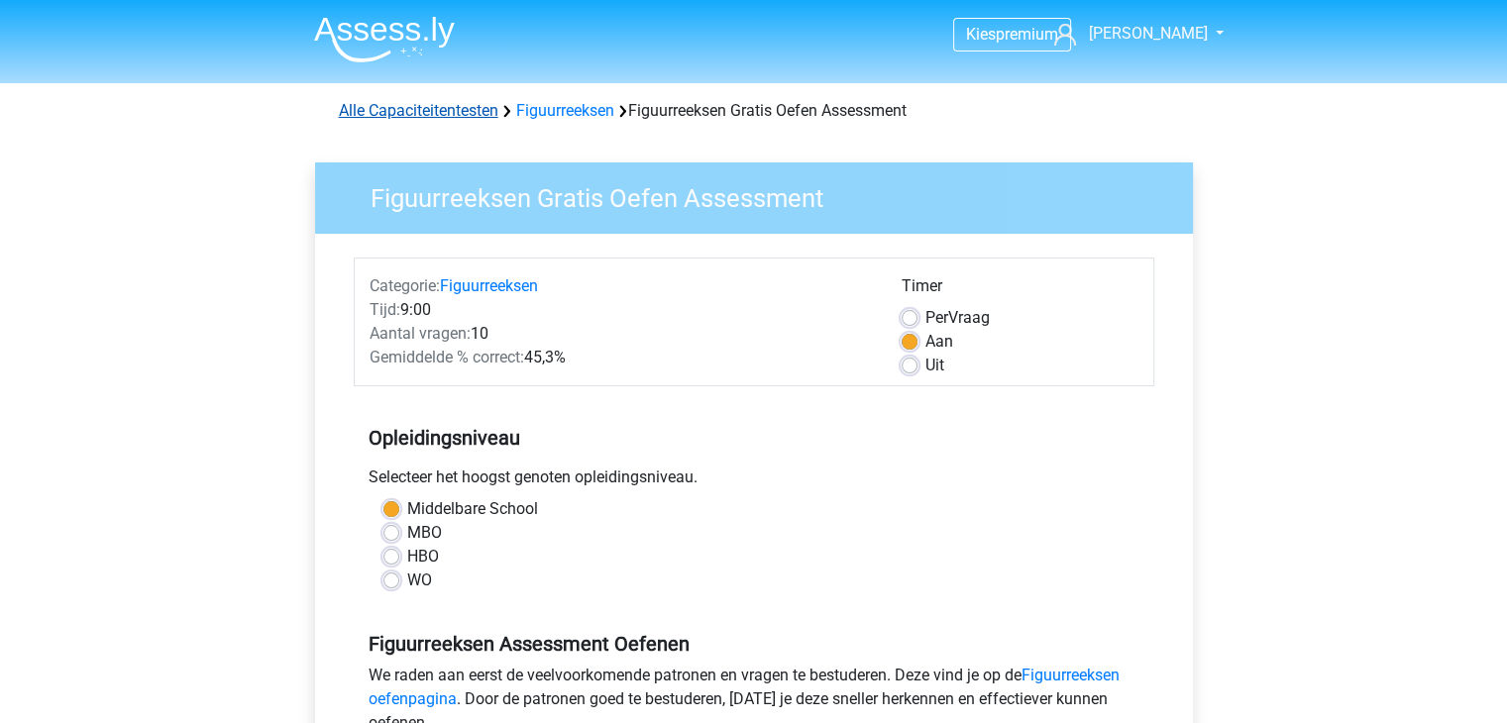
click at [452, 106] on link "Alle Capaciteitentesten" at bounding box center [419, 110] width 160 height 19
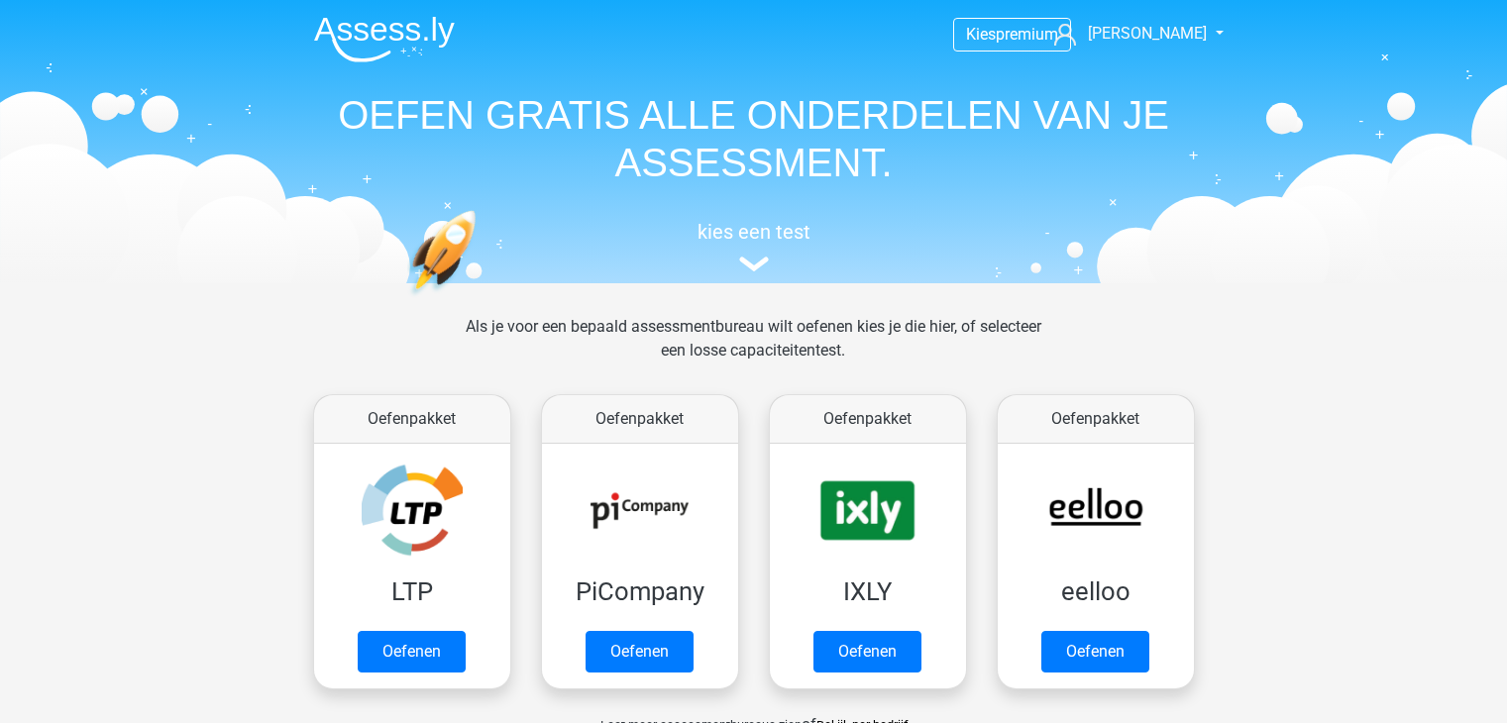
scroll to position [840, 0]
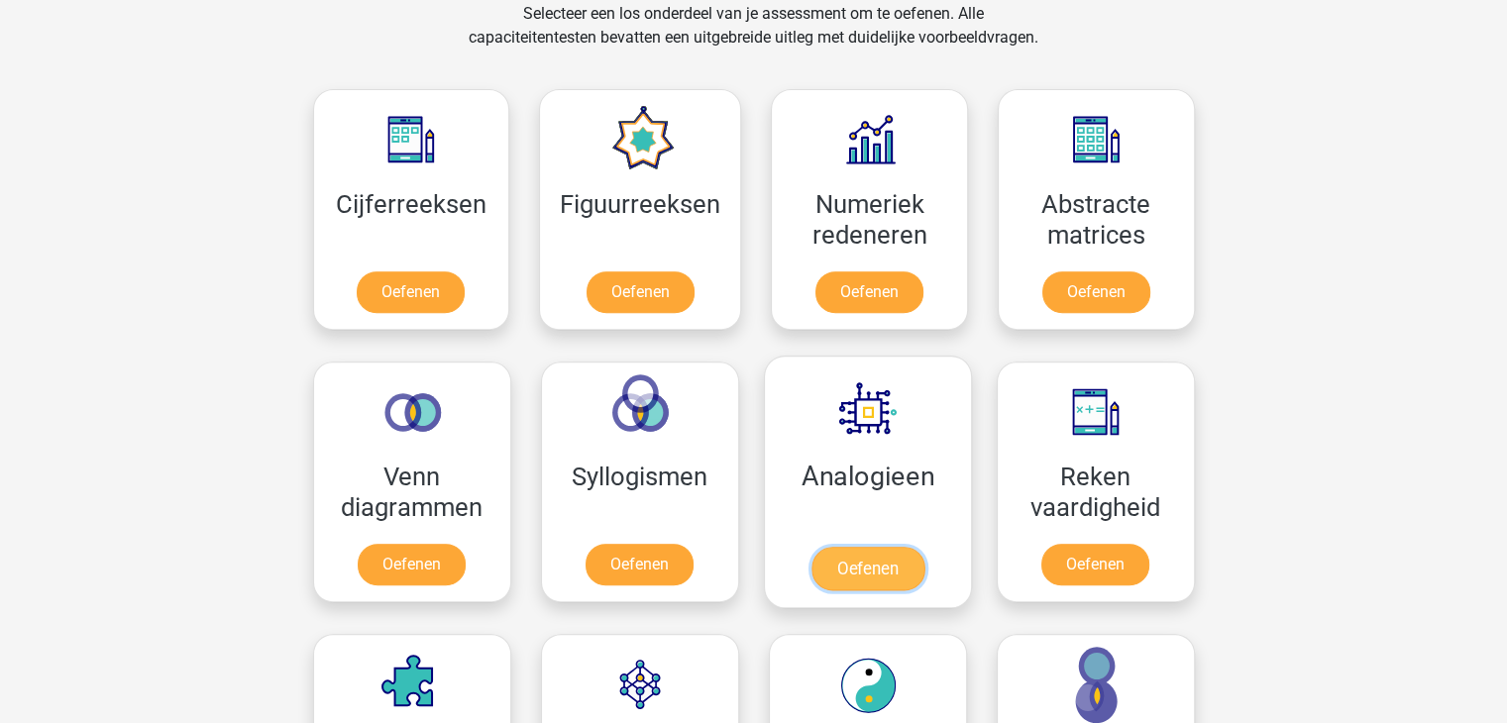
click at [878, 557] on link "Oefenen" at bounding box center [867, 569] width 113 height 44
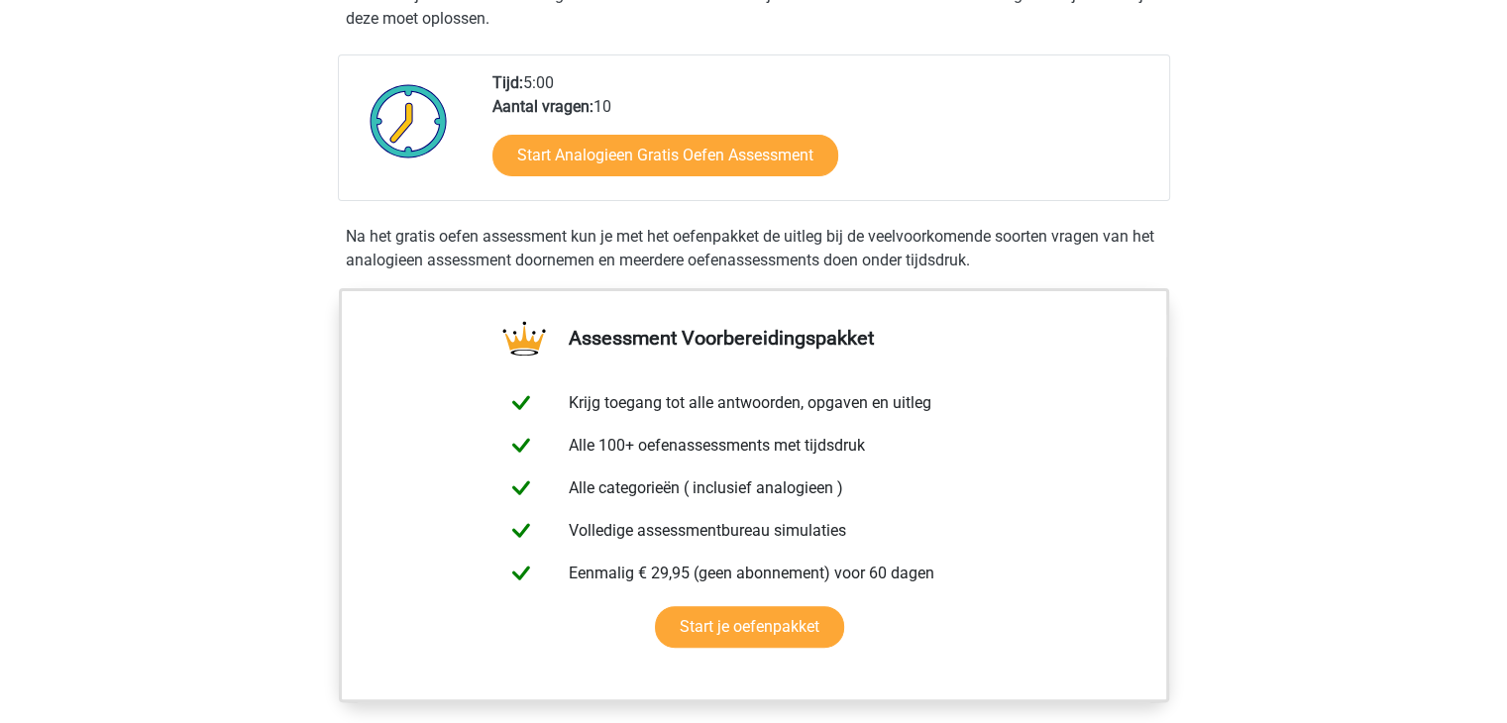
scroll to position [406, 0]
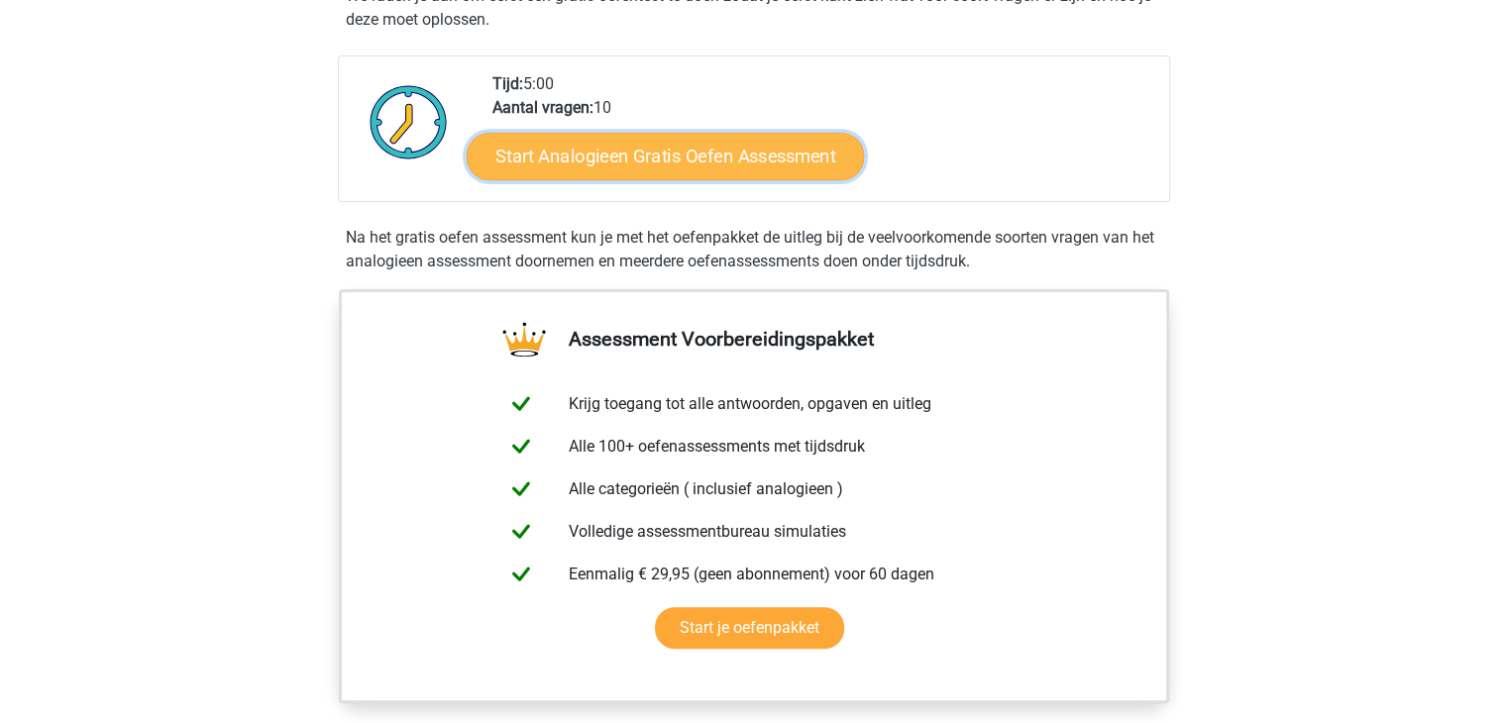
click at [650, 153] on link "Start Analogieen Gratis Oefen Assessment" at bounding box center [665, 156] width 397 height 48
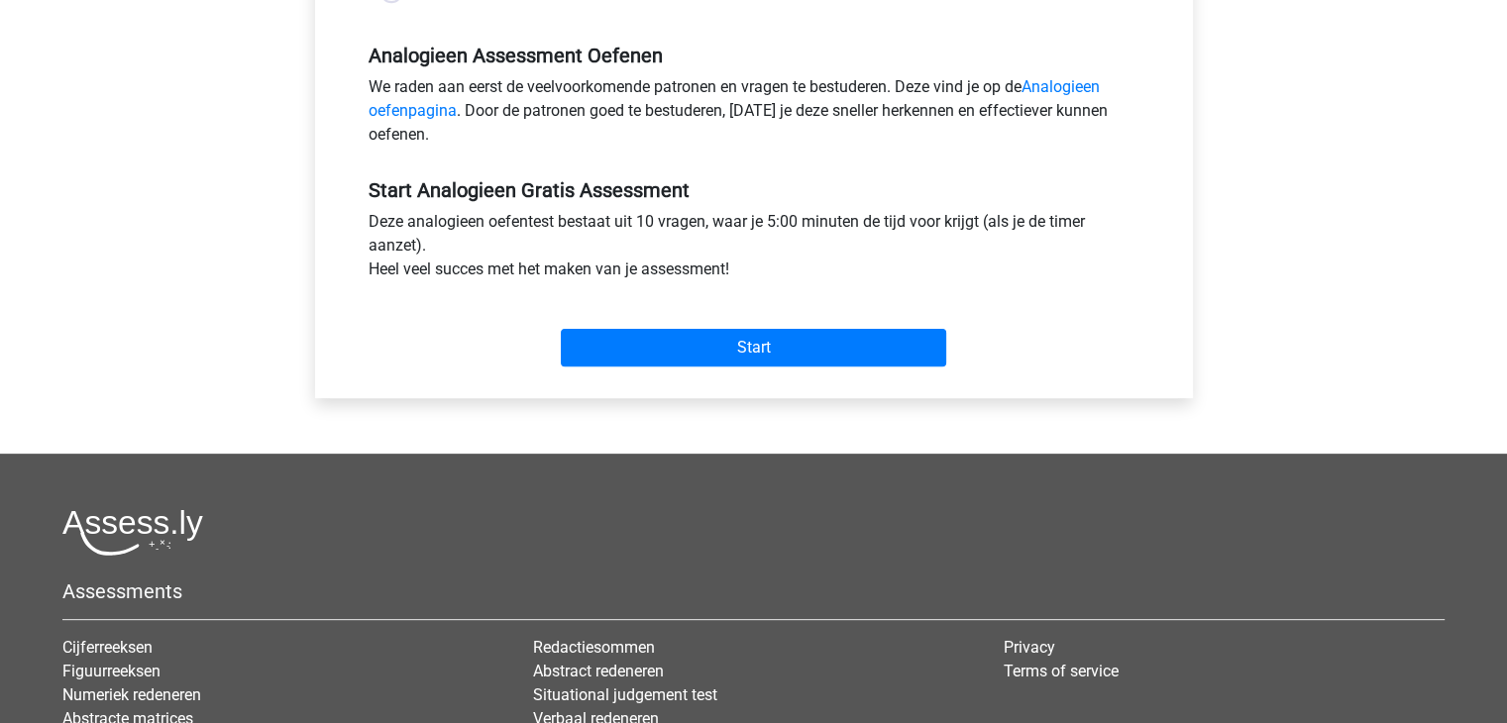
scroll to position [590, 0]
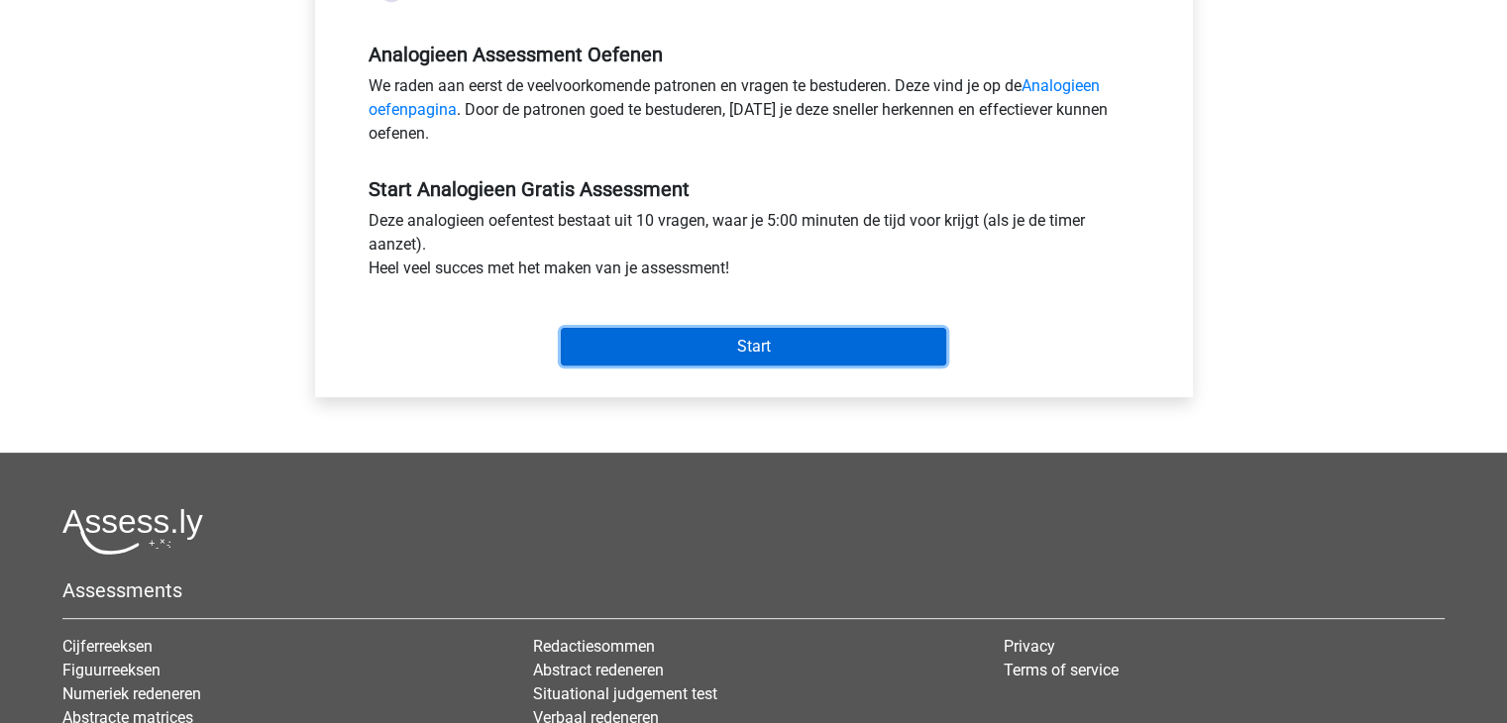
click at [745, 341] on input "Start" at bounding box center [754, 347] width 386 height 38
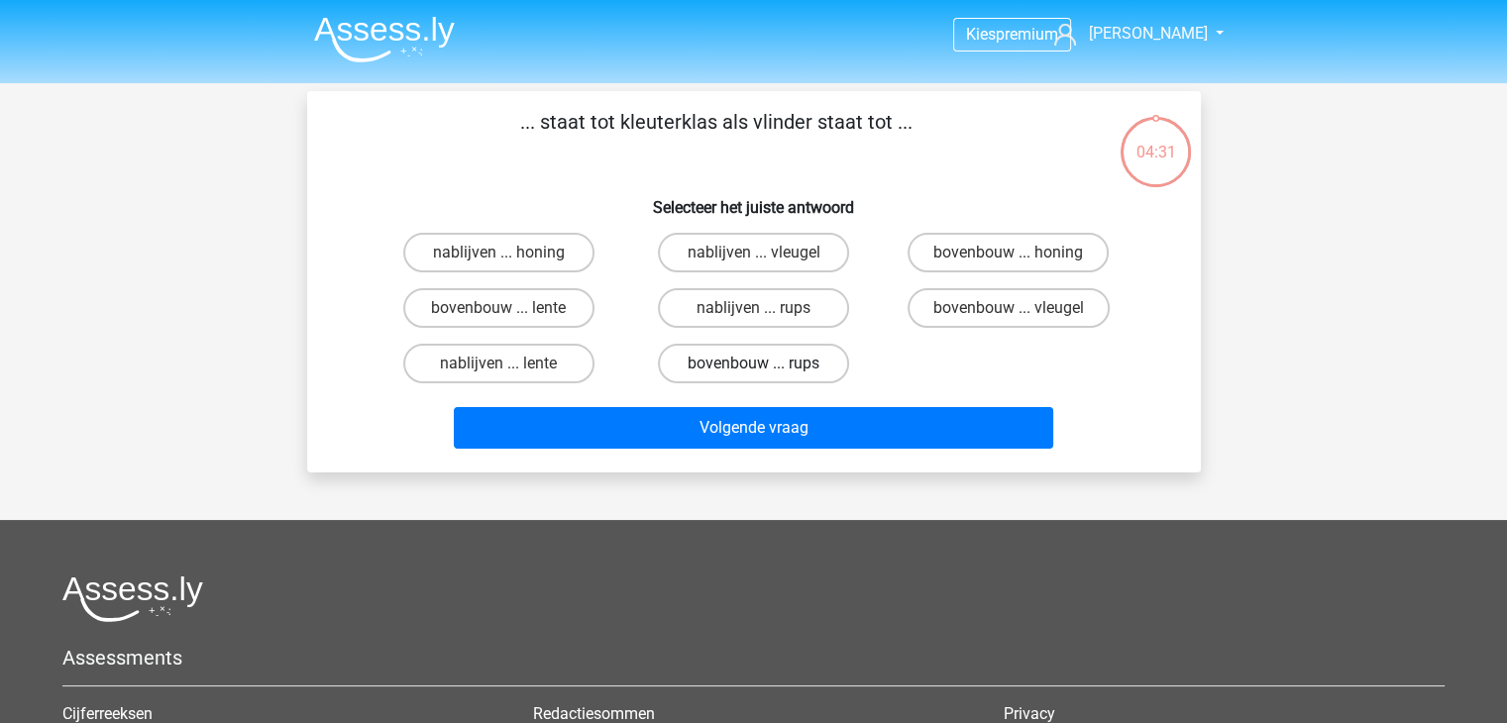
click at [783, 366] on label "bovenbouw ... rups" at bounding box center [753, 364] width 191 height 40
click at [766, 366] on input "bovenbouw ... rups" at bounding box center [759, 370] width 13 height 13
radio input "true"
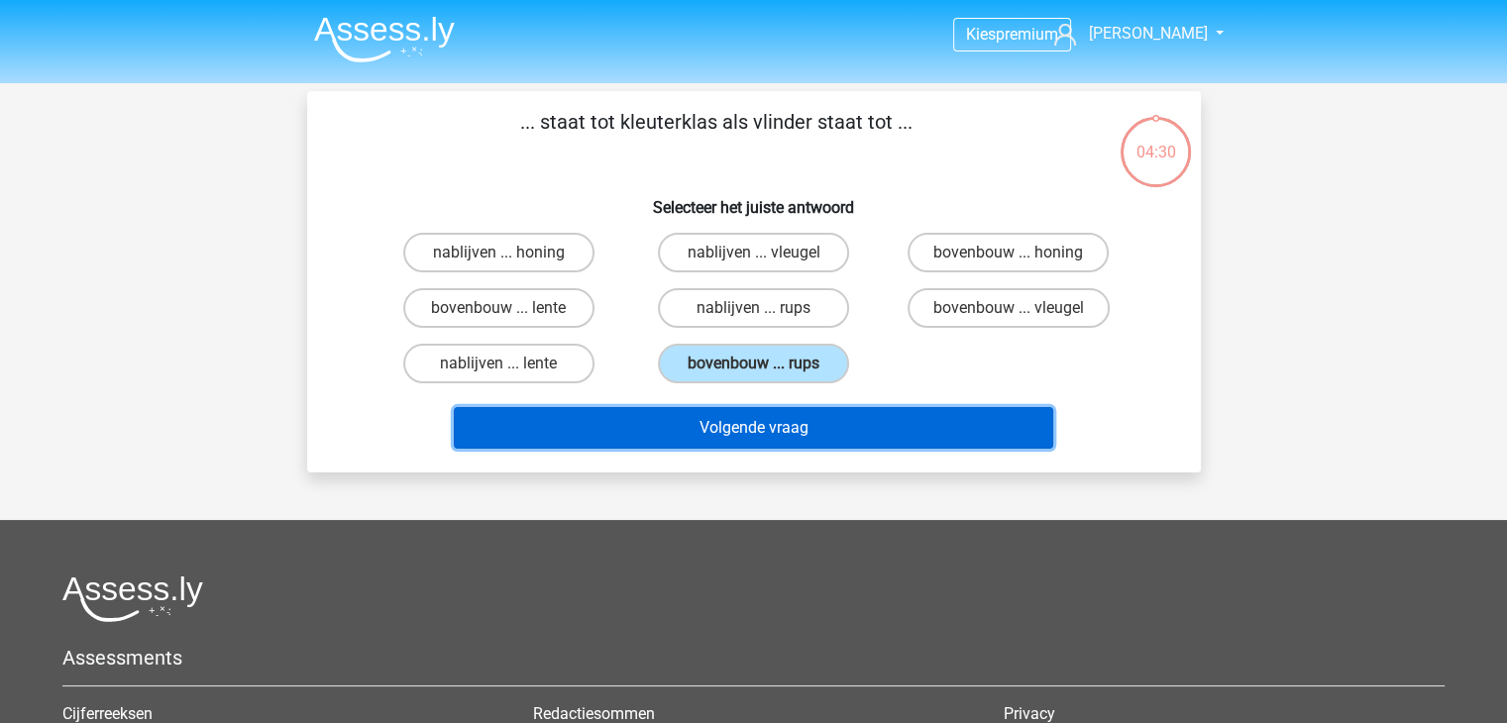
click at [810, 422] on button "Volgende vraag" at bounding box center [754, 428] width 600 height 42
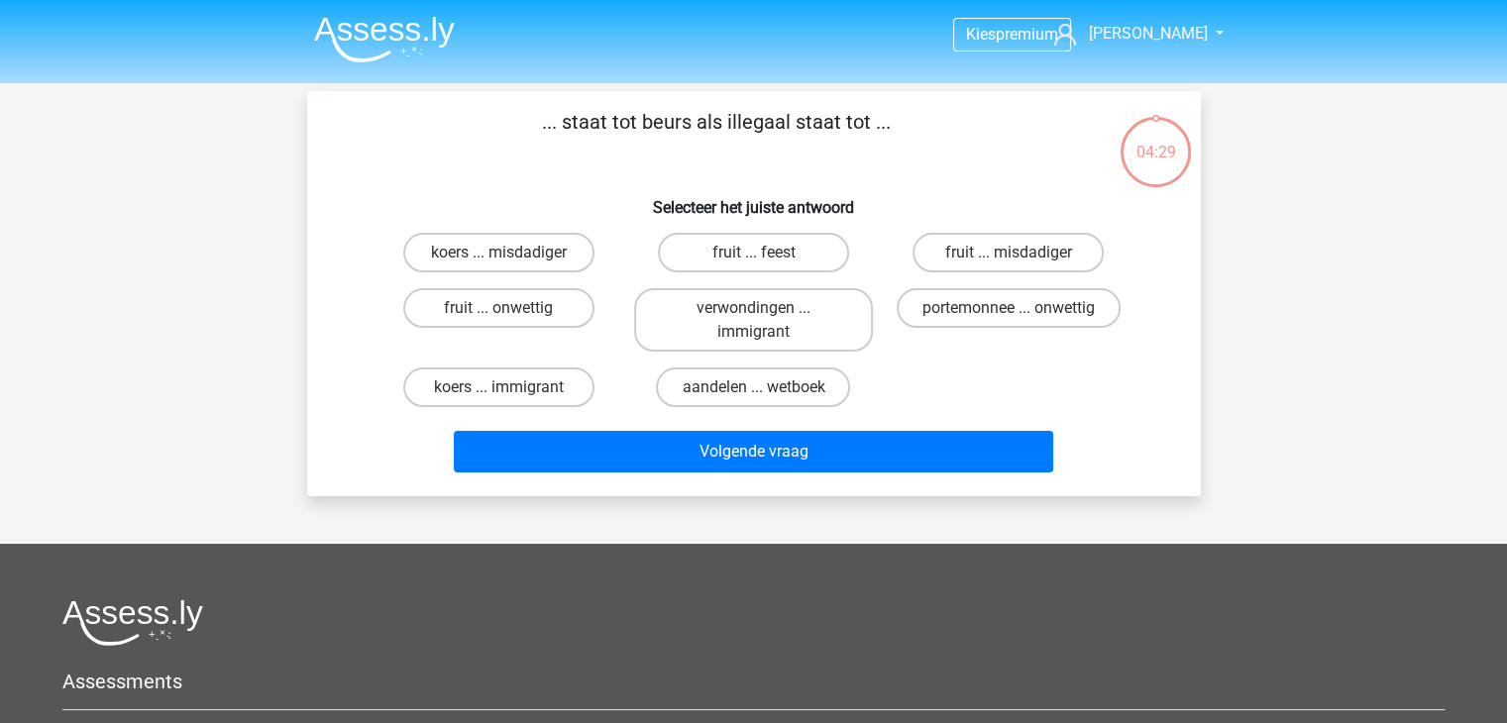
scroll to position [91, 0]
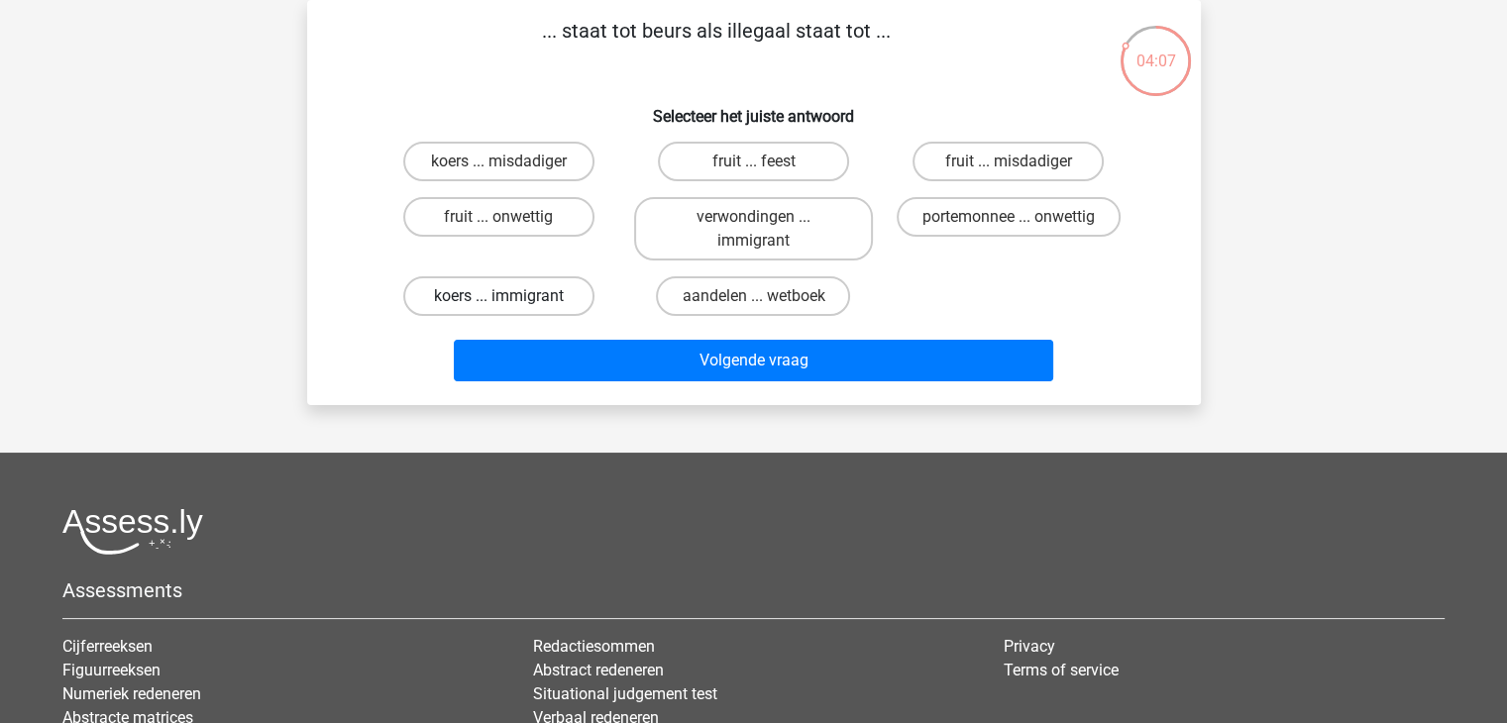
click at [496, 286] on label "koers ... immigrant" at bounding box center [498, 297] width 191 height 40
click at [499, 296] on input "koers ... immigrant" at bounding box center [505, 302] width 13 height 13
radio input "true"
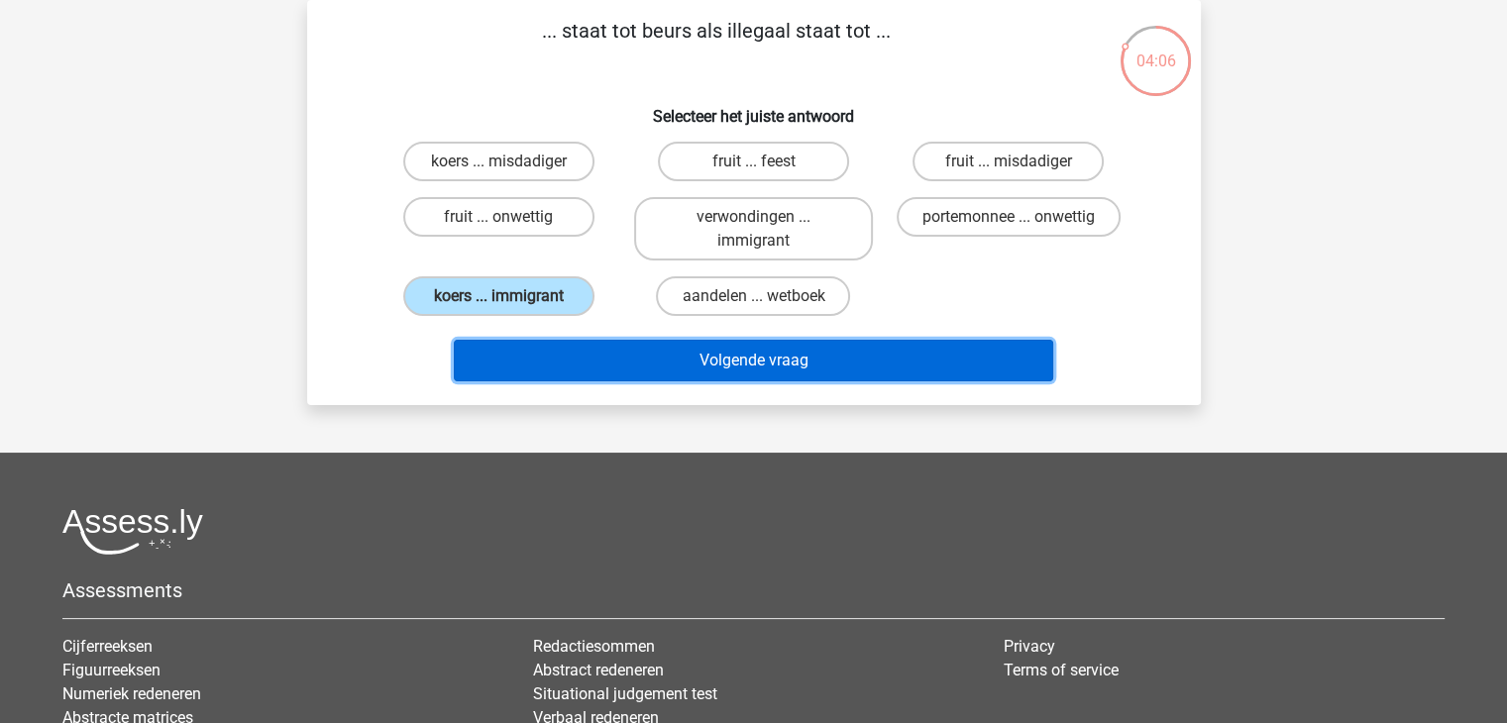
click at [675, 358] on button "Volgende vraag" at bounding box center [754, 361] width 600 height 42
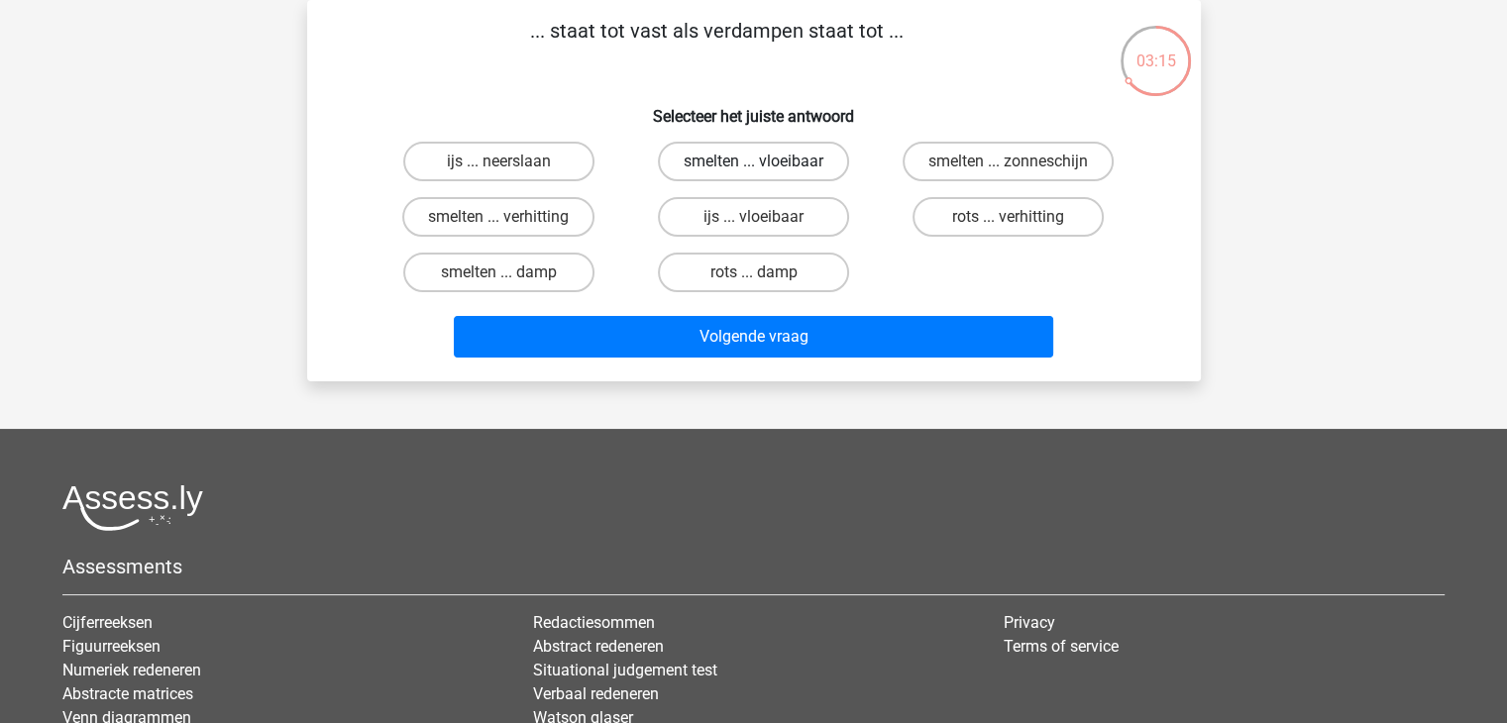
click at [769, 167] on label "smelten ... vloeibaar" at bounding box center [753, 162] width 191 height 40
click at [766, 167] on input "smelten ... vloeibaar" at bounding box center [759, 168] width 13 height 13
radio input "true"
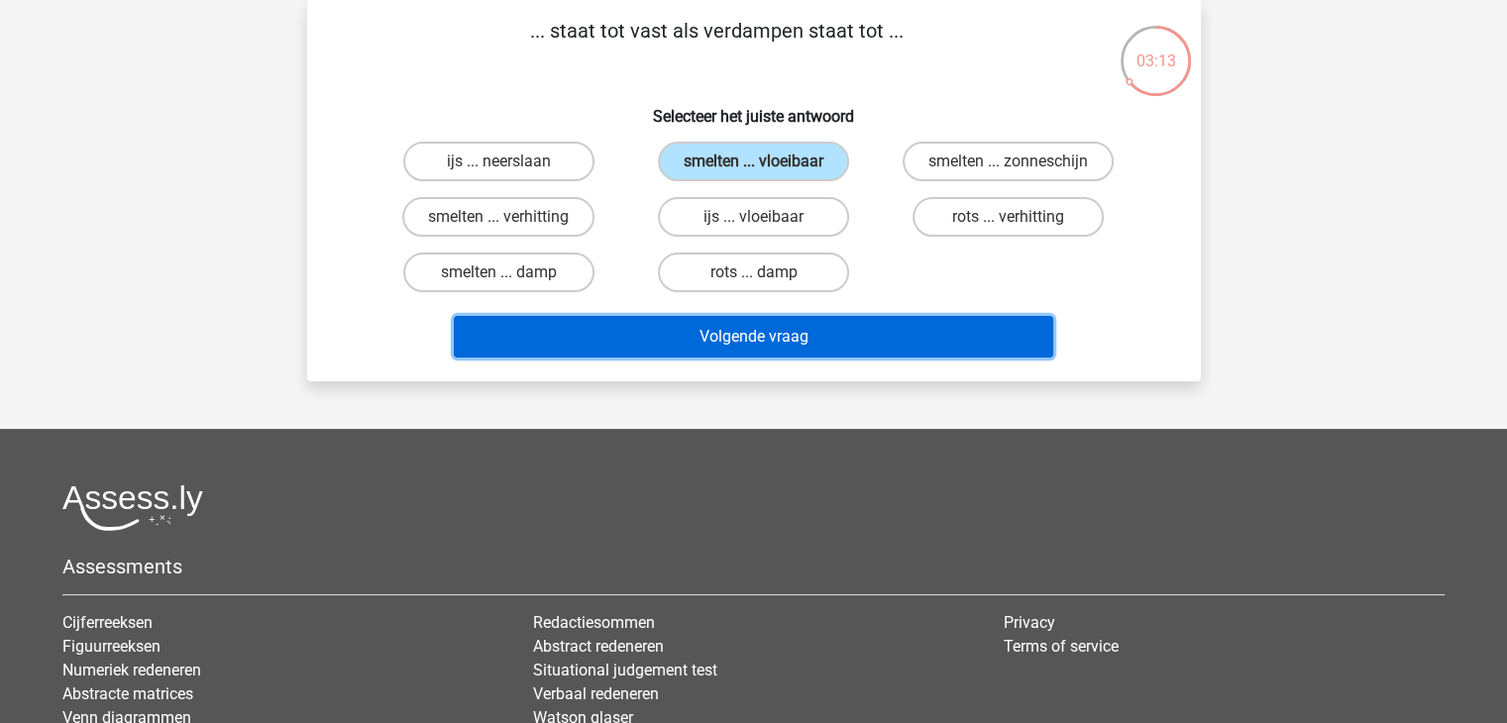
click at [745, 334] on button "Volgende vraag" at bounding box center [754, 337] width 600 height 42
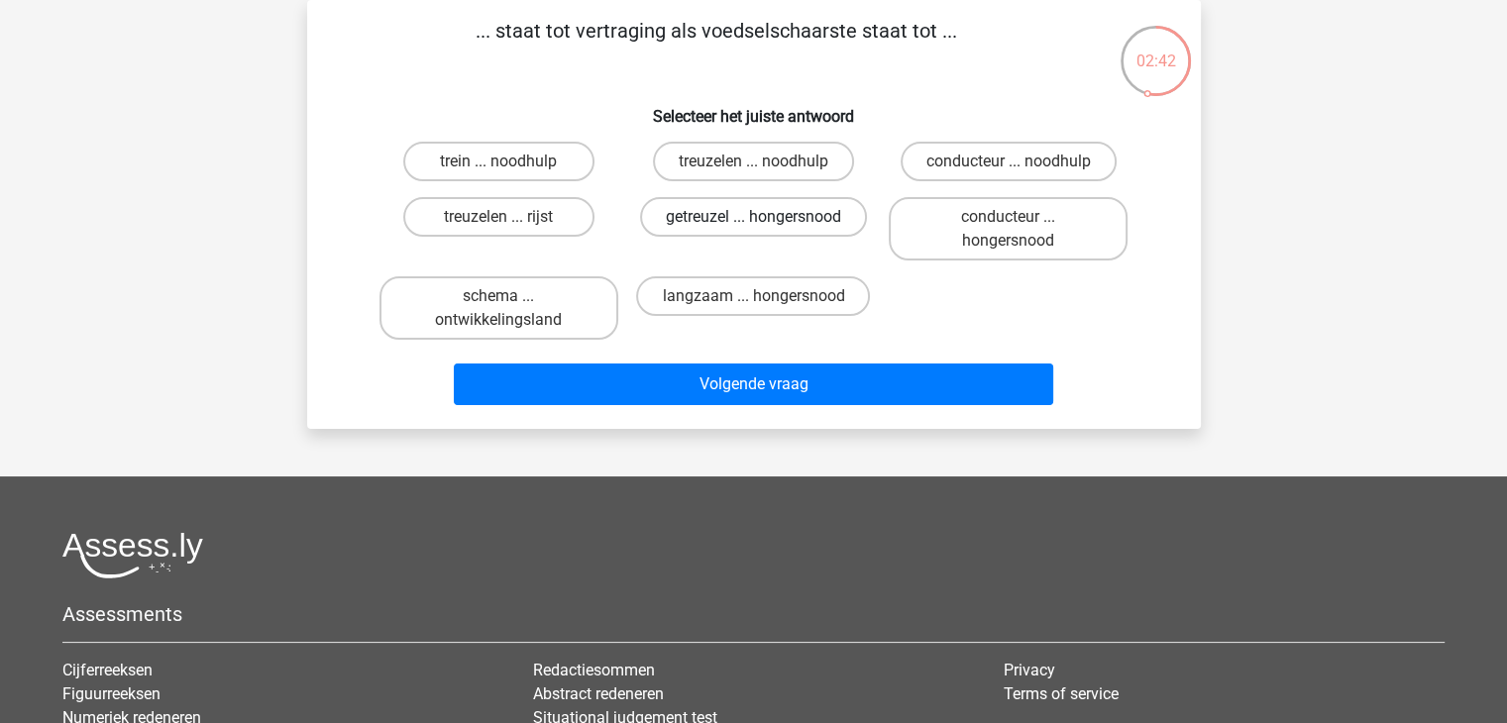
click at [740, 215] on label "getreuzel ... hongersnood" at bounding box center [753, 217] width 227 height 40
click at [753, 217] on input "getreuzel ... hongersnood" at bounding box center [759, 223] width 13 height 13
radio input "true"
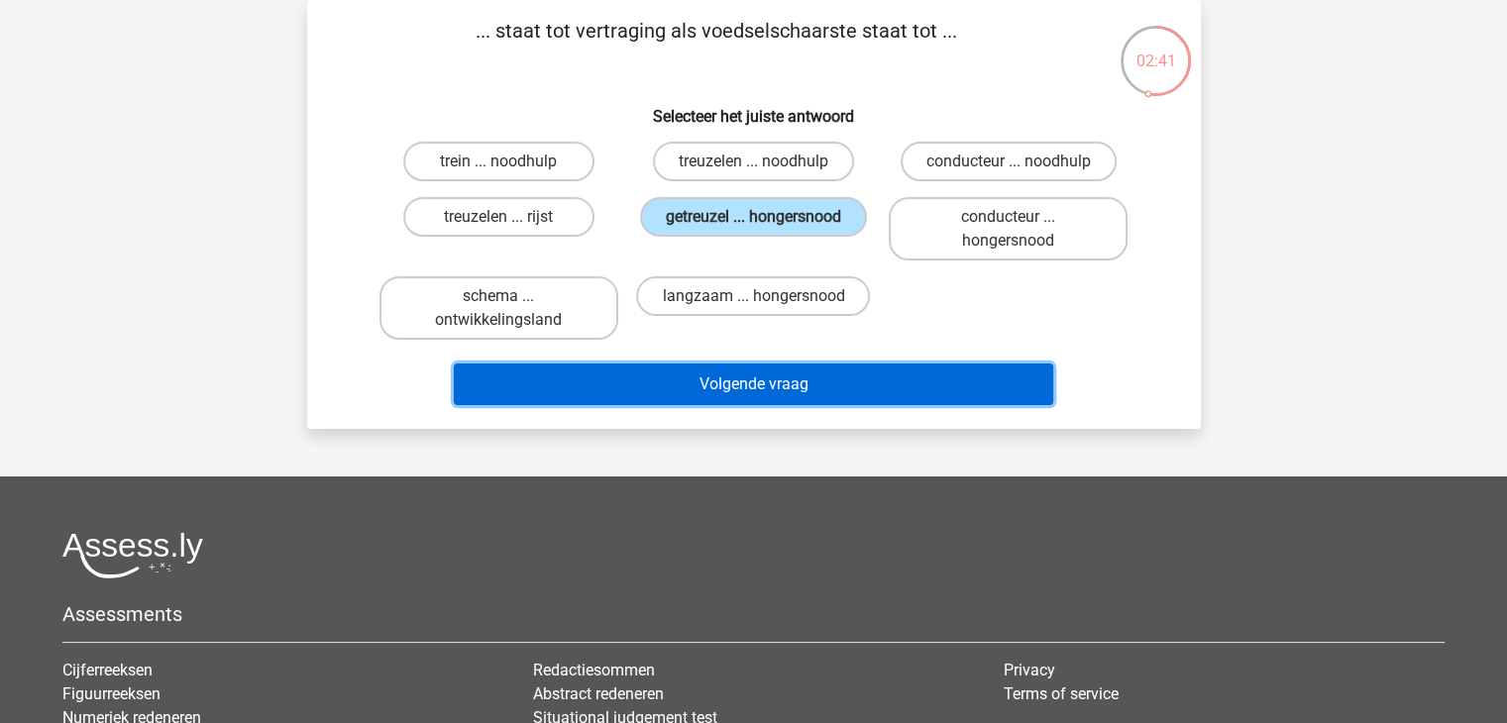
click at [765, 382] on button "Volgende vraag" at bounding box center [754, 385] width 600 height 42
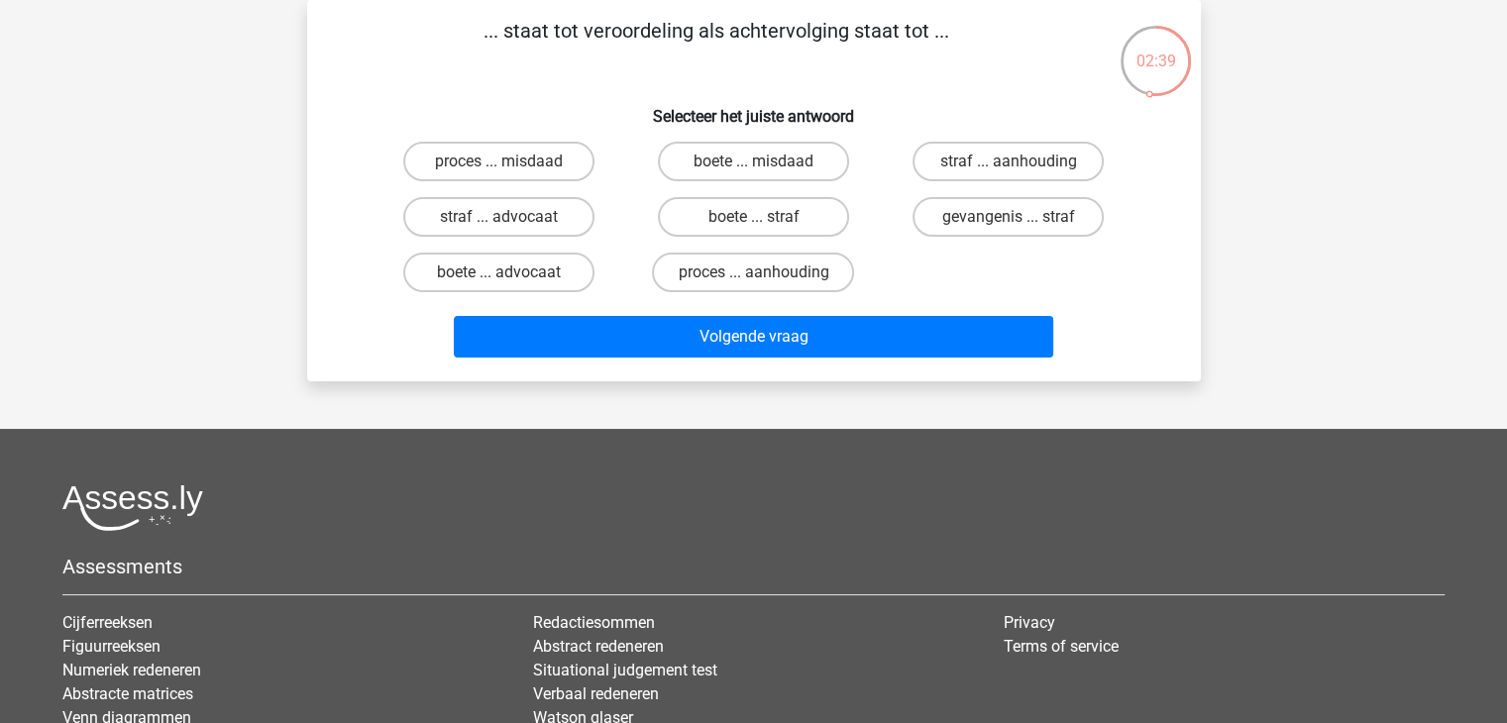
scroll to position [0, 0]
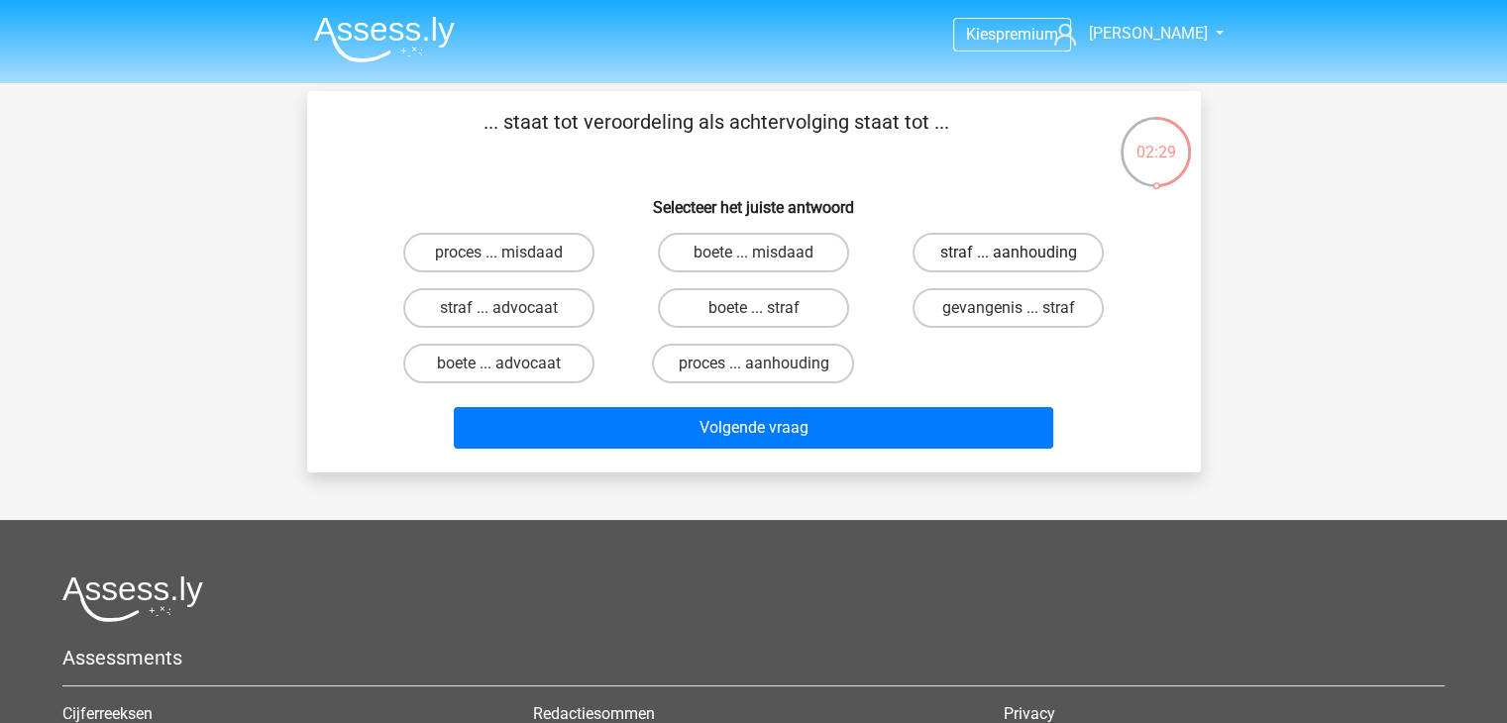
click at [987, 265] on label "straf ... aanhouding" at bounding box center [1008, 253] width 191 height 40
click at [1009, 265] on input "straf ... aanhouding" at bounding box center [1015, 259] width 13 height 13
radio input "true"
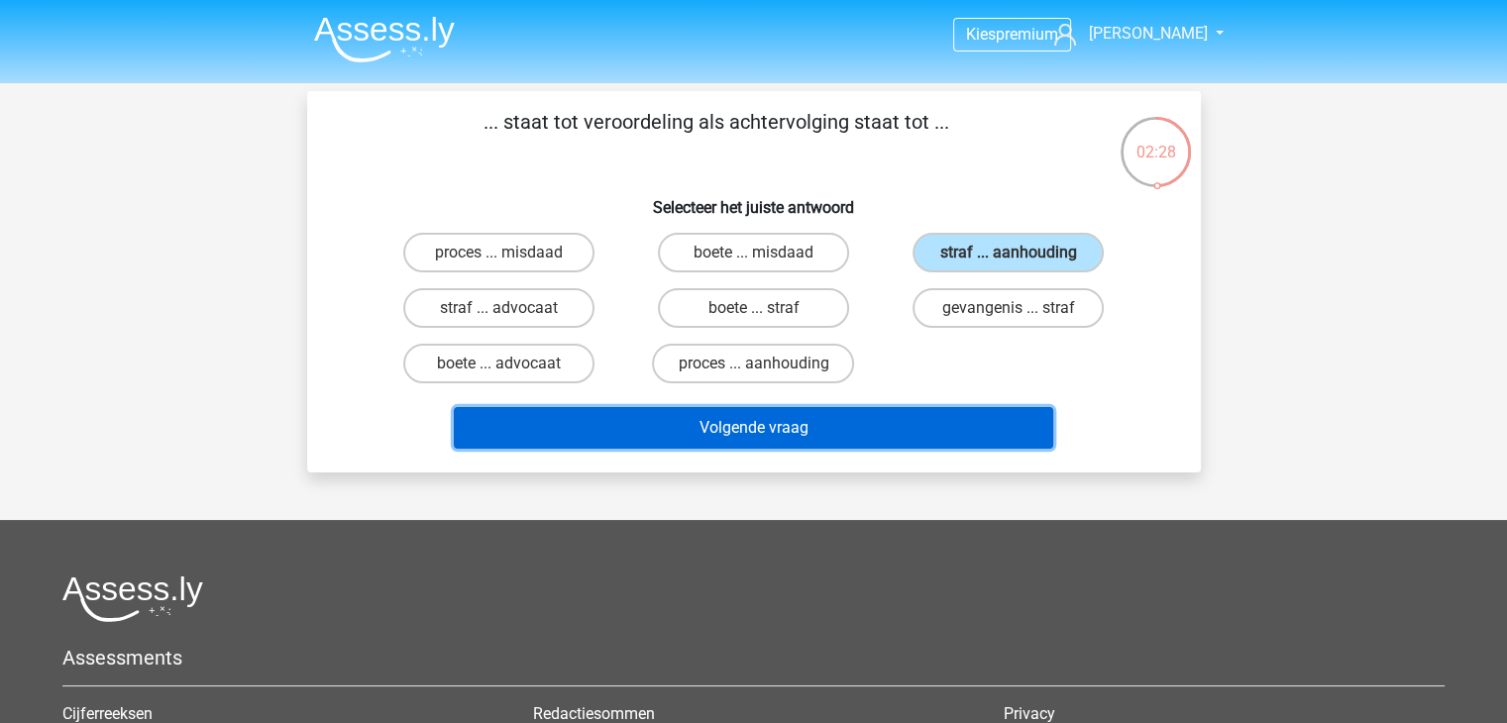
click at [925, 413] on button "Volgende vraag" at bounding box center [754, 428] width 600 height 42
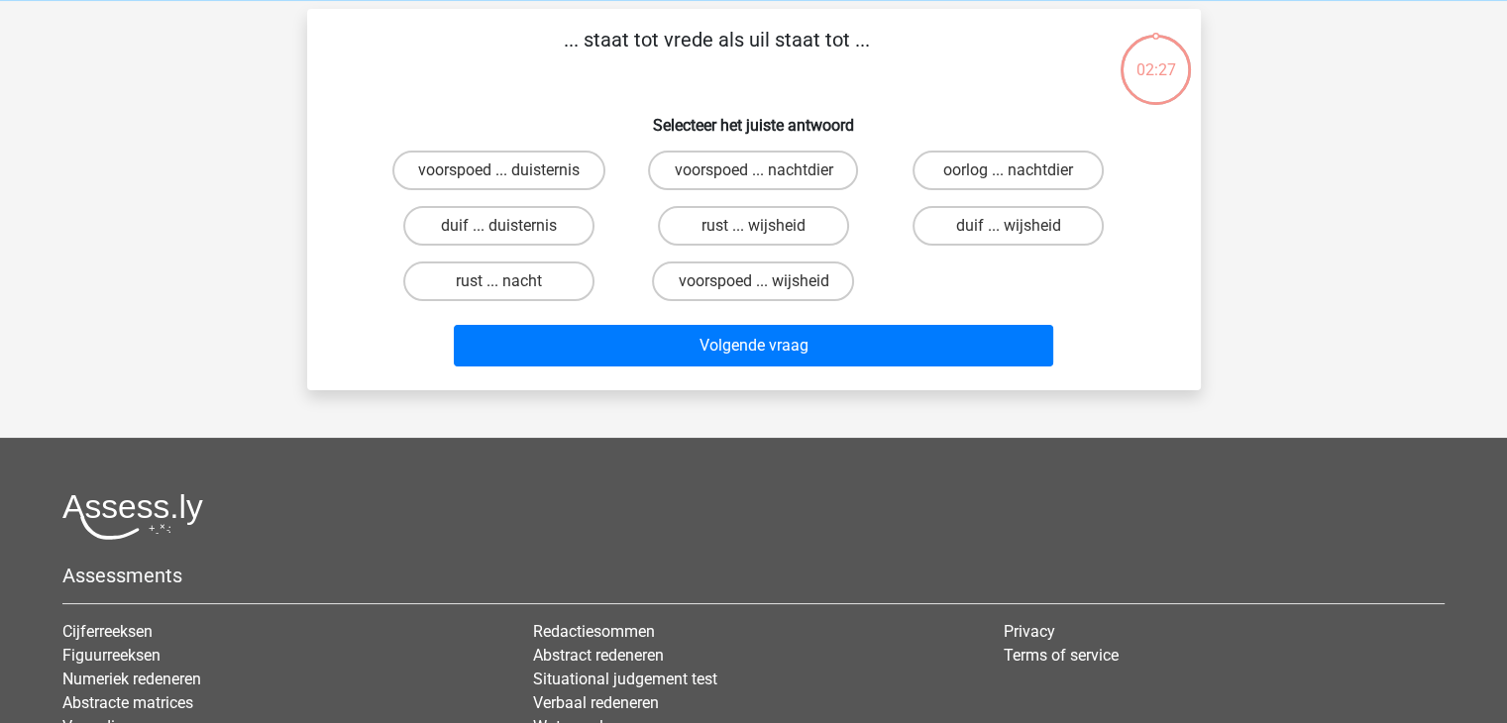
scroll to position [91, 0]
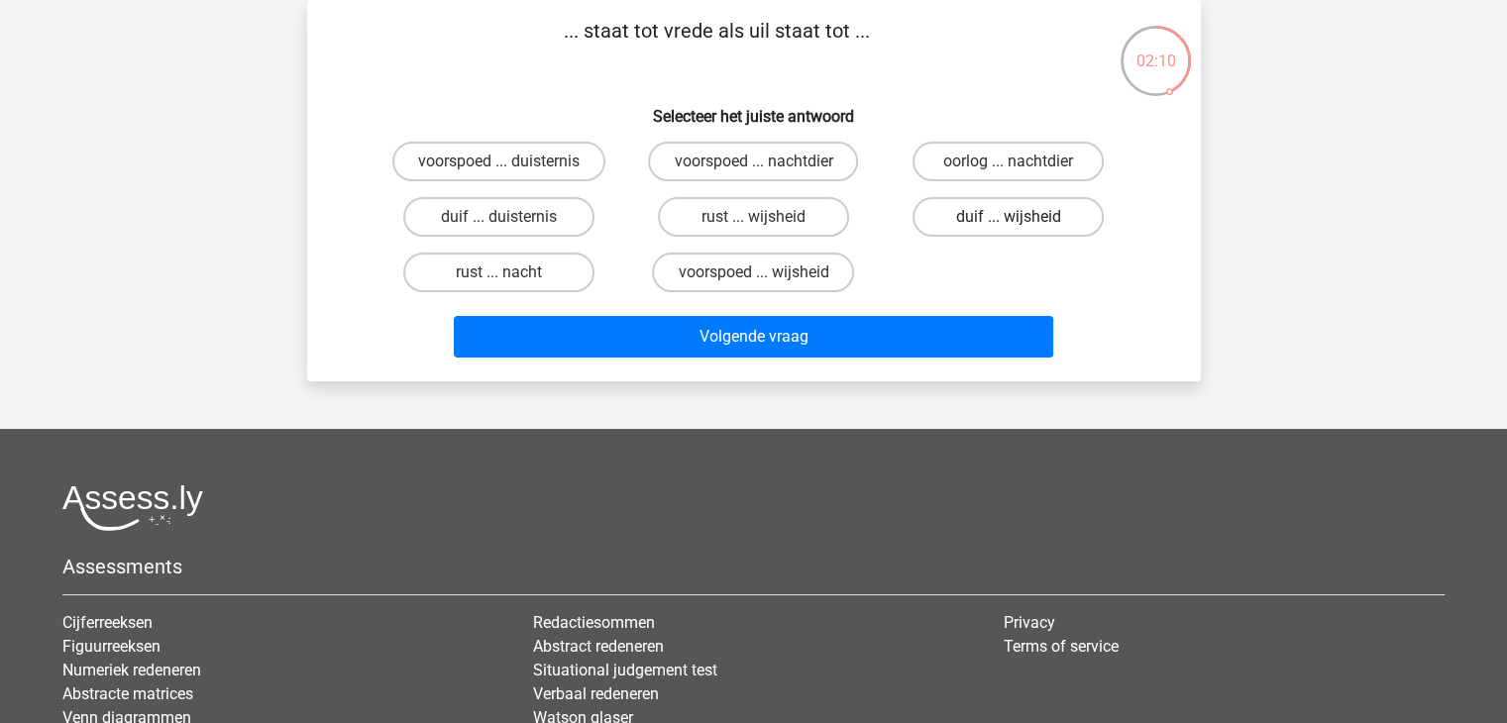
click at [986, 224] on label "duif ... wijsheid" at bounding box center [1008, 217] width 191 height 40
click at [1009, 224] on input "duif ... wijsheid" at bounding box center [1015, 223] width 13 height 13
radio input "true"
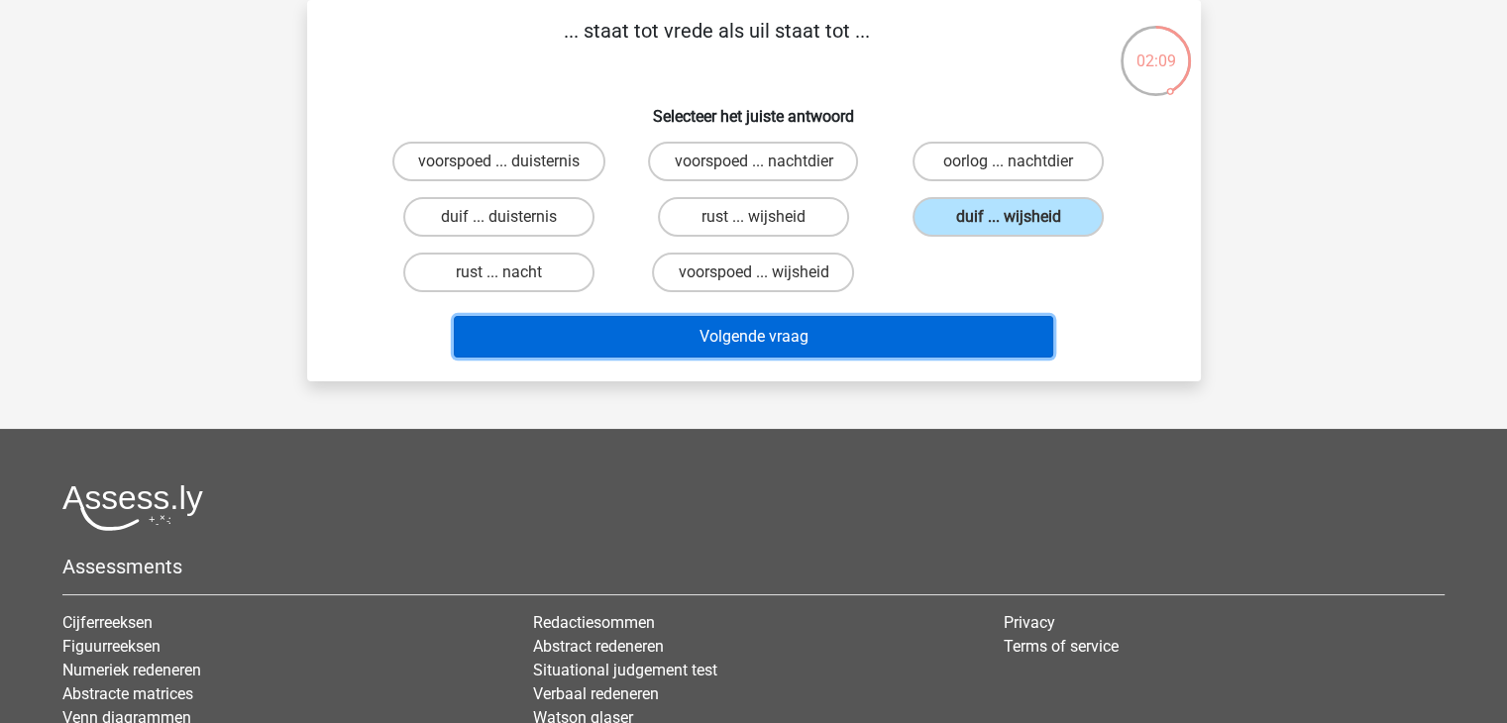
click at [790, 322] on button "Volgende vraag" at bounding box center [754, 337] width 600 height 42
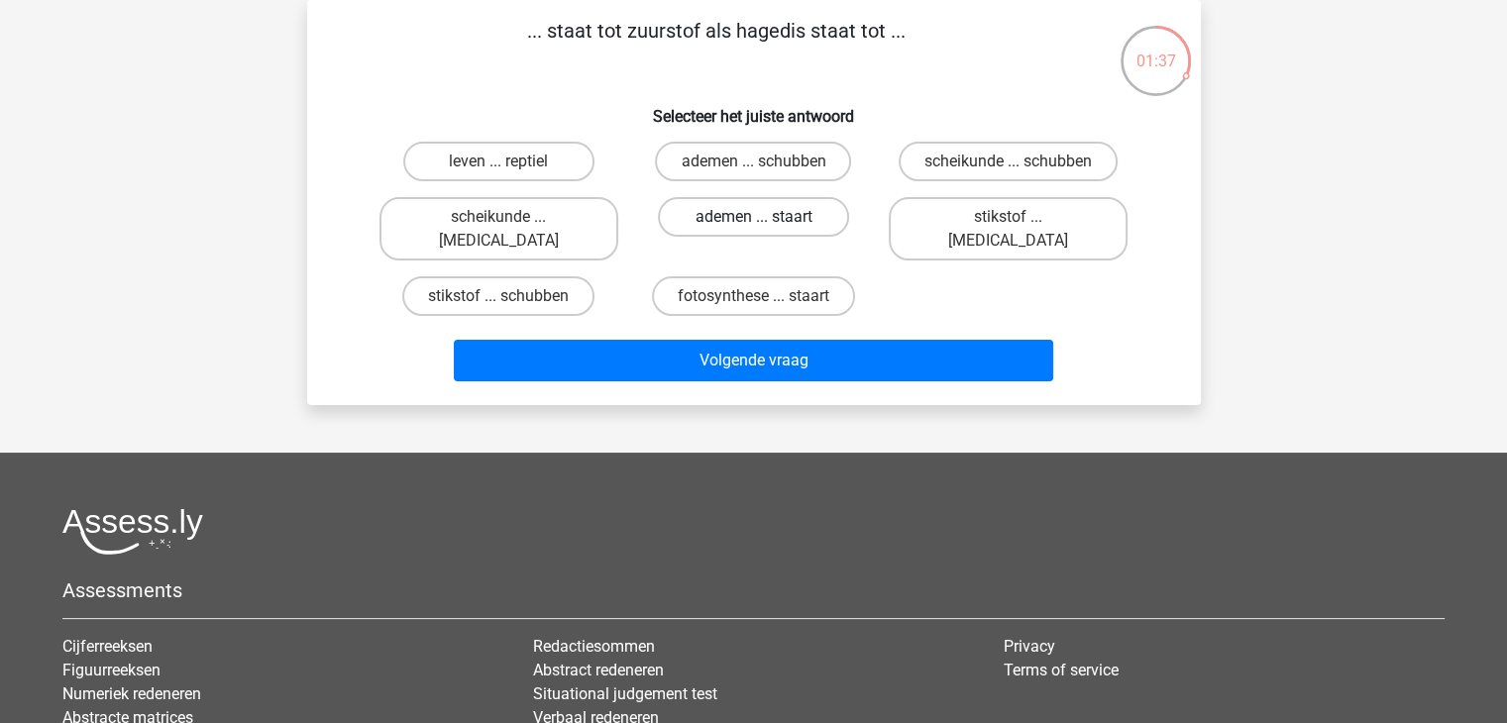
click at [758, 207] on label "ademen ... staart" at bounding box center [753, 217] width 191 height 40
click at [758, 217] on input "ademen ... staart" at bounding box center [759, 223] width 13 height 13
radio input "true"
click at [994, 159] on label "scheikunde ... schubben" at bounding box center [1008, 162] width 219 height 40
click at [1009, 162] on input "scheikunde ... schubben" at bounding box center [1015, 168] width 13 height 13
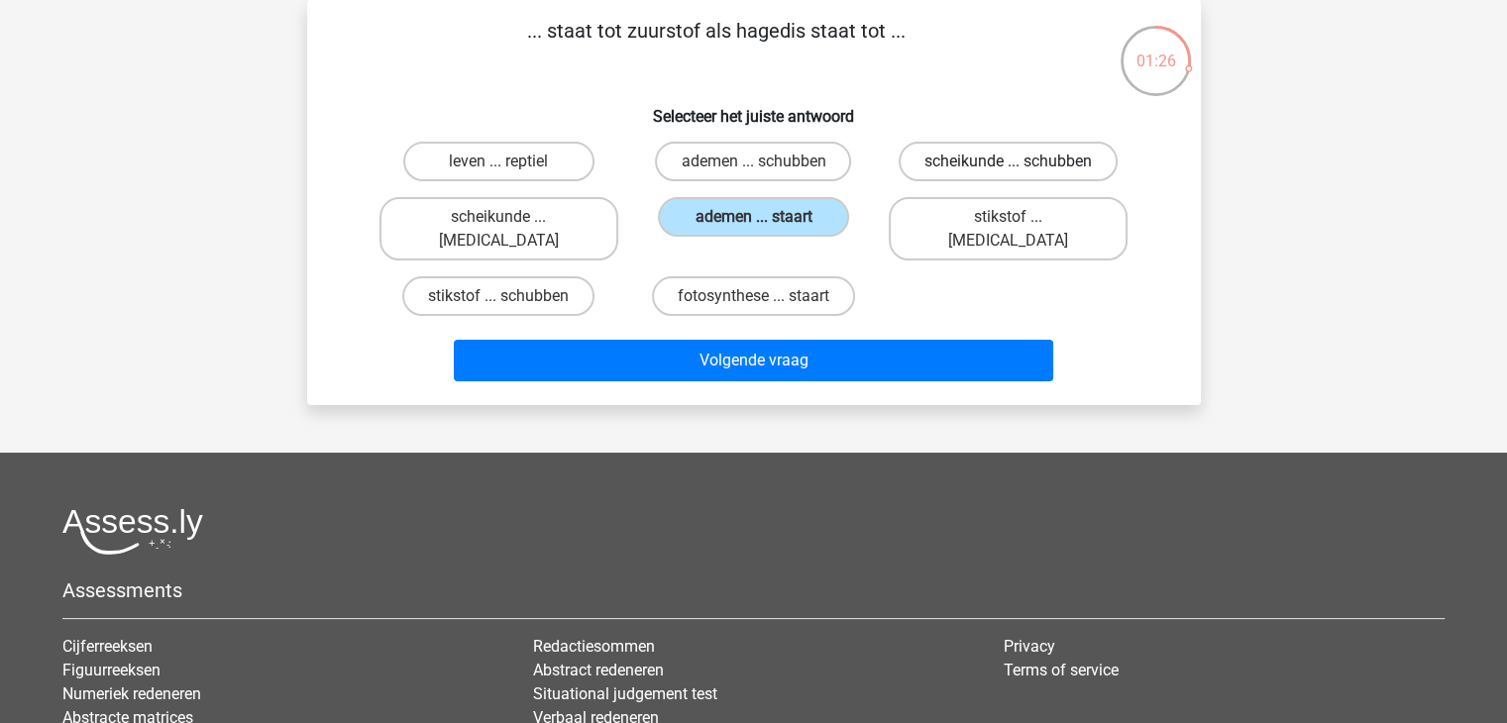
radio input "true"
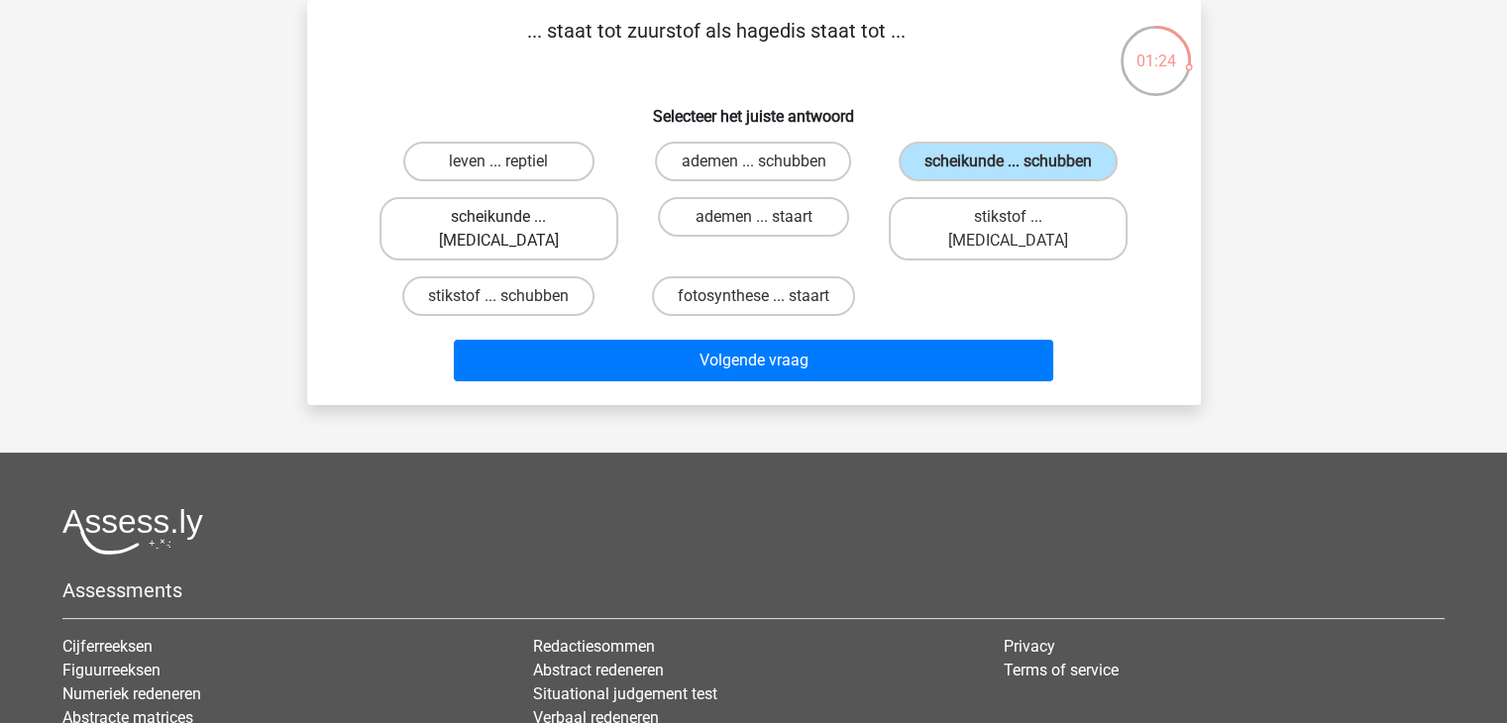
click at [502, 233] on label "scheikunde ... krokodil" at bounding box center [499, 228] width 239 height 63
click at [502, 230] on input "scheikunde ... krokodil" at bounding box center [505, 223] width 13 height 13
radio input "true"
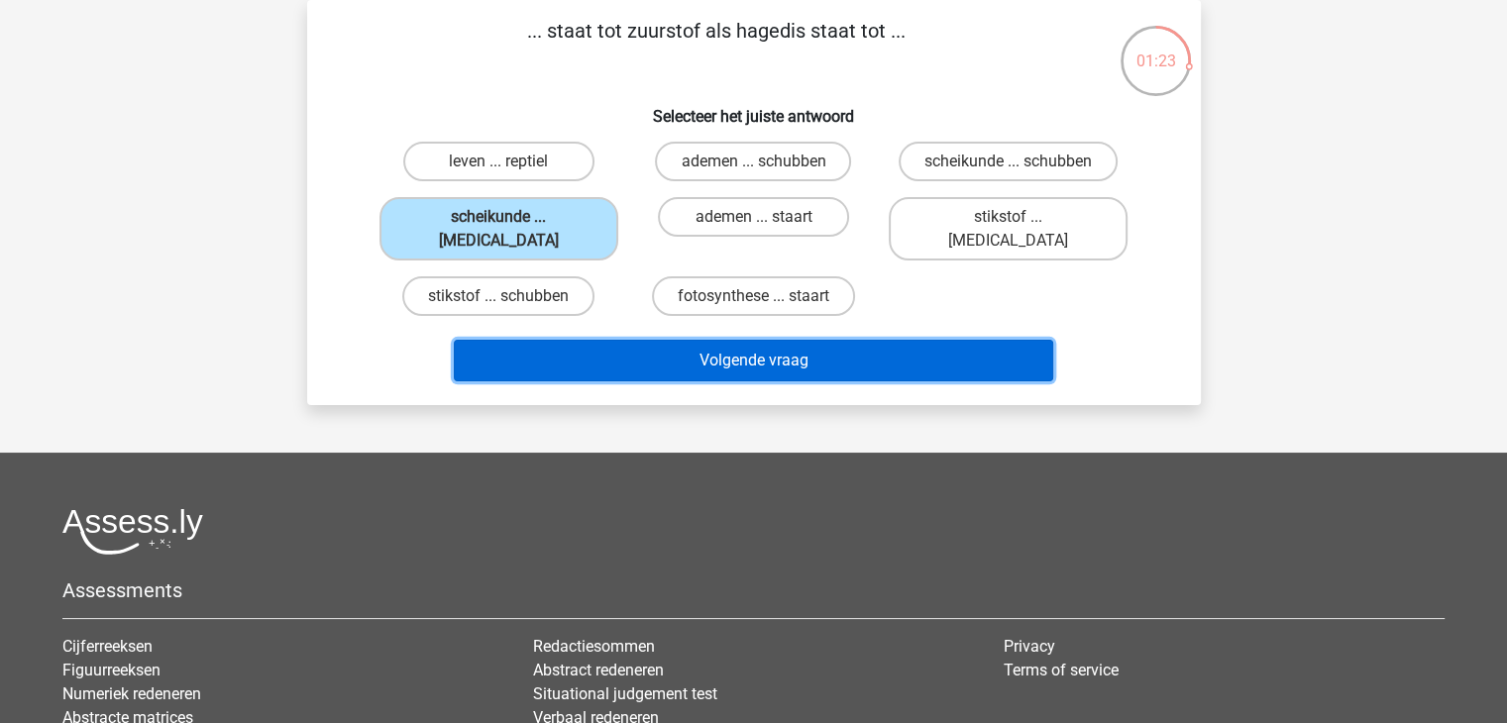
click at [642, 340] on button "Volgende vraag" at bounding box center [754, 361] width 600 height 42
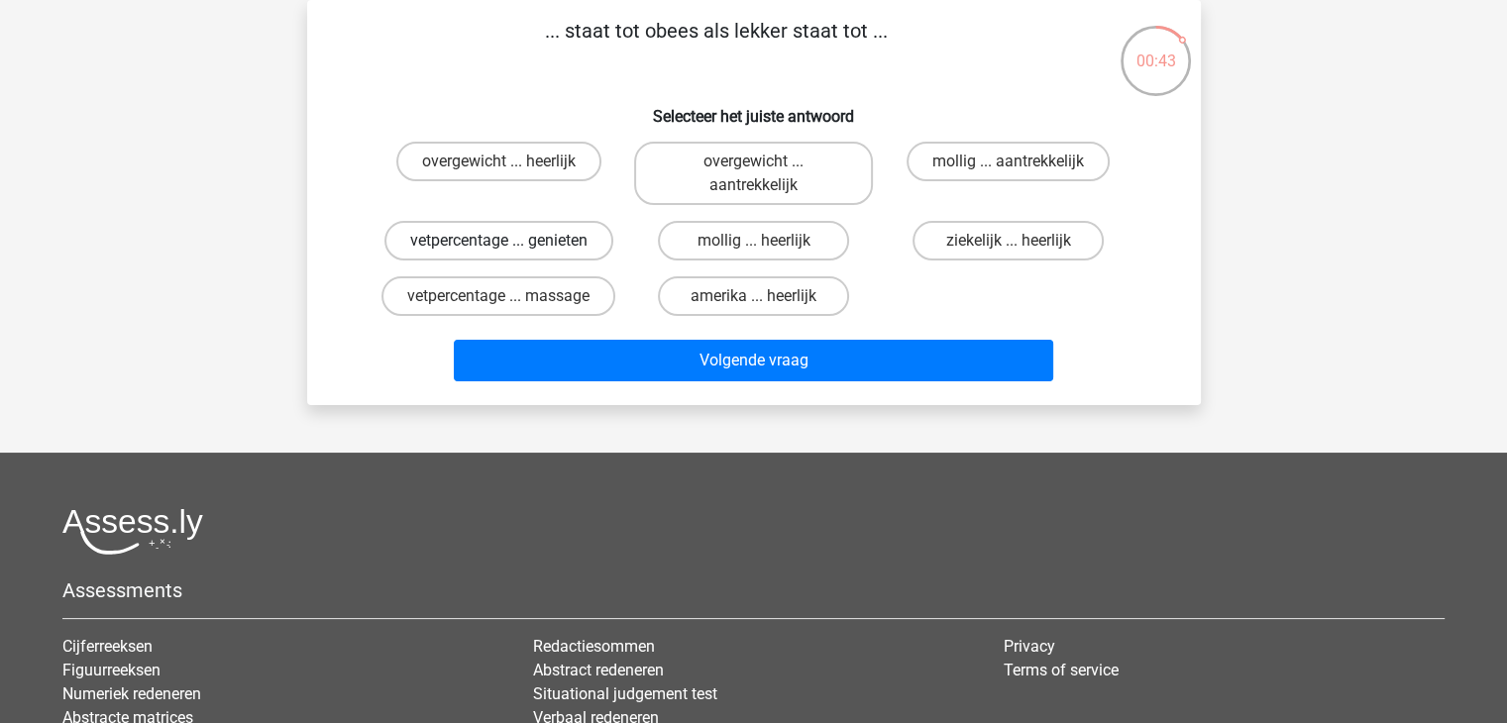
click at [504, 235] on label "vetpercentage ... genieten" at bounding box center [499, 241] width 229 height 40
click at [504, 241] on input "vetpercentage ... genieten" at bounding box center [505, 247] width 13 height 13
radio input "true"
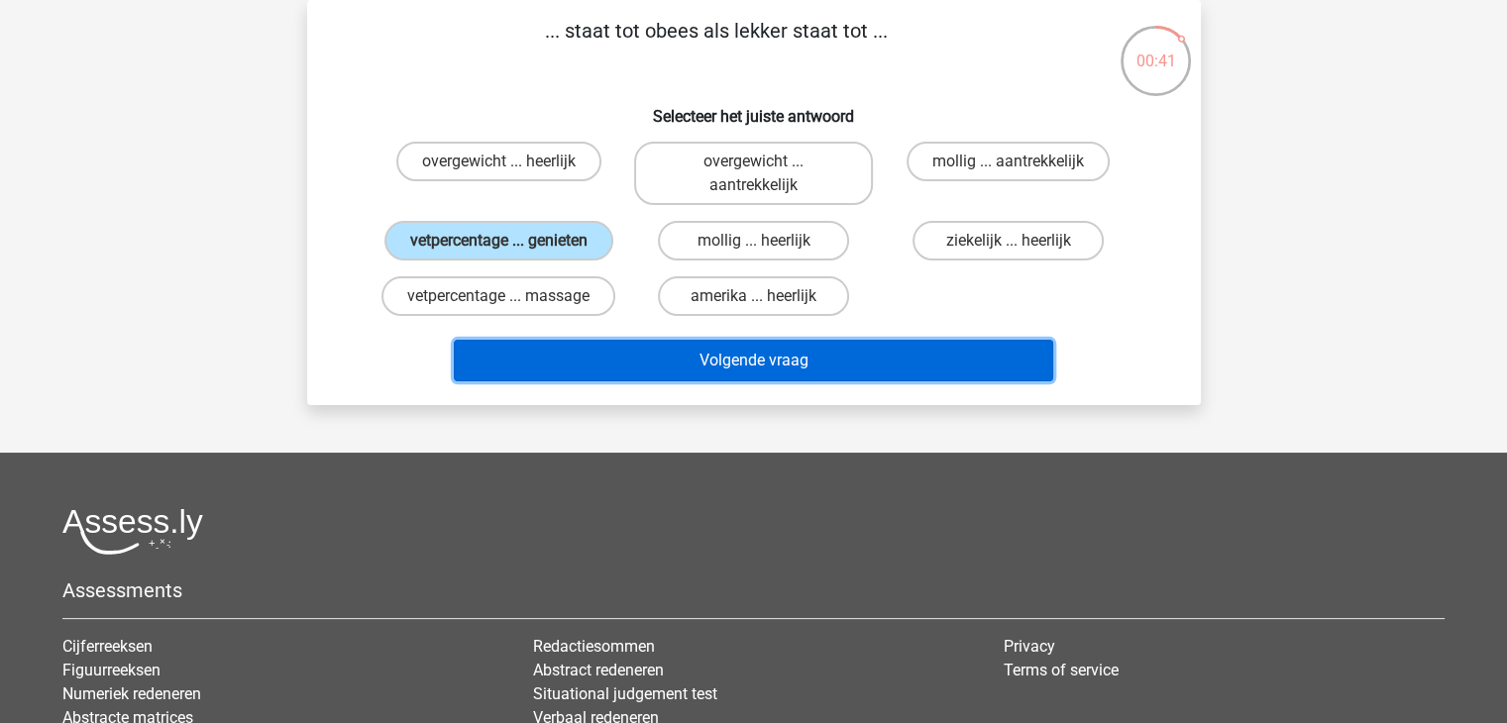
click at [785, 352] on button "Volgende vraag" at bounding box center [754, 361] width 600 height 42
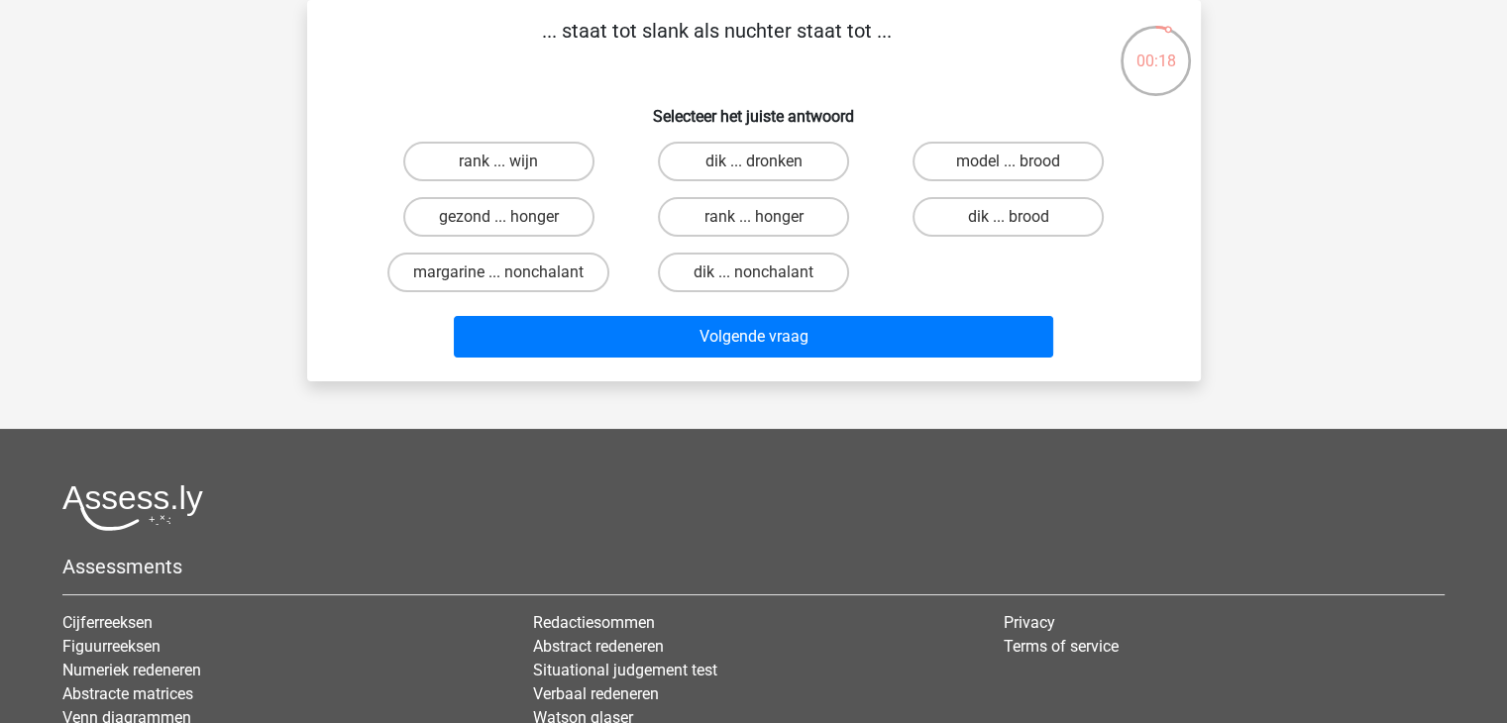
click at [761, 166] on input "dik ... dronken" at bounding box center [759, 168] width 13 height 13
radio input "true"
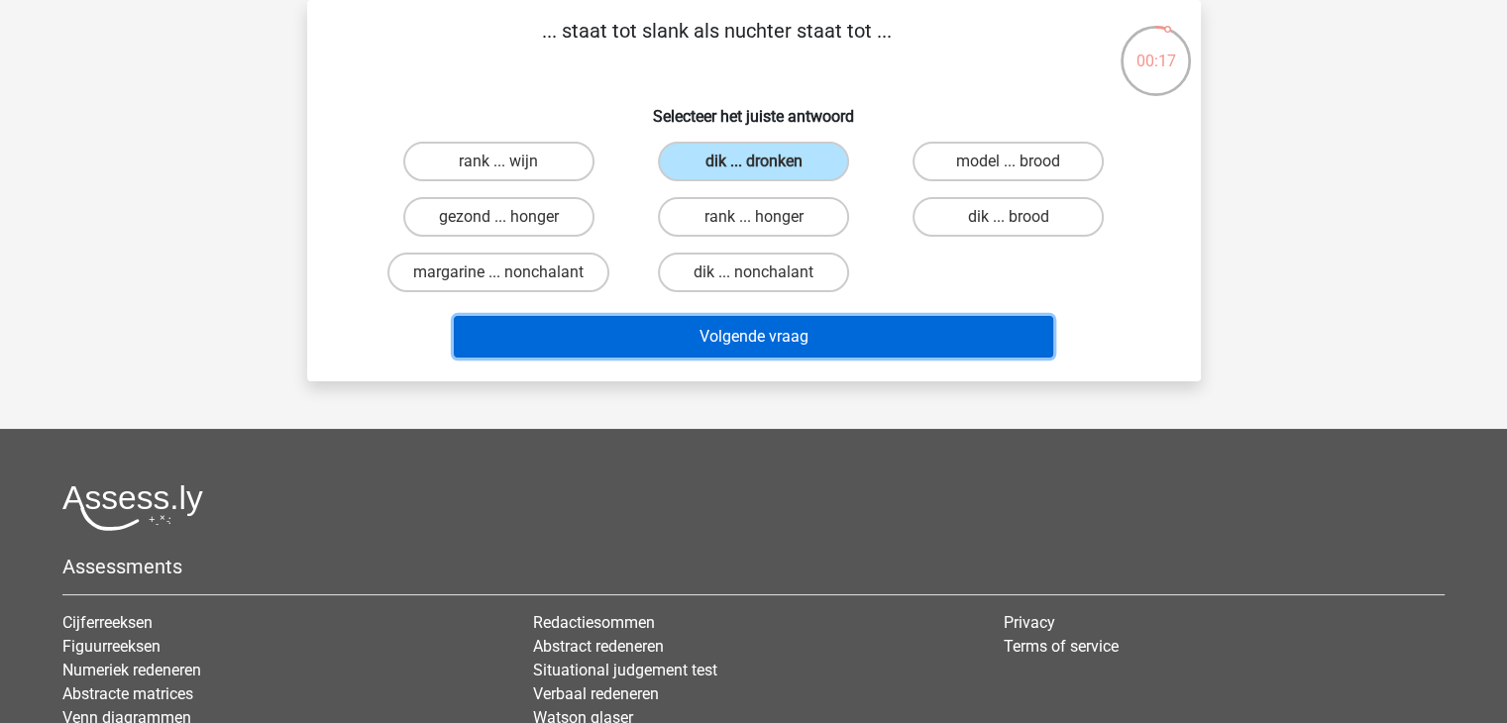
click at [824, 324] on button "Volgende vraag" at bounding box center [754, 337] width 600 height 42
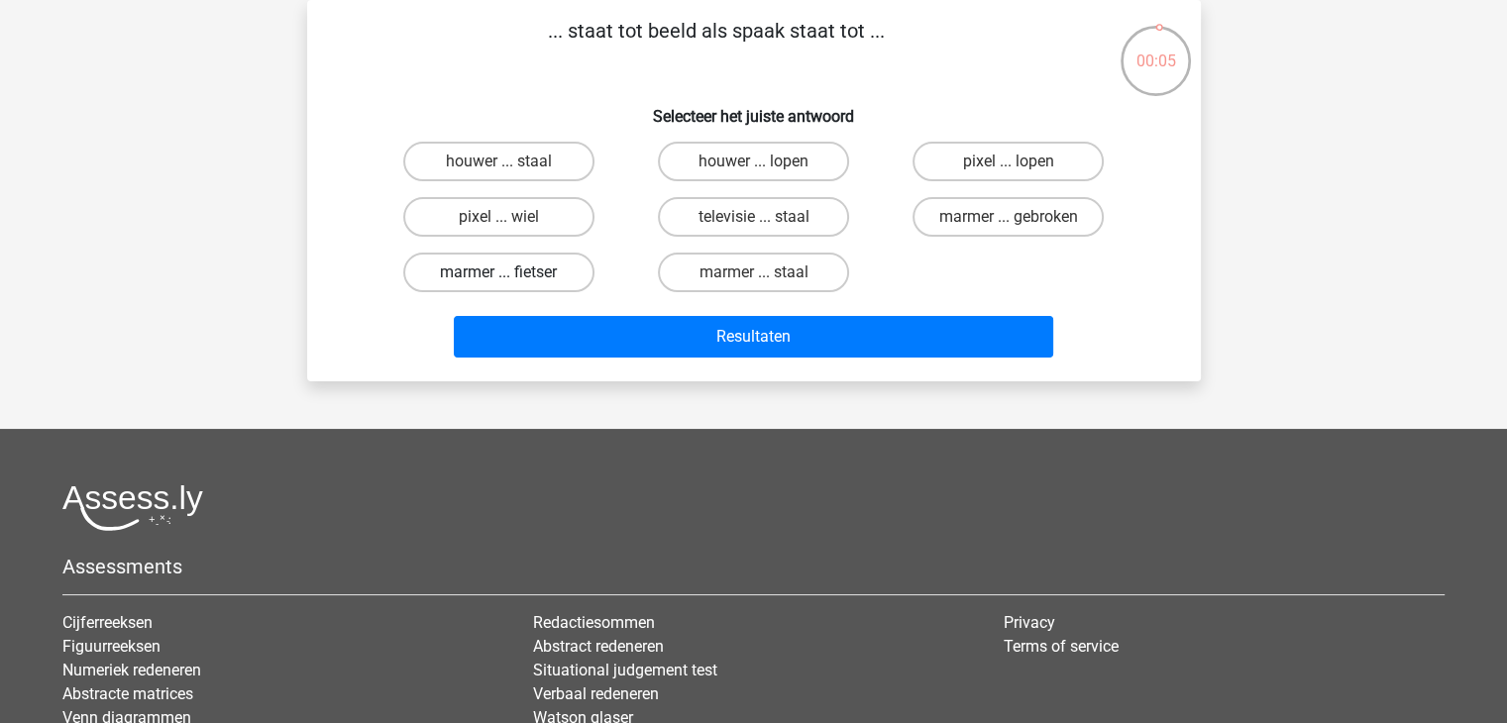
click at [545, 263] on label "marmer ... fietser" at bounding box center [498, 273] width 191 height 40
click at [511, 273] on input "marmer ... fietser" at bounding box center [505, 279] width 13 height 13
radio input "true"
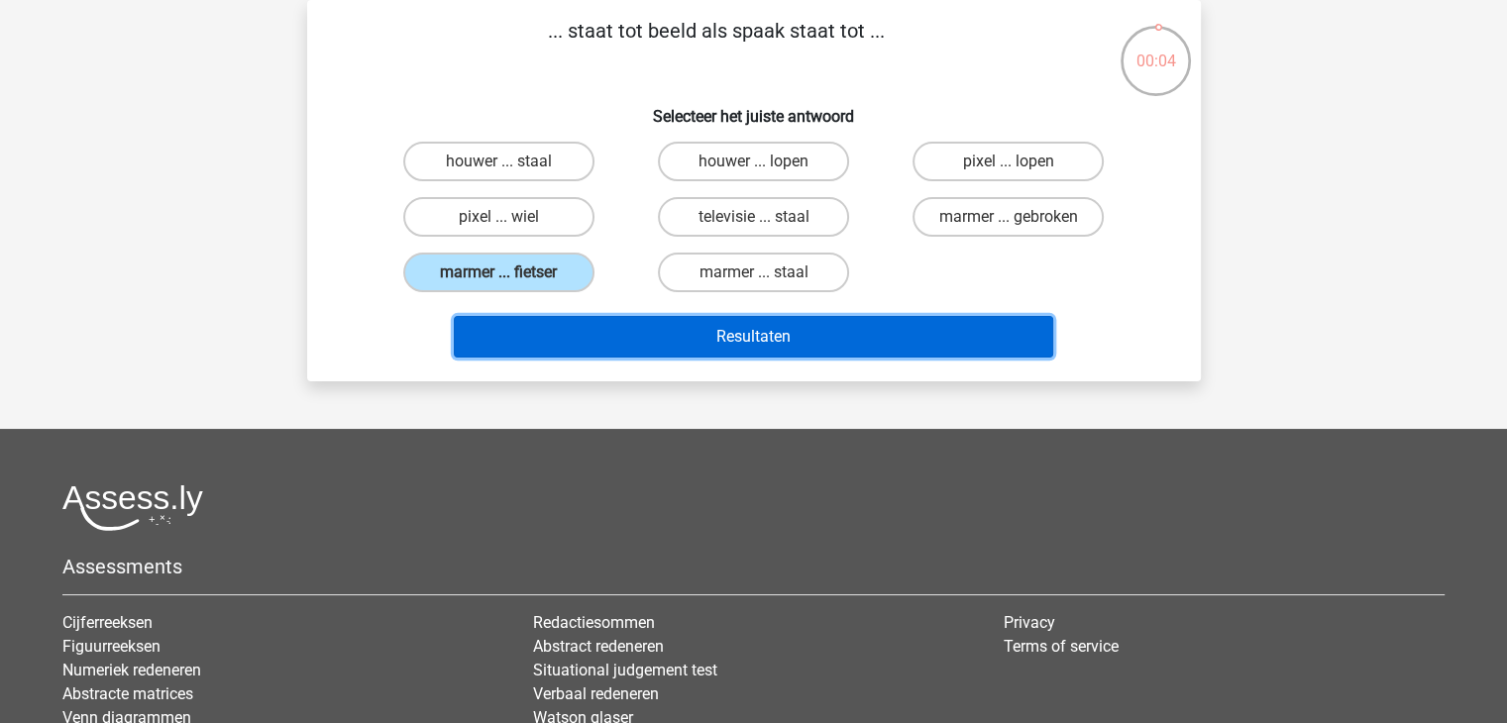
click at [691, 323] on button "Resultaten" at bounding box center [754, 337] width 600 height 42
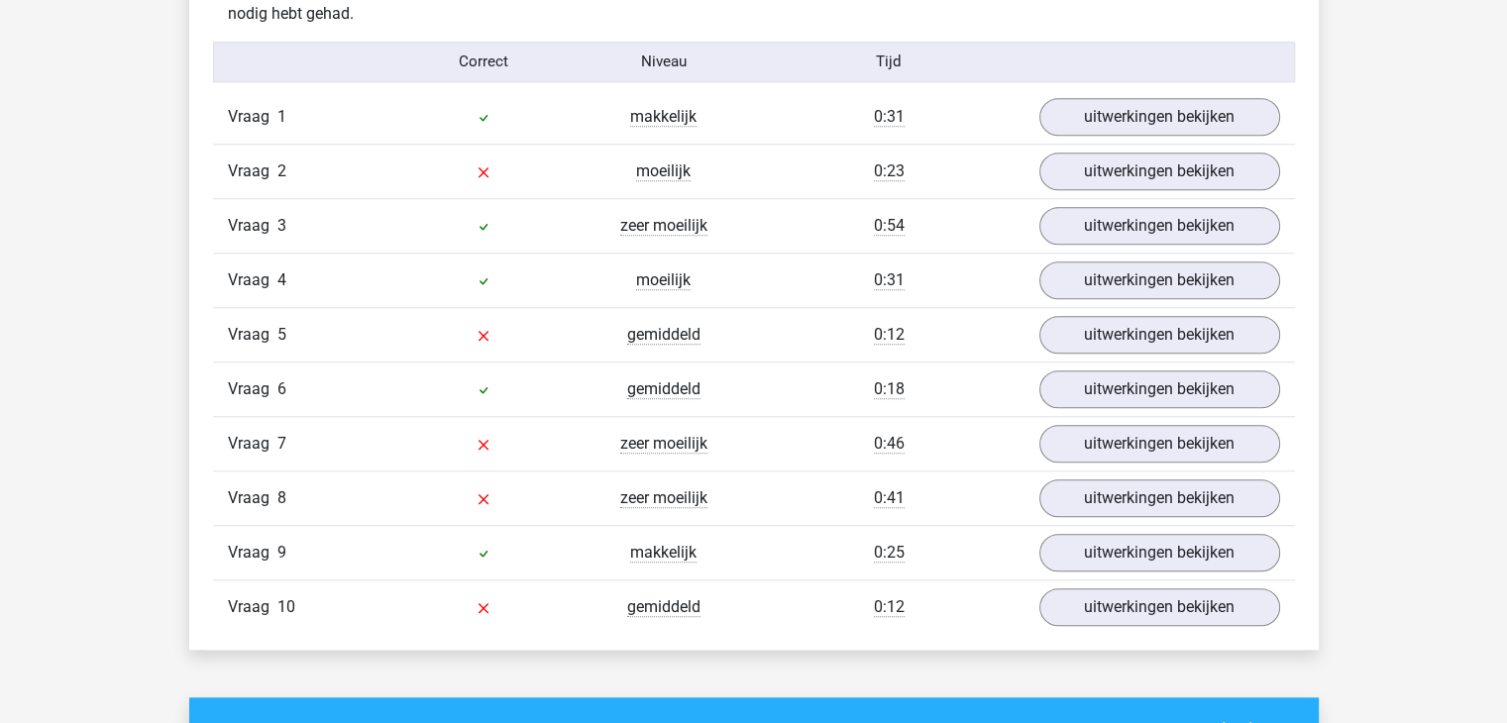
scroll to position [1621, 0]
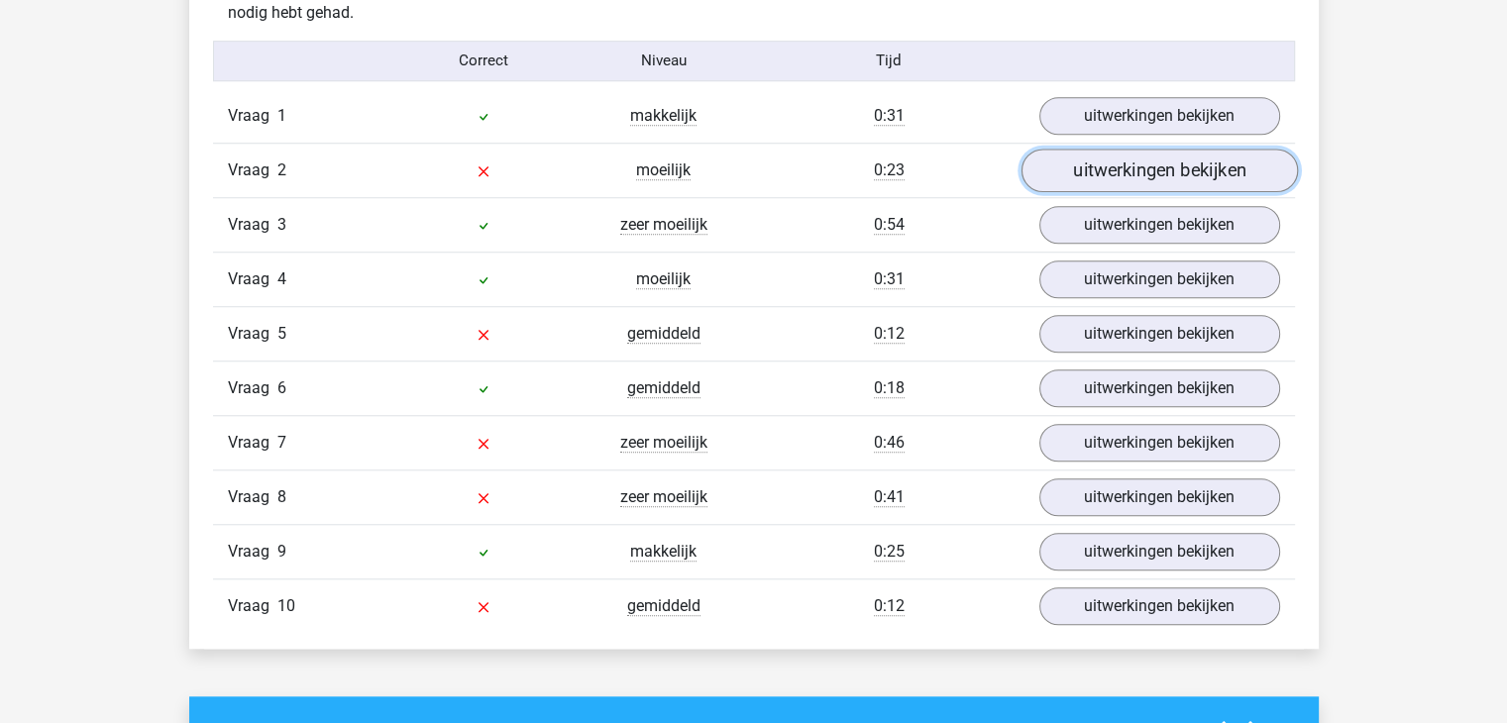
click at [1146, 167] on link "uitwerkingen bekijken" at bounding box center [1159, 171] width 277 height 44
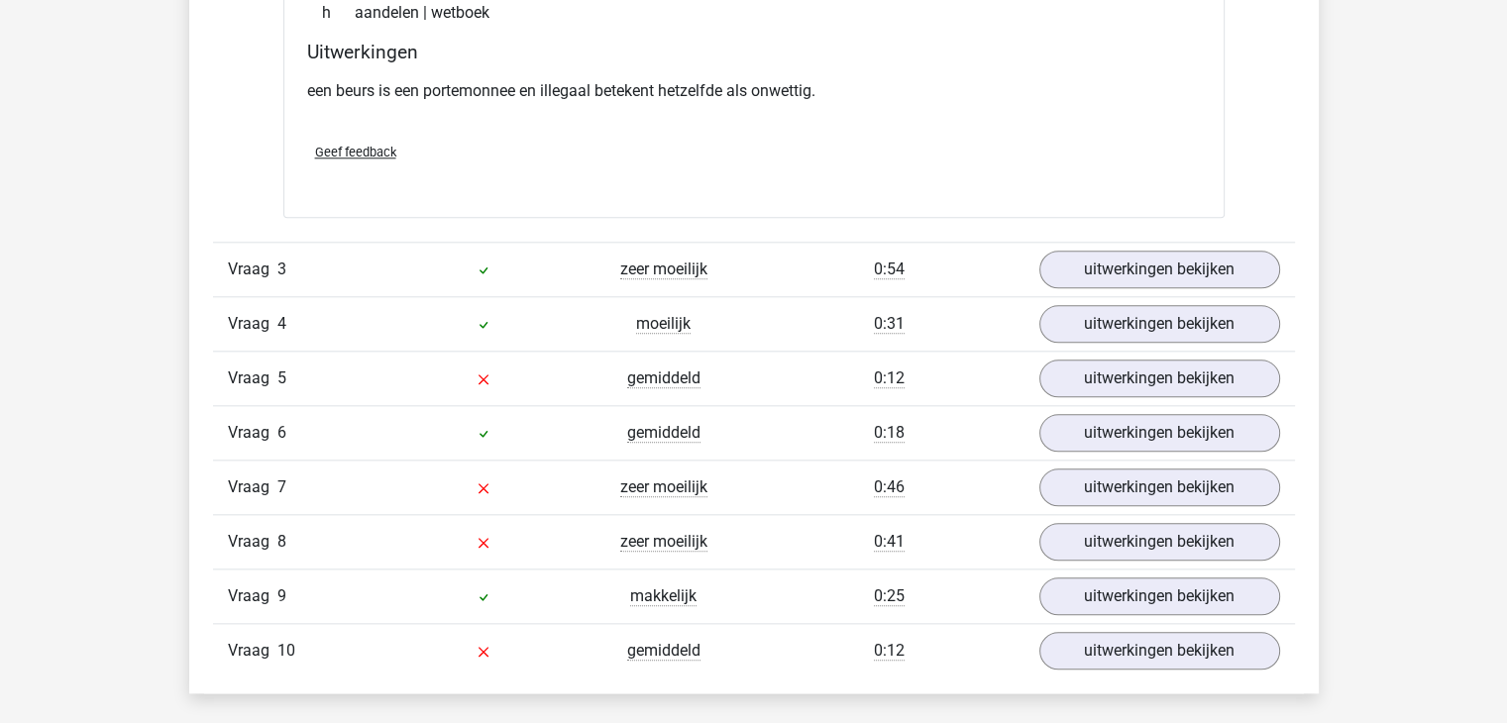
scroll to position [2073, 0]
click at [1121, 384] on link "uitwerkingen bekijken" at bounding box center [1159, 378] width 277 height 44
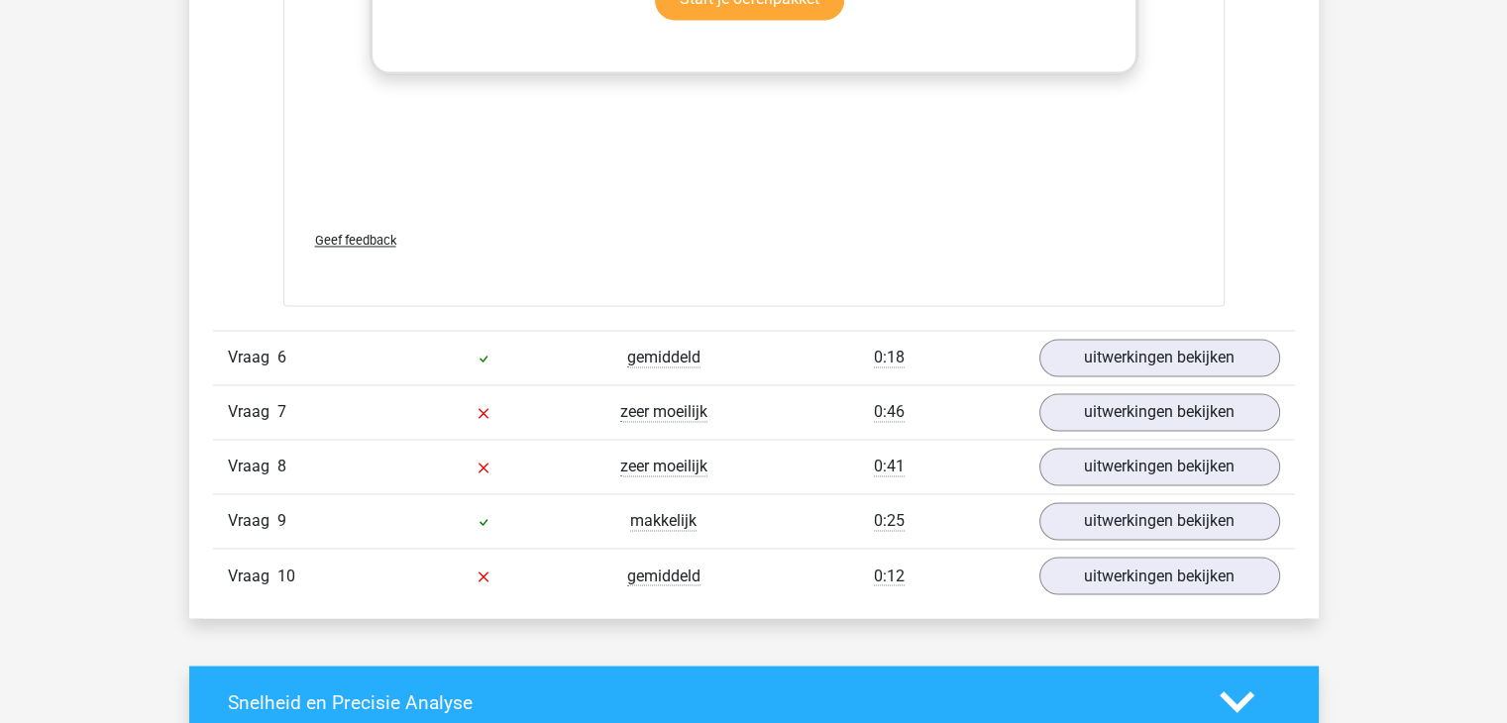
scroll to position [3242, 0]
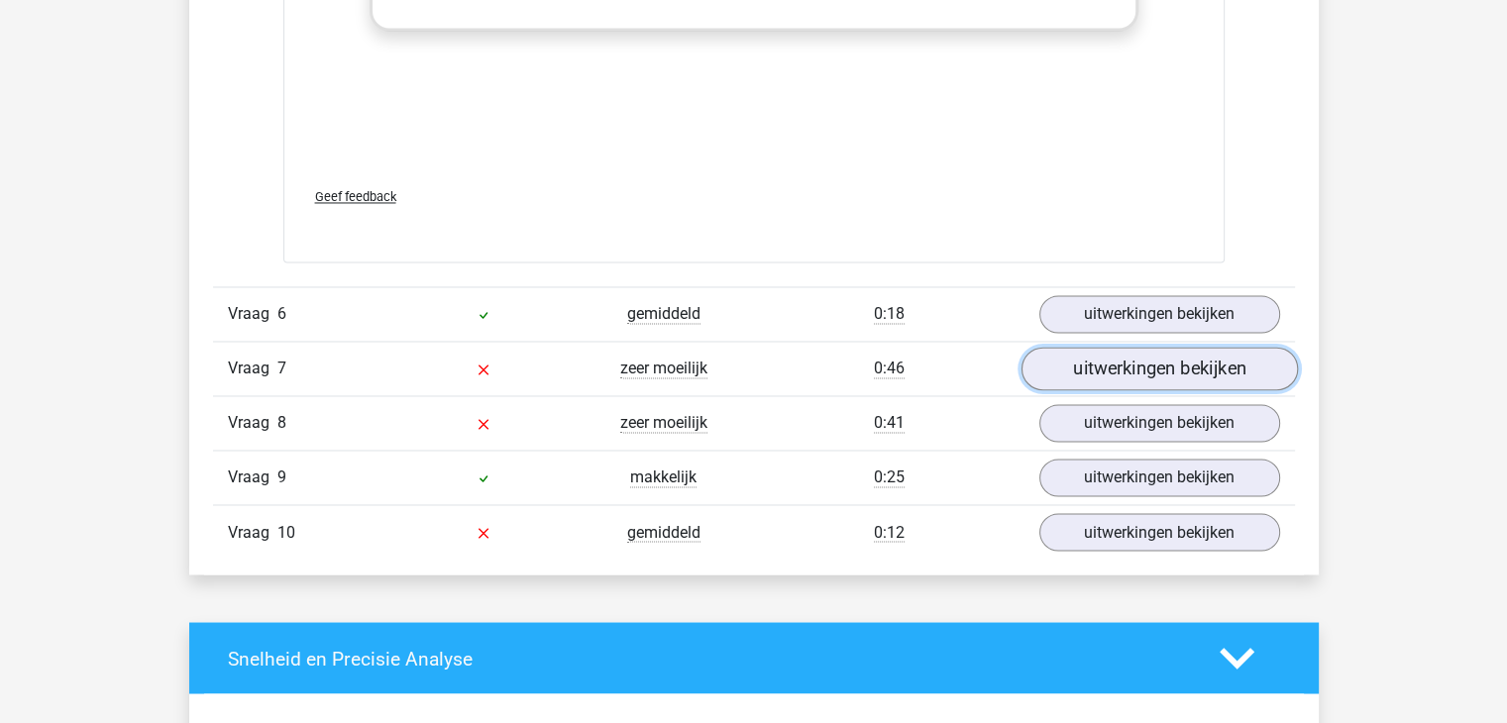
click at [1169, 374] on link "uitwerkingen bekijken" at bounding box center [1159, 370] width 277 height 44
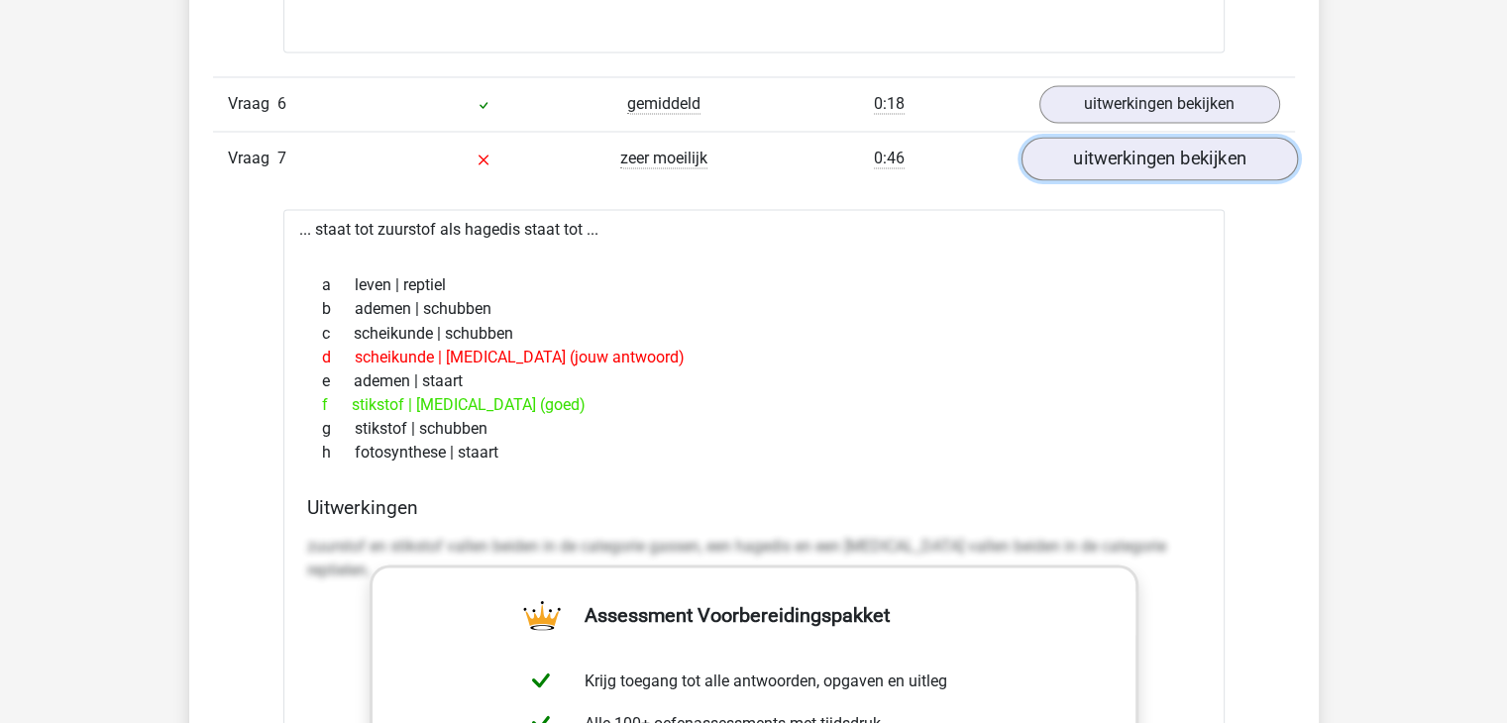
scroll to position [3453, 0]
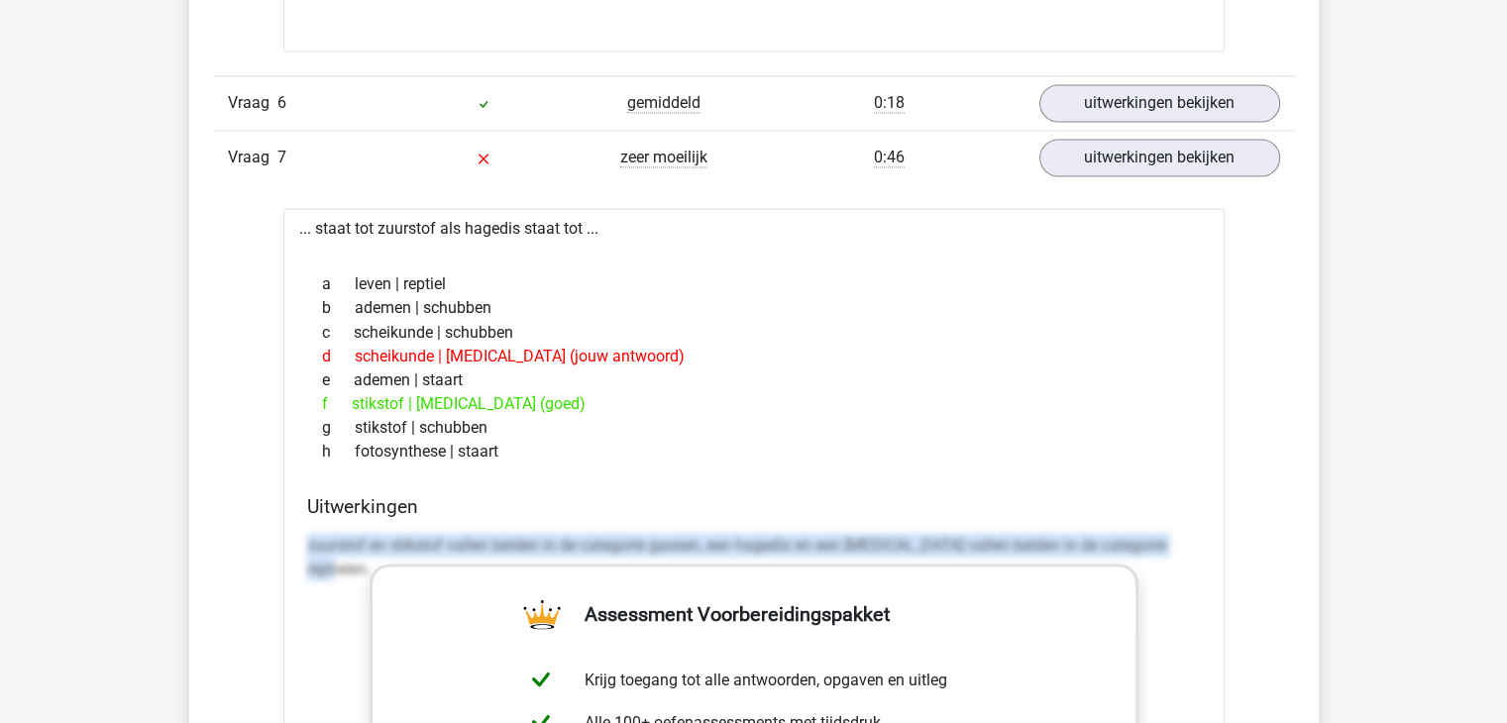
drag, startPoint x: 301, startPoint y: 545, endPoint x: 1205, endPoint y: 557, distance: 904.0
copy p "zuurstof en stikstof vallen beiden in de categorie gassen, een hagedis en een […"
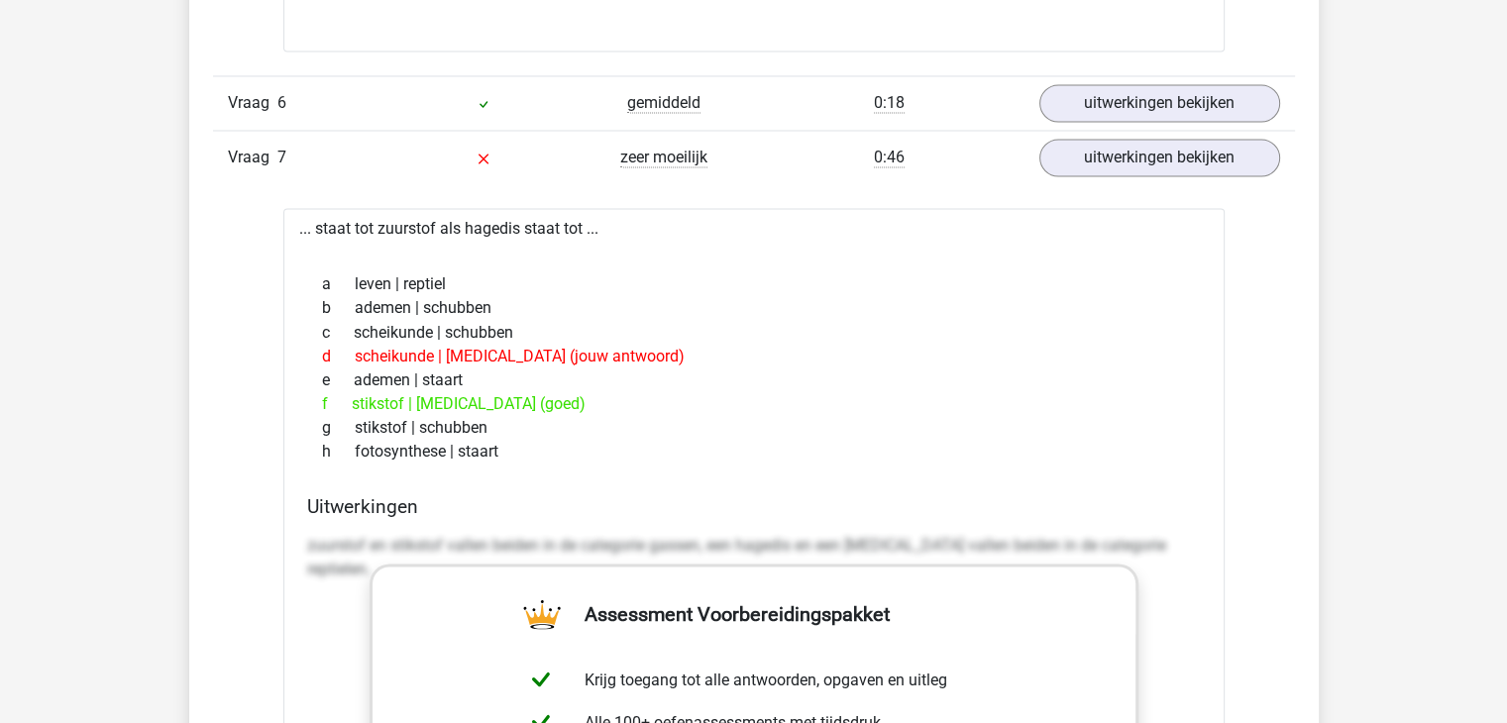
click at [1213, 378] on div "... staat tot zuurstof als hagedis staat tot ... a leven | reptiel b ademen | s…" at bounding box center [754, 709] width 942 height 1003
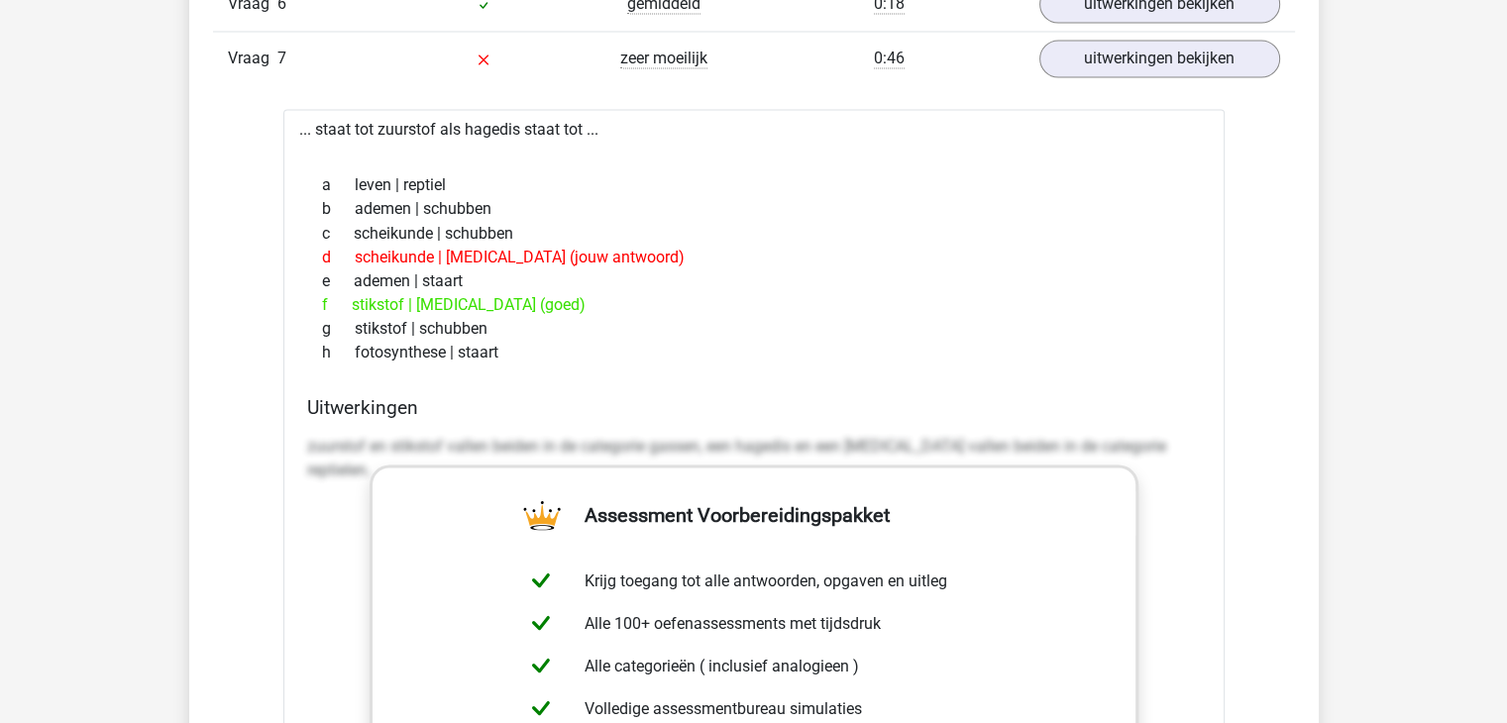
scroll to position [3568, 0]
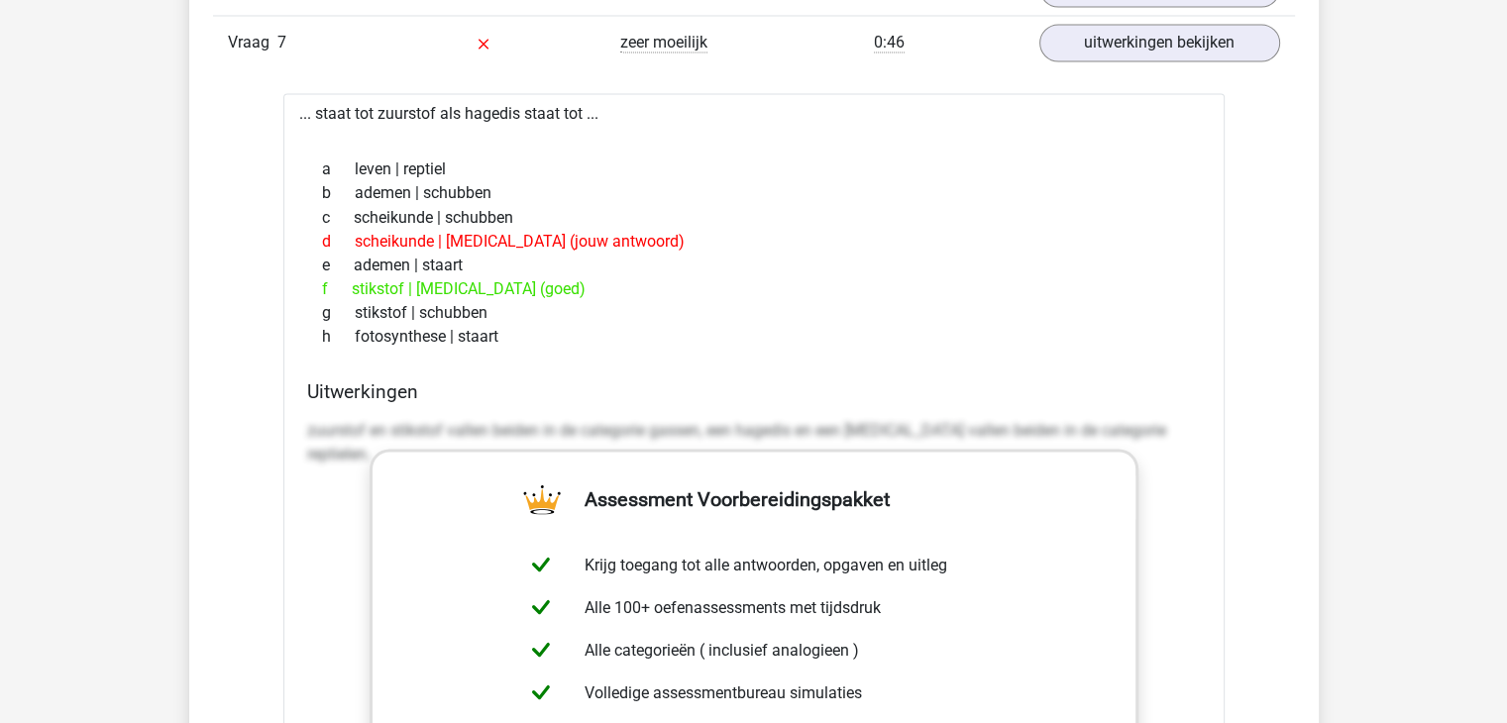
click at [902, 258] on div "e ademen | staart" at bounding box center [754, 265] width 894 height 24
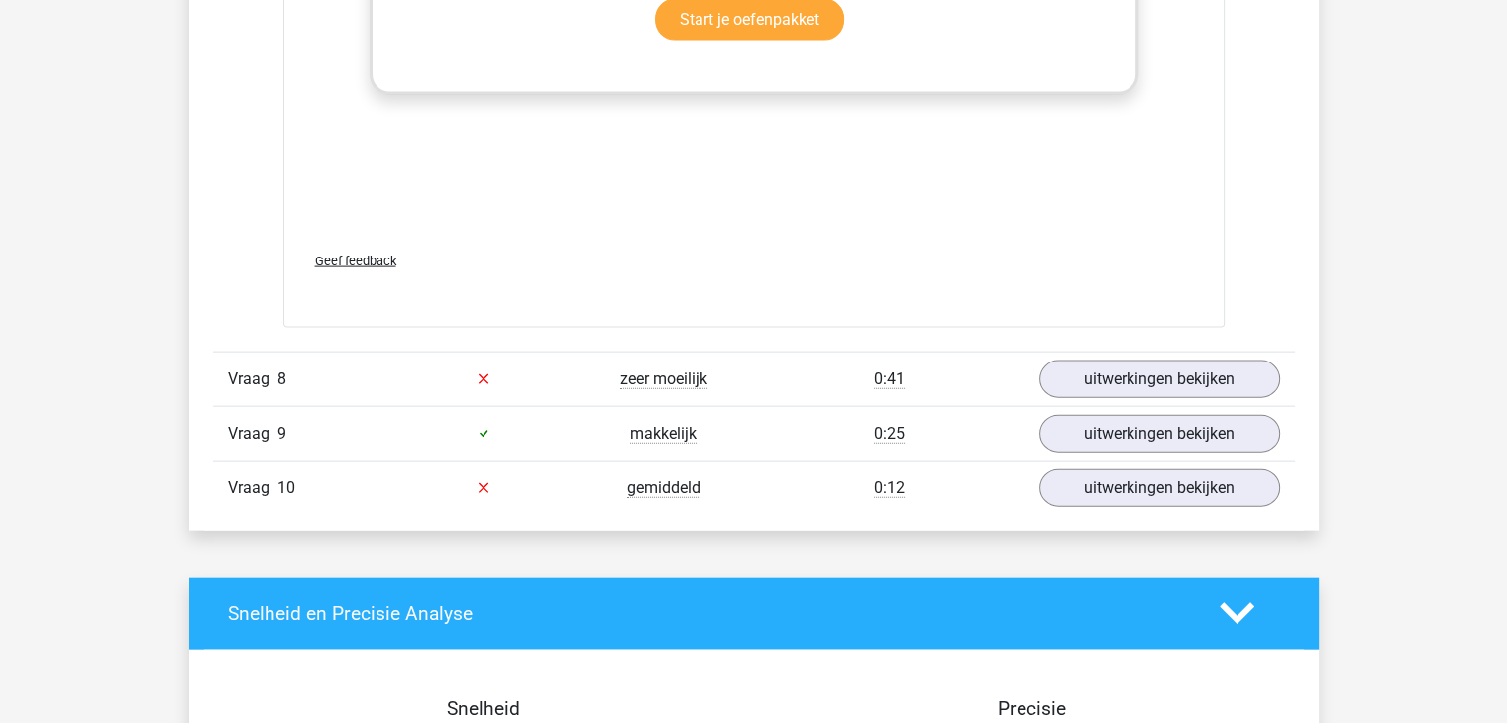
scroll to position [4444, 0]
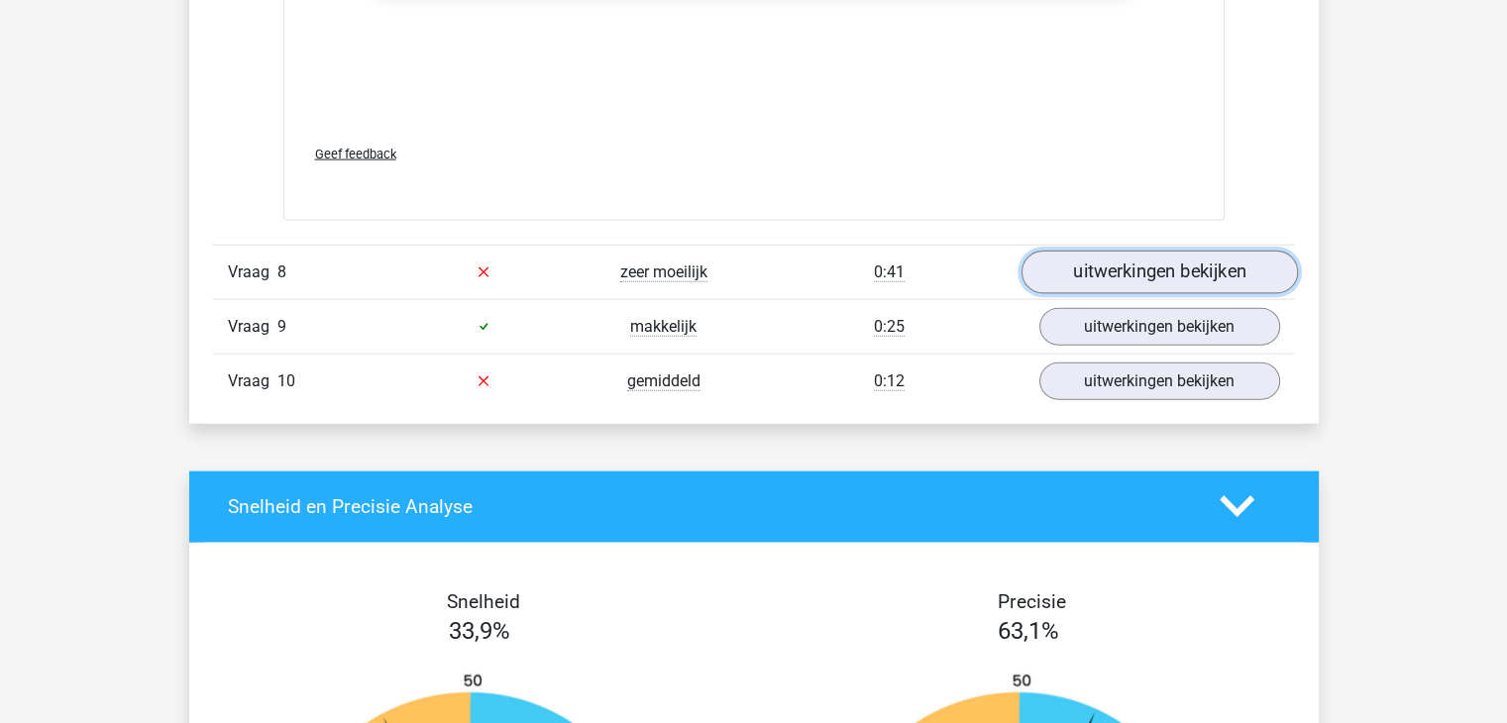
click at [1142, 255] on link "uitwerkingen bekijken" at bounding box center [1159, 273] width 277 height 44
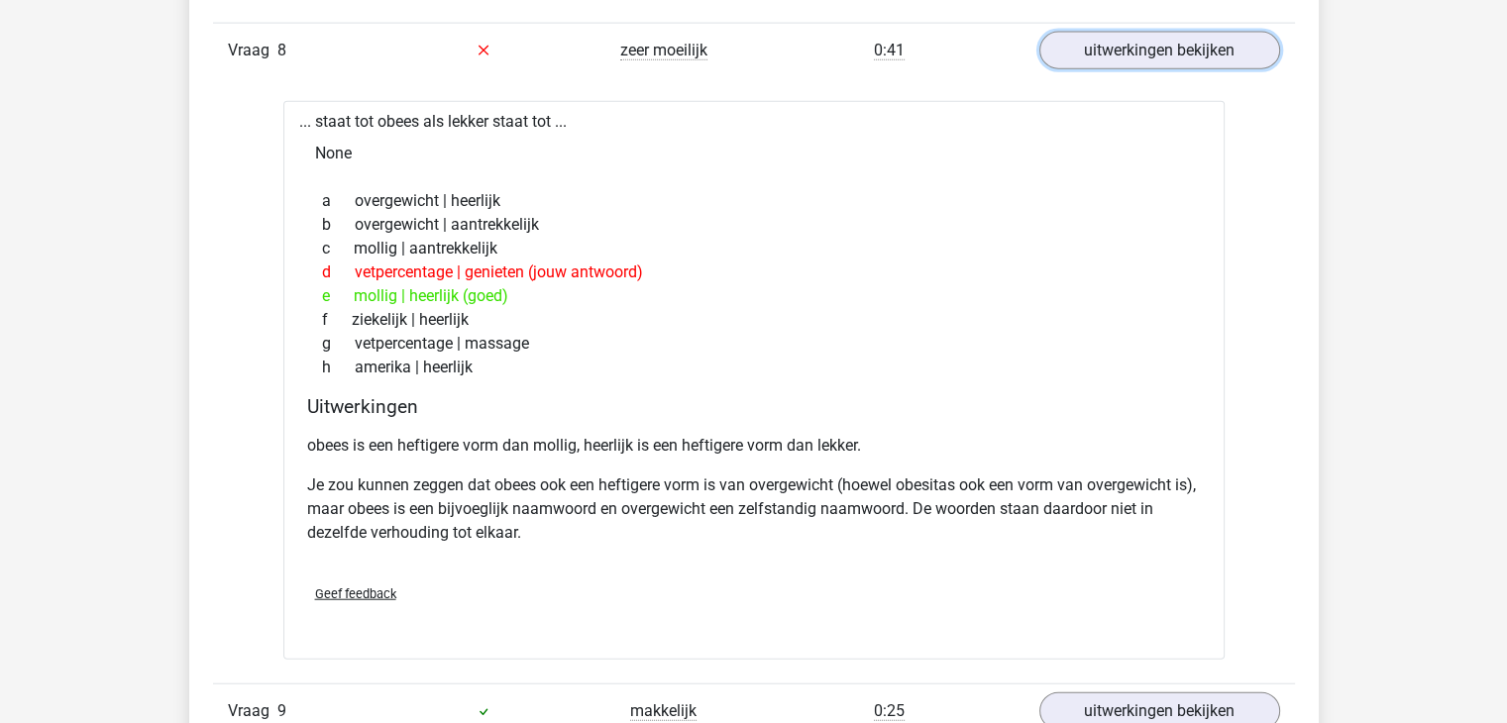
scroll to position [4890, 0]
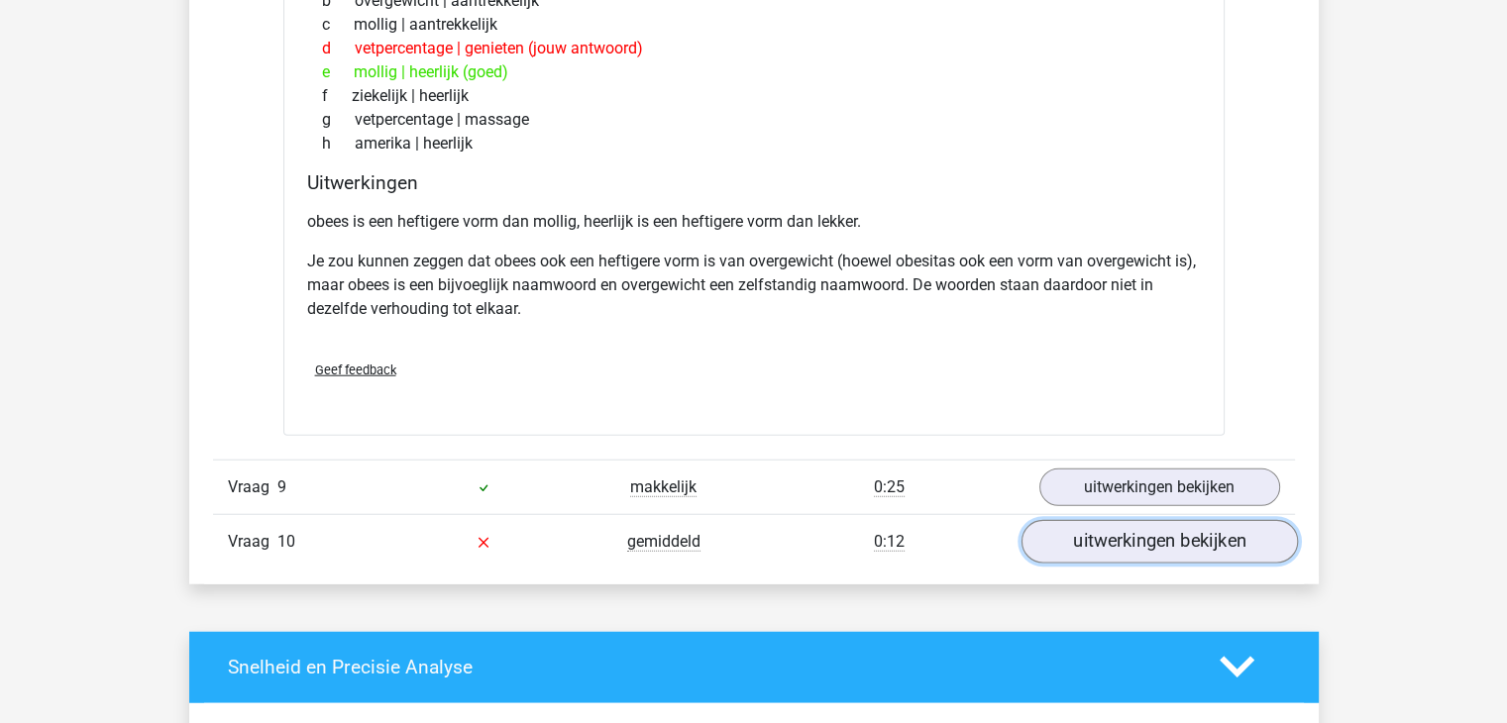
click at [1090, 532] on link "uitwerkingen bekijken" at bounding box center [1159, 542] width 277 height 44
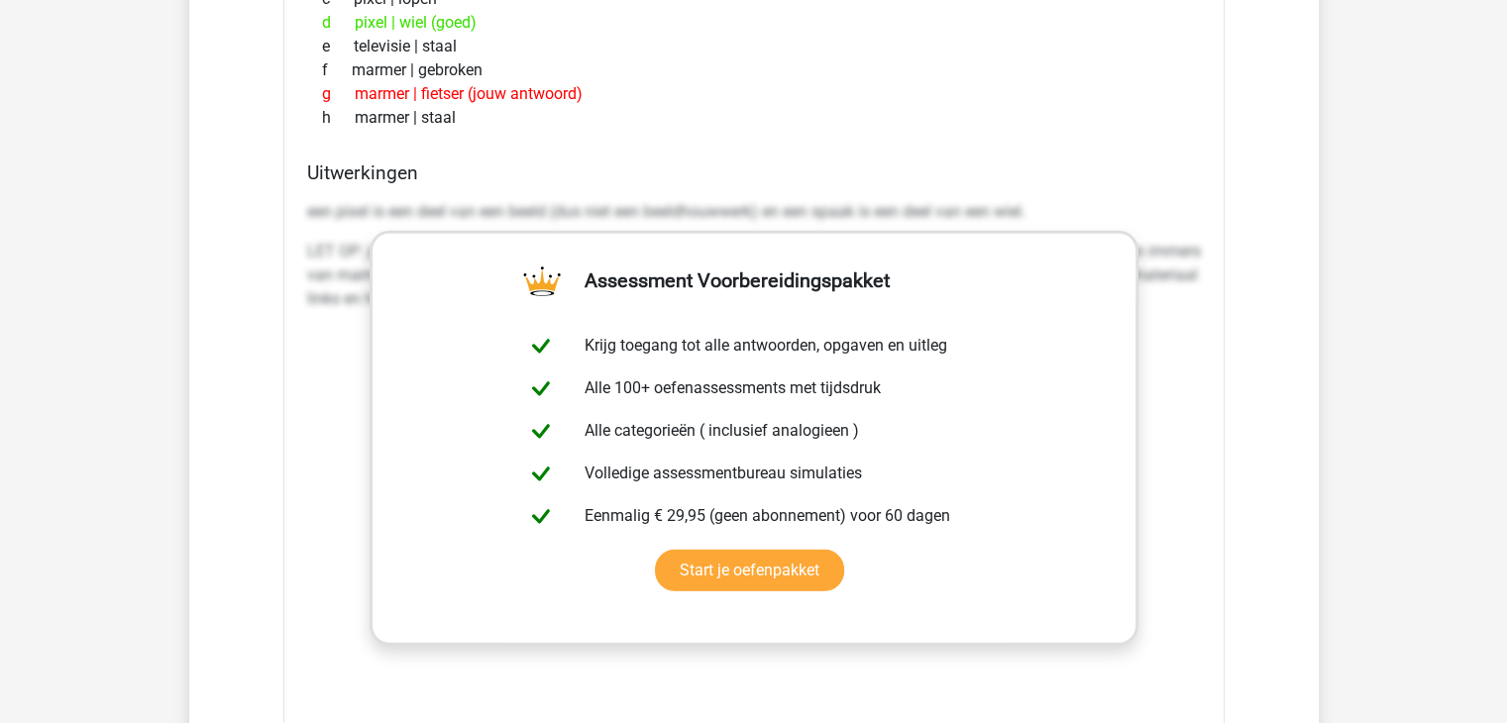
scroll to position [5632, 0]
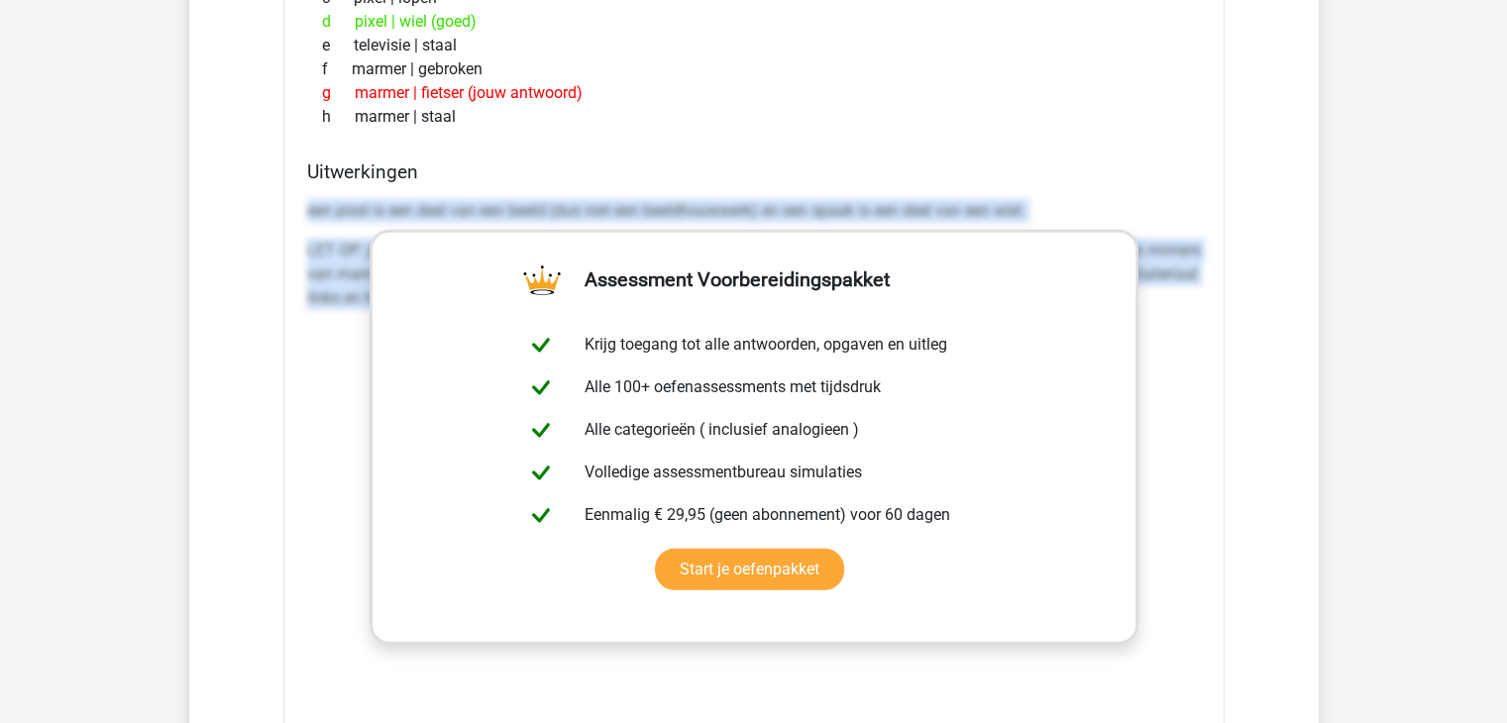
drag, startPoint x: 306, startPoint y: 201, endPoint x: 1262, endPoint y: 370, distance: 970.2
copy div "een pixel is een deel van een beeld (dus niet een beeldhouwwerk) en een spaak i…"
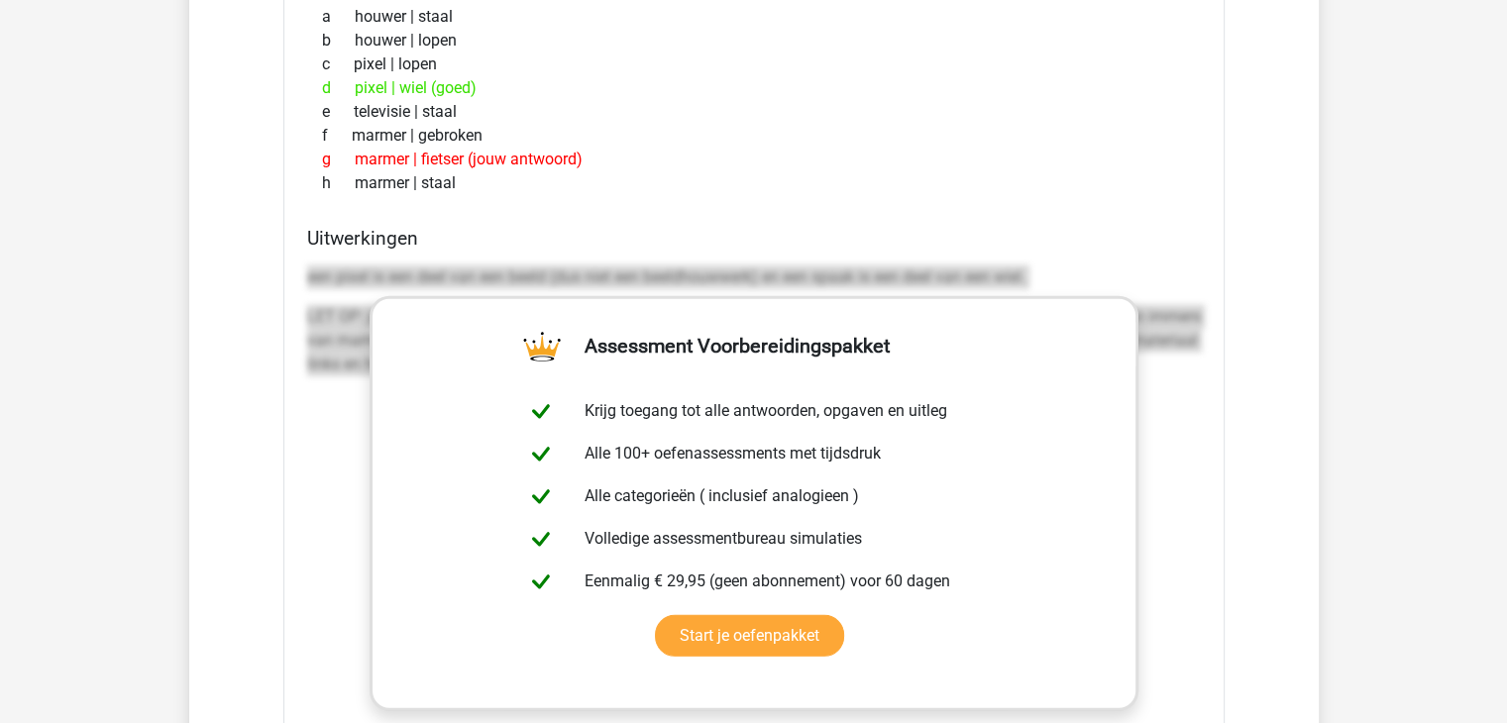
scroll to position [5565, 0]
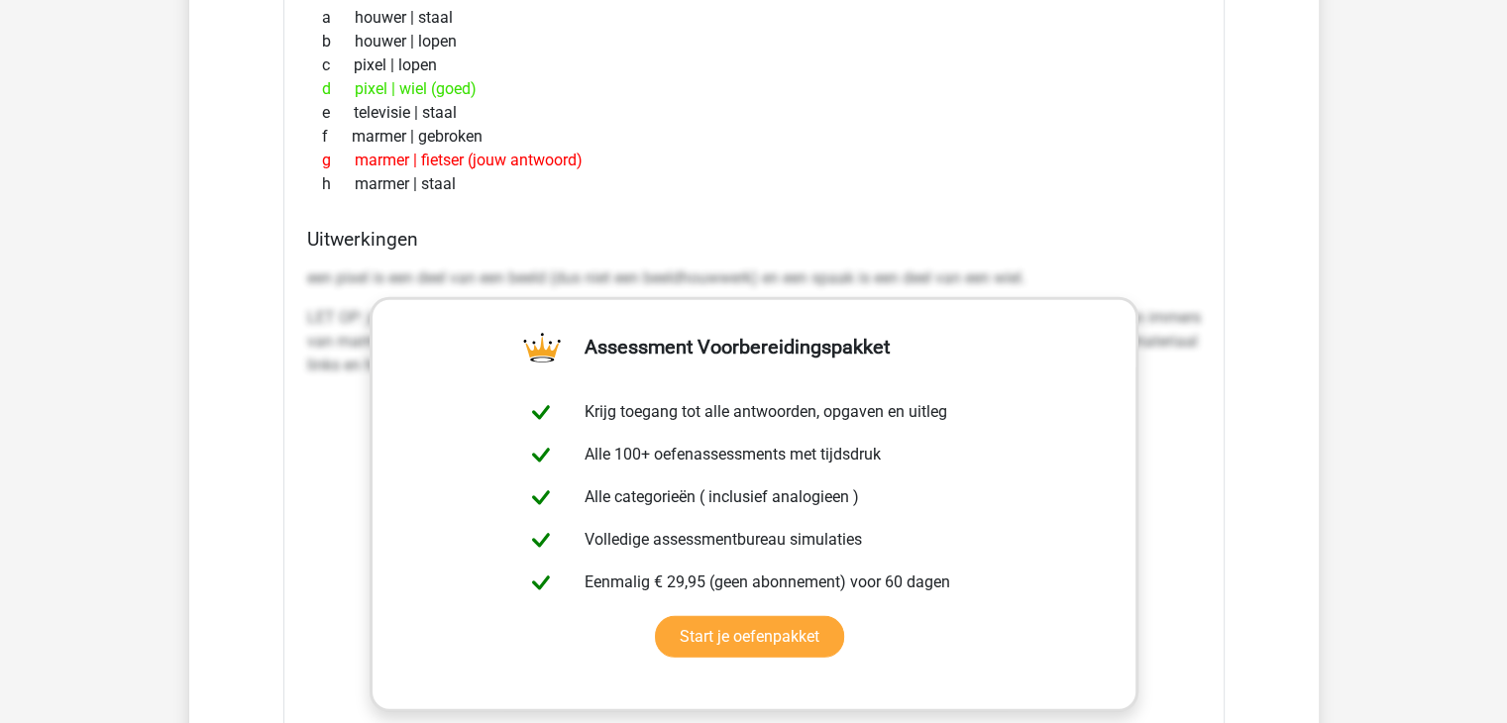
click at [834, 125] on div "f marmer | gebroken" at bounding box center [754, 137] width 894 height 24
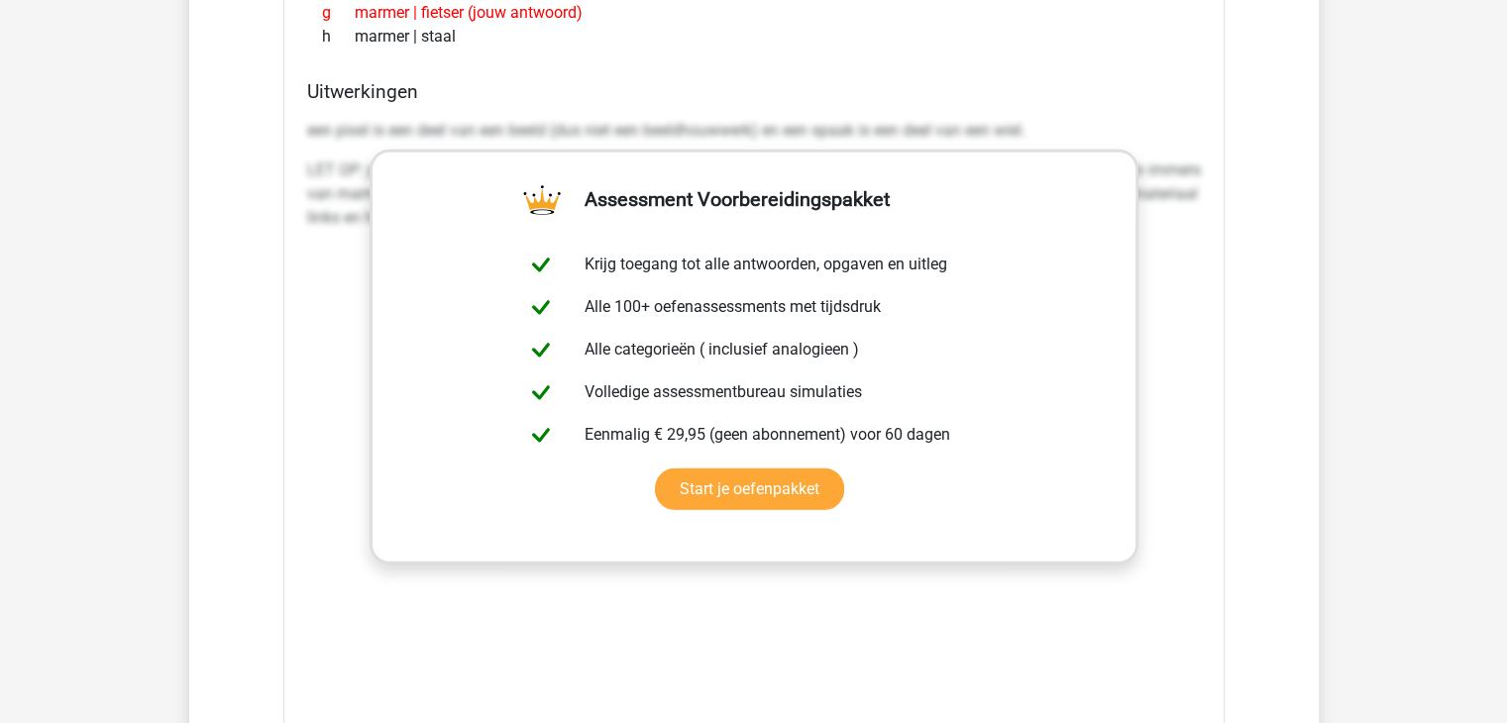
scroll to position [5719, 0]
